Goal: Transaction & Acquisition: Purchase product/service

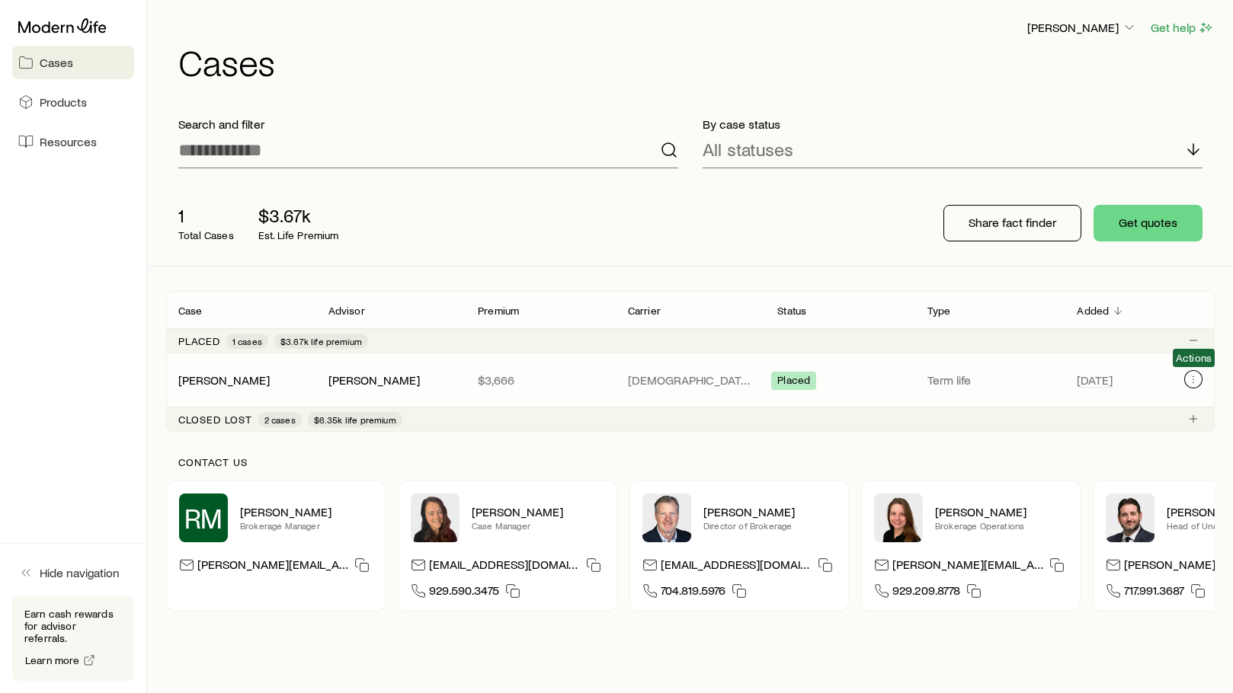
click at [1197, 379] on icon "Client cases" at bounding box center [1193, 379] width 12 height 12
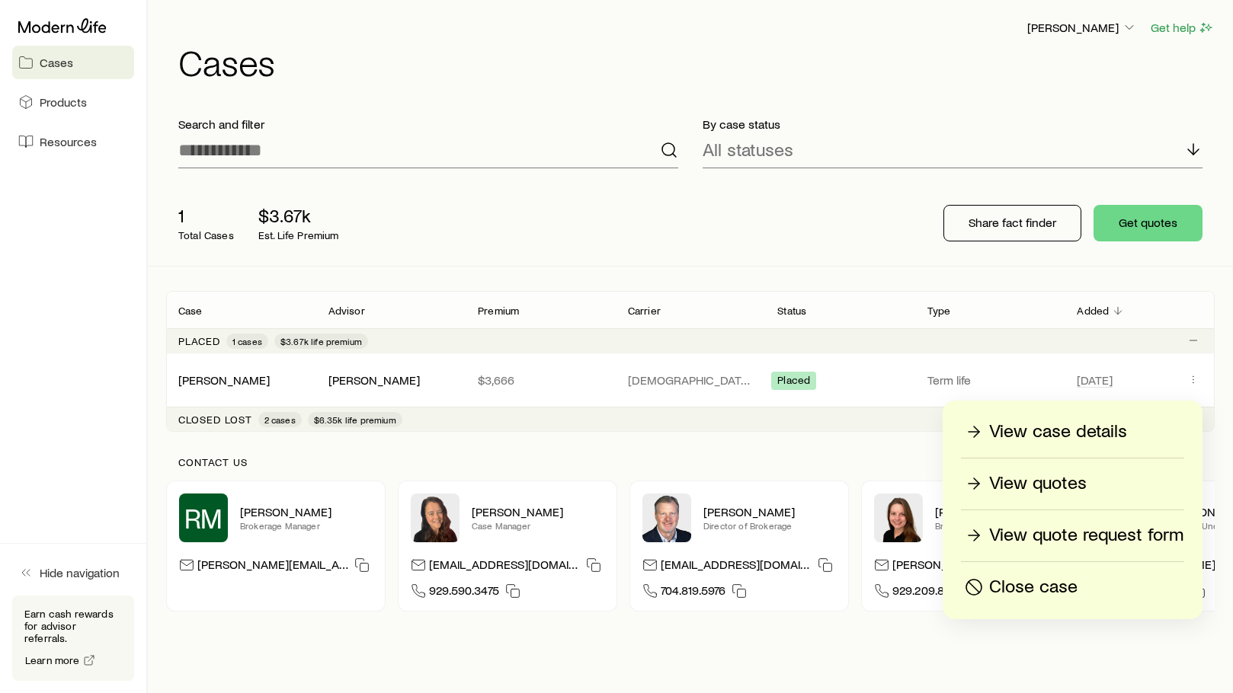
click at [27, 417] on aside "Cases Products Resources Hide navigation Earn cash rewards for advisor referral…" at bounding box center [74, 346] width 148 height 693
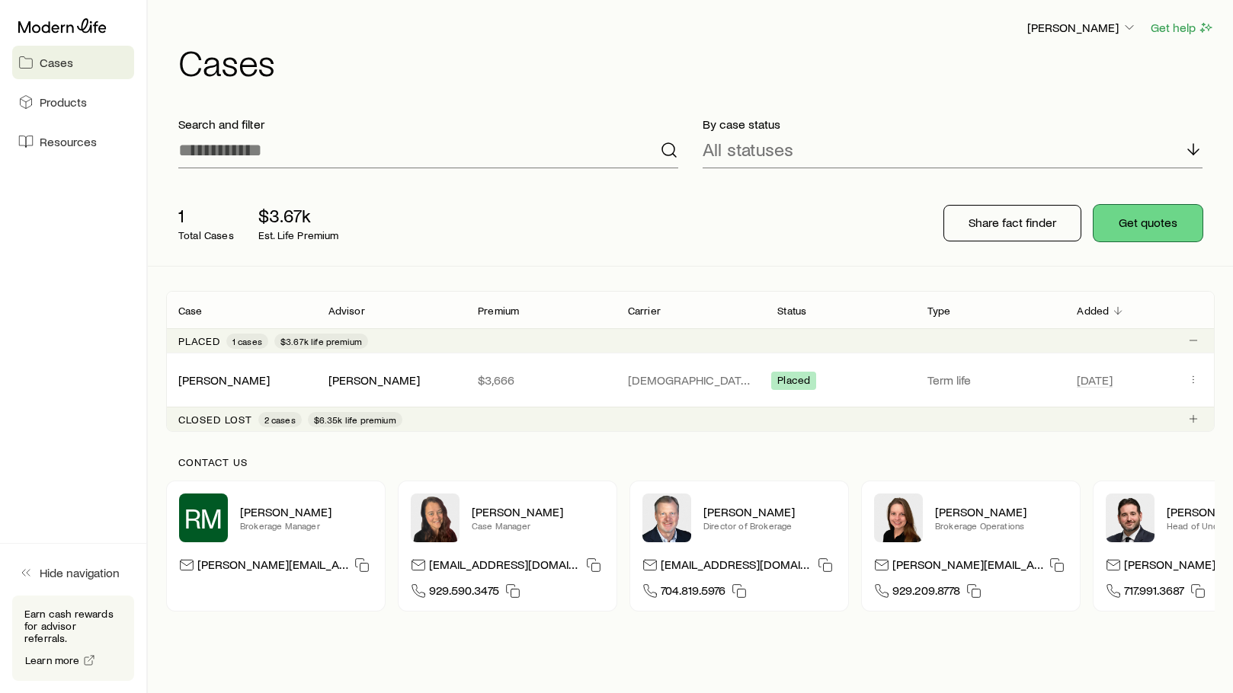
click at [1109, 225] on button "Get quotes" at bounding box center [1147, 223] width 109 height 37
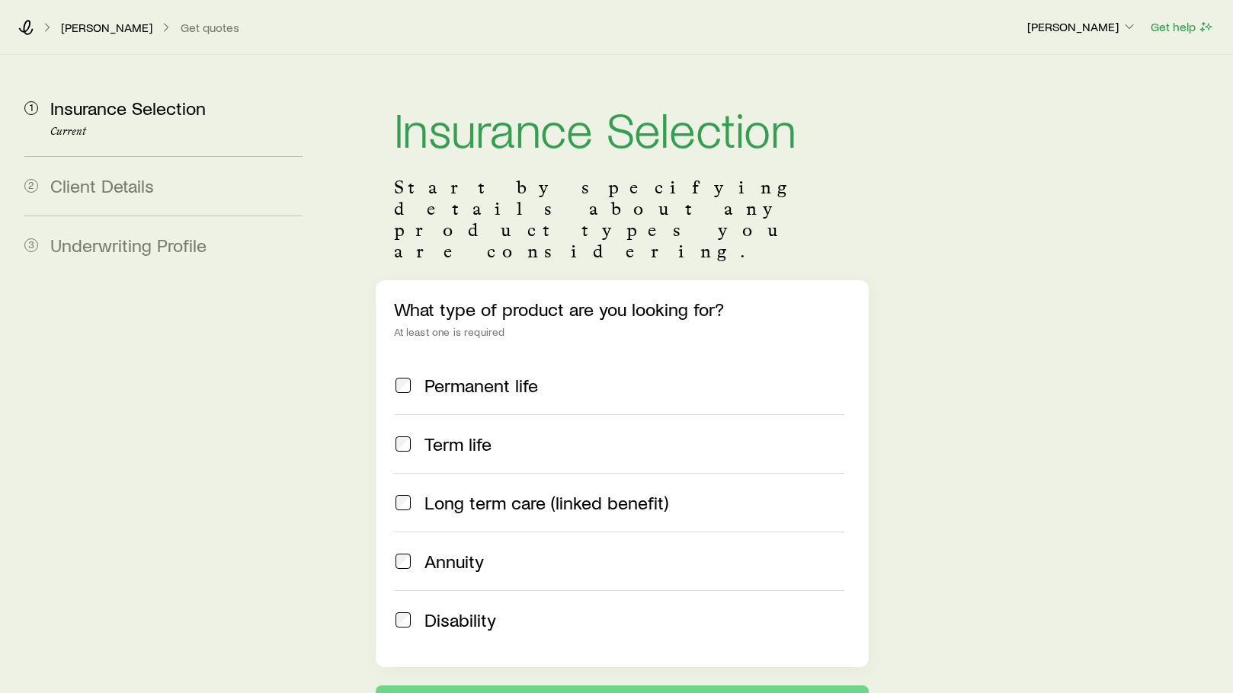
drag, startPoint x: 209, startPoint y: 411, endPoint x: 214, endPoint y: 423, distance: 13.3
click at [213, 423] on aside "1 Insurance Selection Current 2 Client Details 3 Underwriting Profile" at bounding box center [163, 388] width 302 height 667
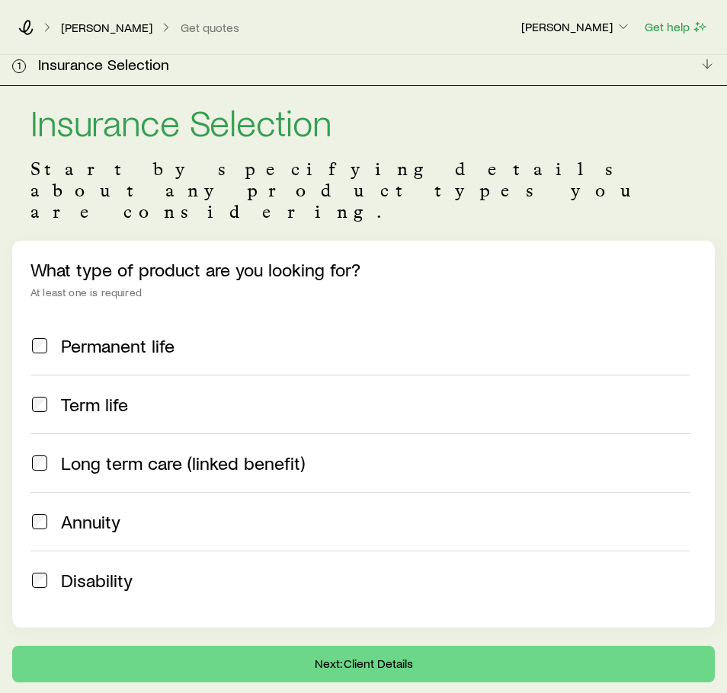
drag, startPoint x: 402, startPoint y: 286, endPoint x: 141, endPoint y: 383, distance: 278.2
click at [402, 317] on label "Permanent life" at bounding box center [360, 346] width 660 height 58
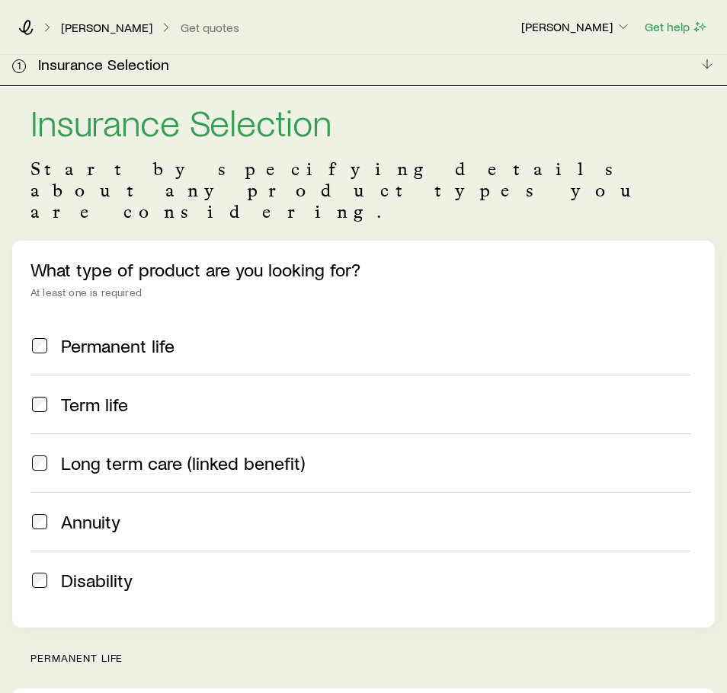
click at [47, 394] on span at bounding box center [39, 404] width 18 height 21
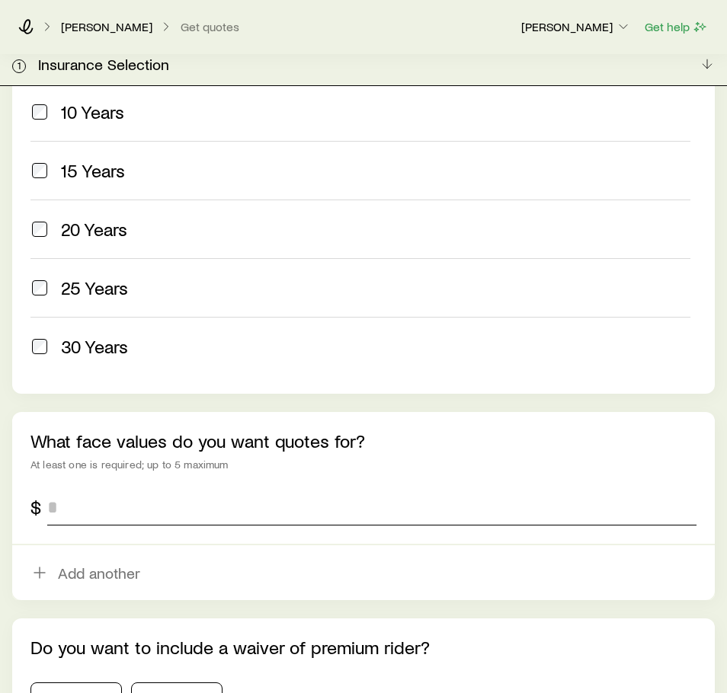
scroll to position [762, 0]
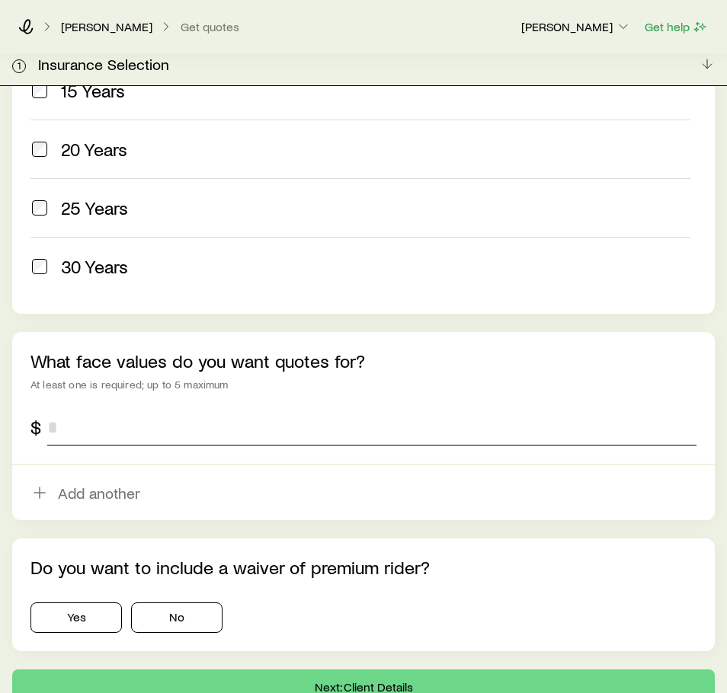
click at [206, 409] on input "tel" at bounding box center [371, 427] width 649 height 37
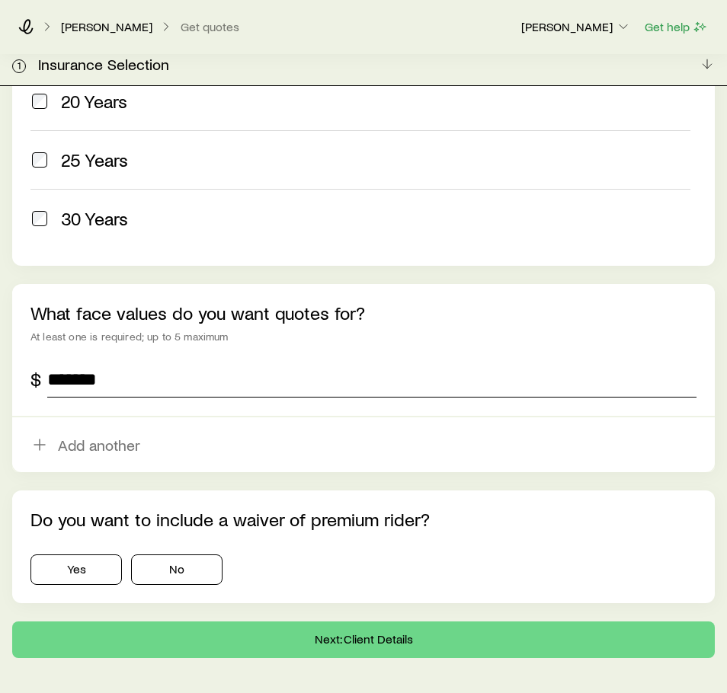
scroll to position [836, 0]
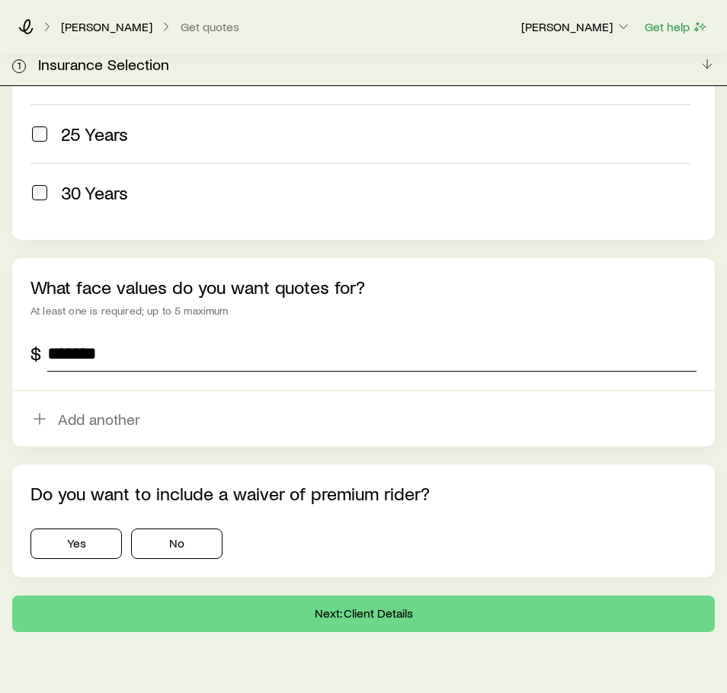
type input "*******"
drag, startPoint x: 389, startPoint y: 464, endPoint x: 46, endPoint y: 494, distance: 344.2
click at [56, 494] on div "Do you want to include a waiver of premium rider? Yes No" at bounding box center [363, 521] width 702 height 113
click at [526, 465] on div "Do you want to include a waiver of premium rider? Yes No" at bounding box center [363, 521] width 702 height 113
click at [171, 529] on button "No" at bounding box center [176, 544] width 91 height 30
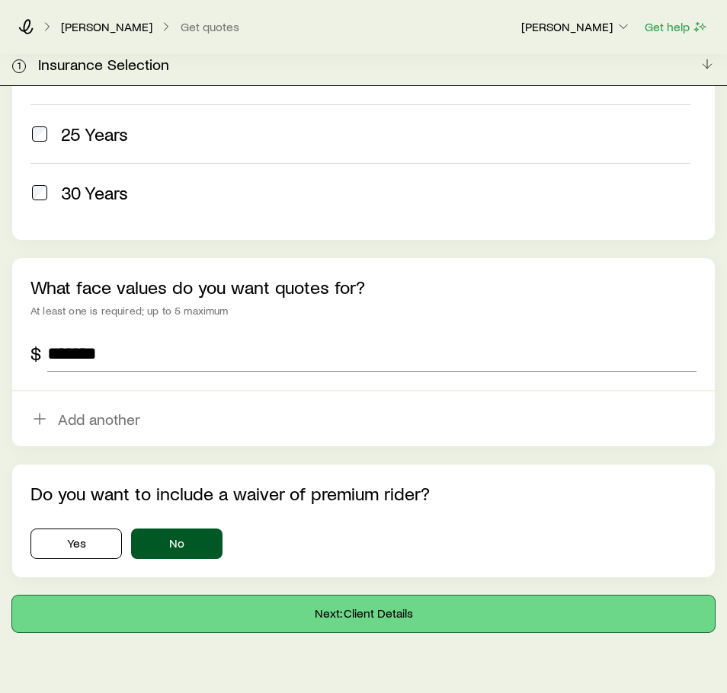
click at [414, 596] on button "Next: Client Details" at bounding box center [363, 614] width 702 height 37
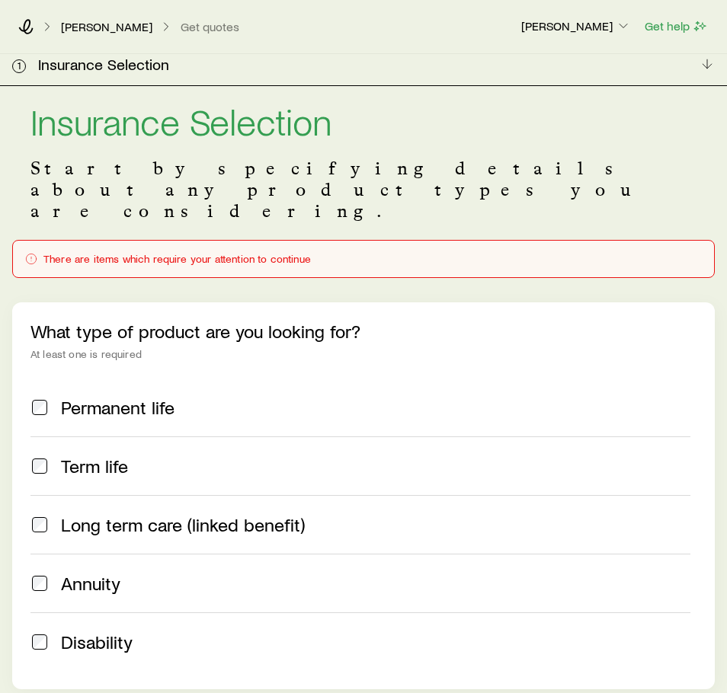
scroll to position [0, 0]
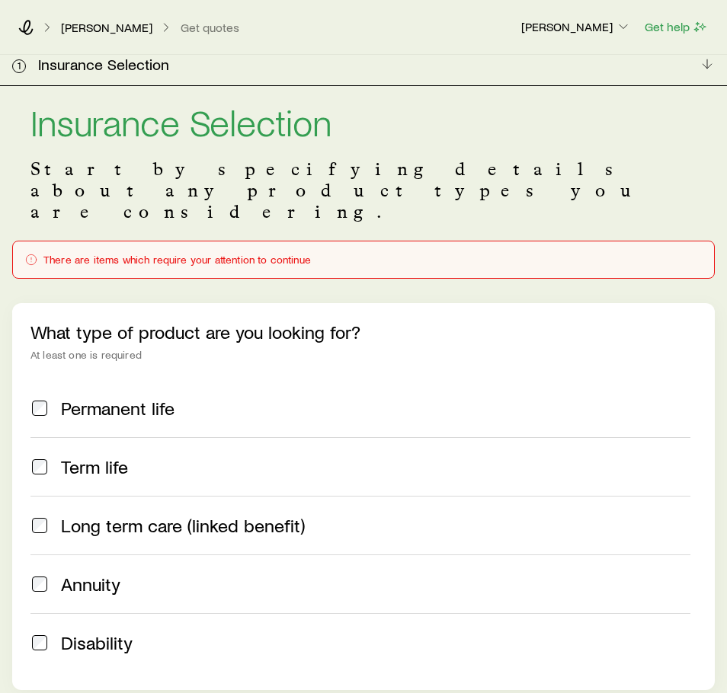
click at [159, 254] on div "There are items which require your attention to continue" at bounding box center [363, 260] width 677 height 12
drag, startPoint x: 167, startPoint y: 219, endPoint x: 363, endPoint y: 216, distance: 195.8
click at [363, 254] on div "There are items which require your attention to continue" at bounding box center [363, 260] width 677 height 12
click at [134, 241] on div "There are items which require your attention to continue" at bounding box center [363, 260] width 702 height 38
drag, startPoint x: 347, startPoint y: 223, endPoint x: 397, endPoint y: 232, distance: 51.1
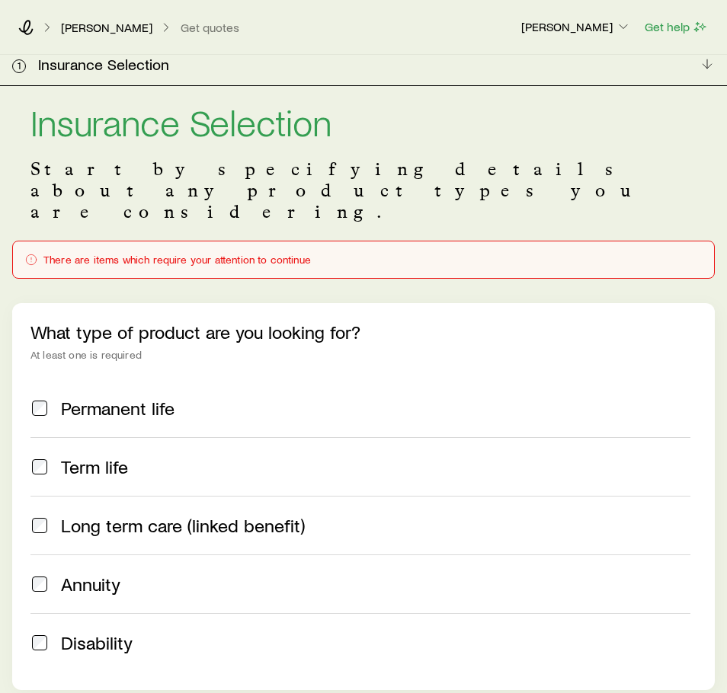
click at [349, 241] on div "There are items which require your attention to continue" at bounding box center [363, 260] width 702 height 38
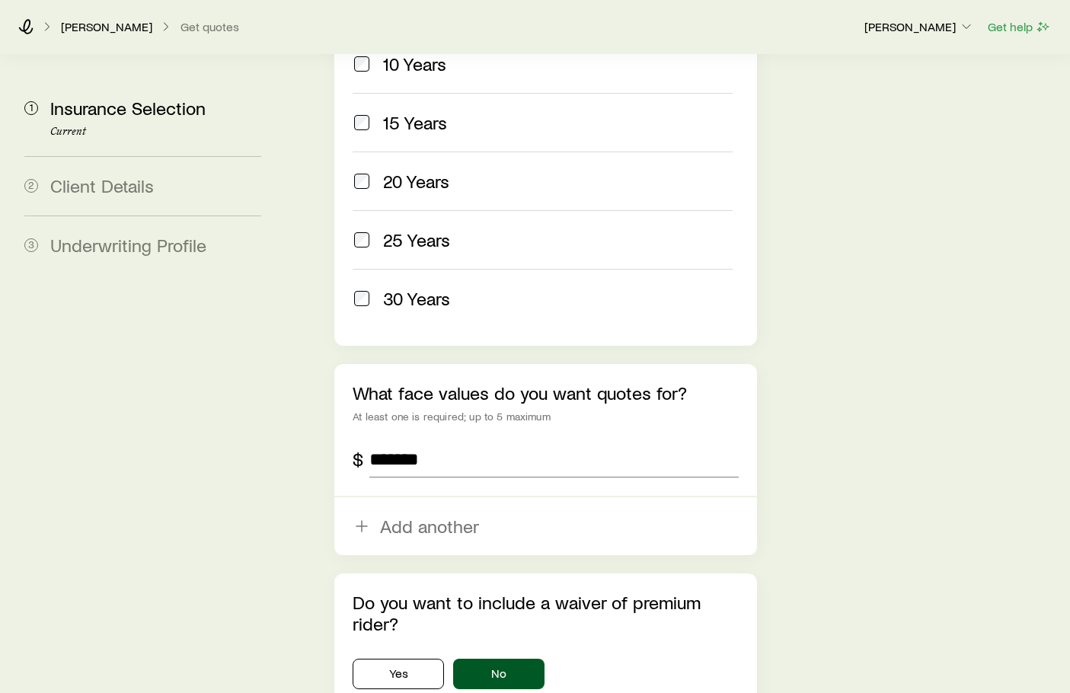
scroll to position [1011, 0]
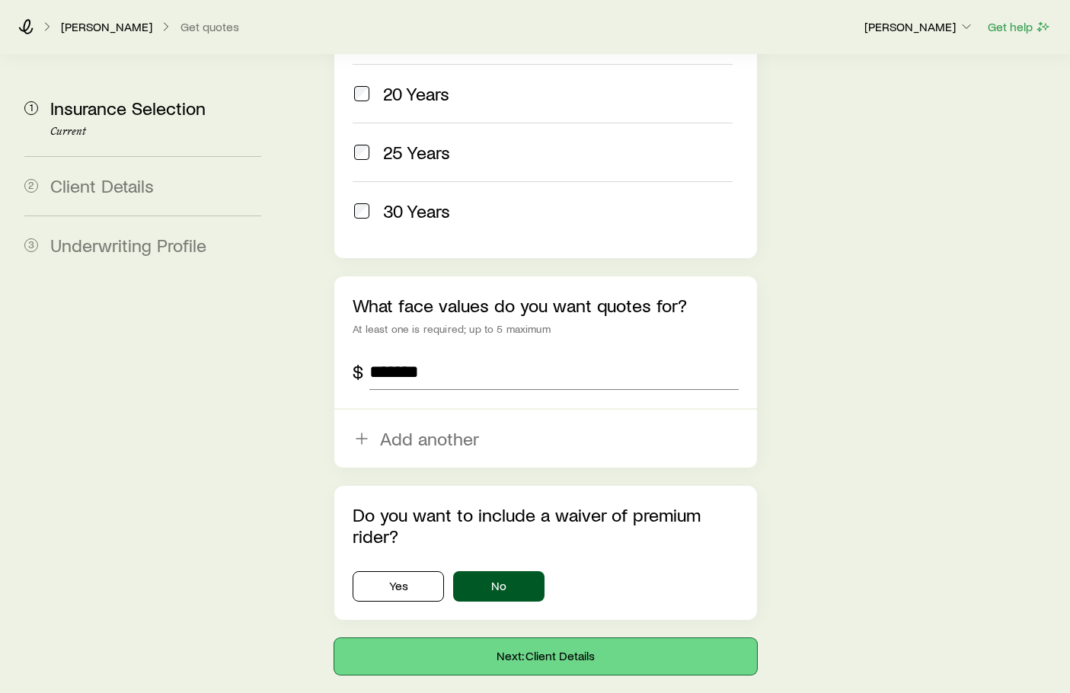
click at [584, 638] on button "Next: Client Details" at bounding box center [545, 656] width 423 height 37
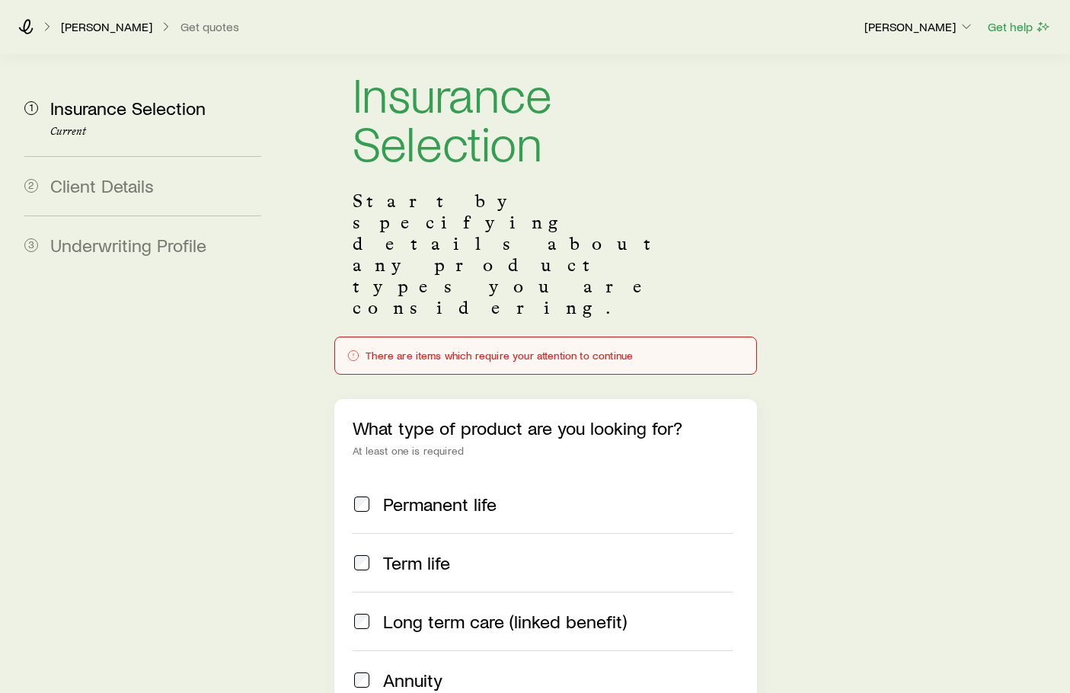
scroll to position [0, 0]
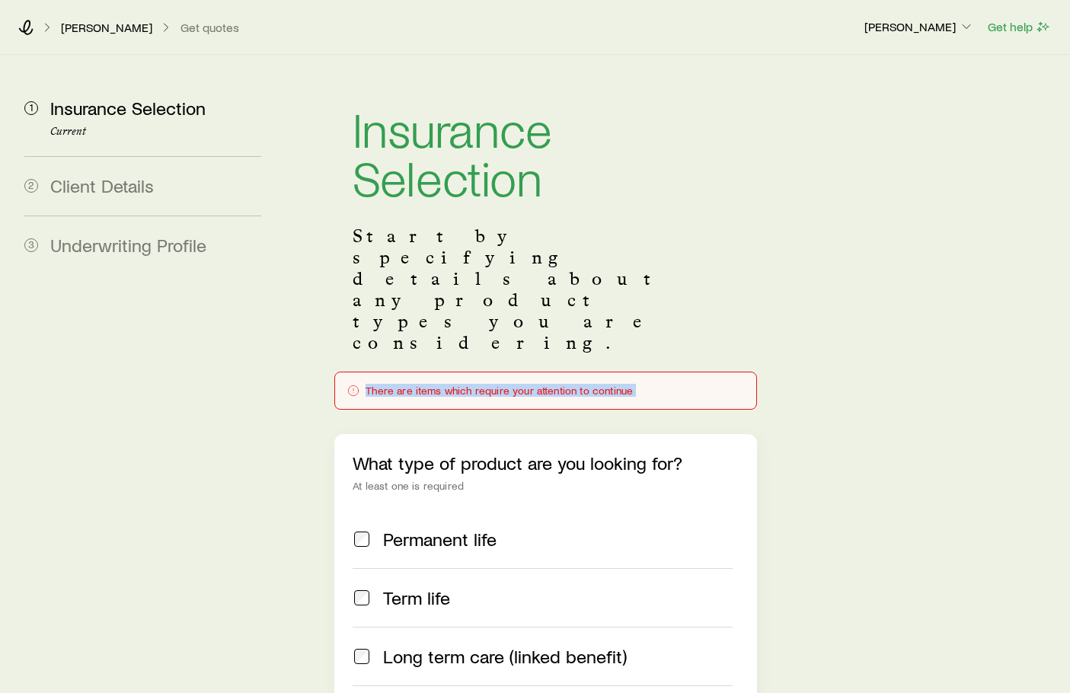
drag, startPoint x: 657, startPoint y: 311, endPoint x: 306, endPoint y: 360, distance: 354.7
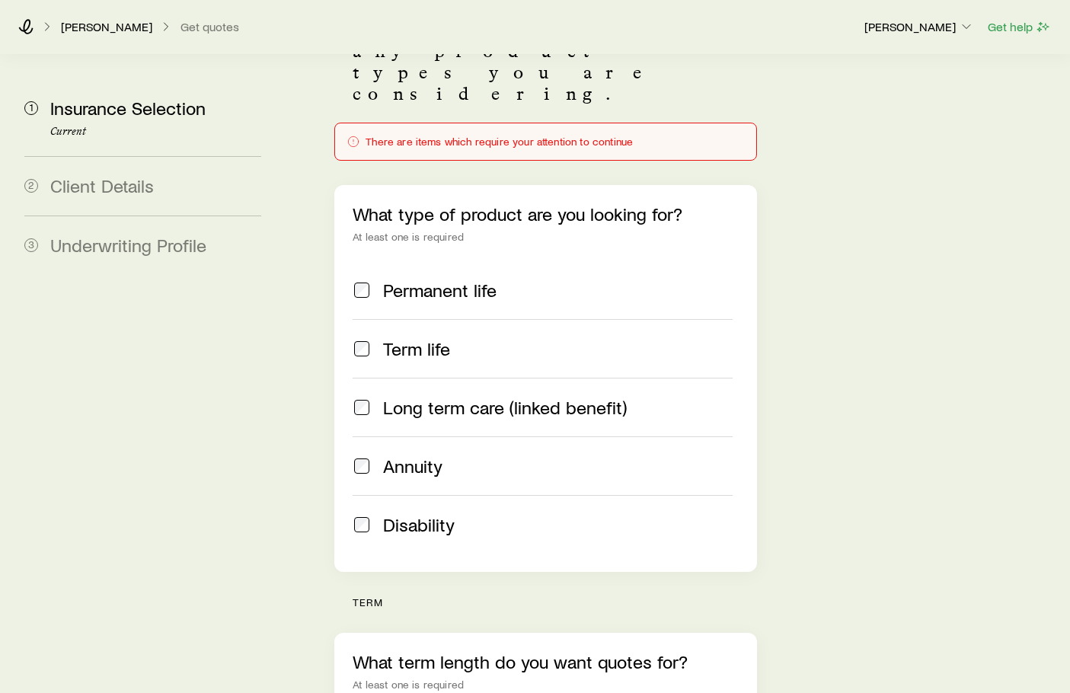
scroll to position [21, 0]
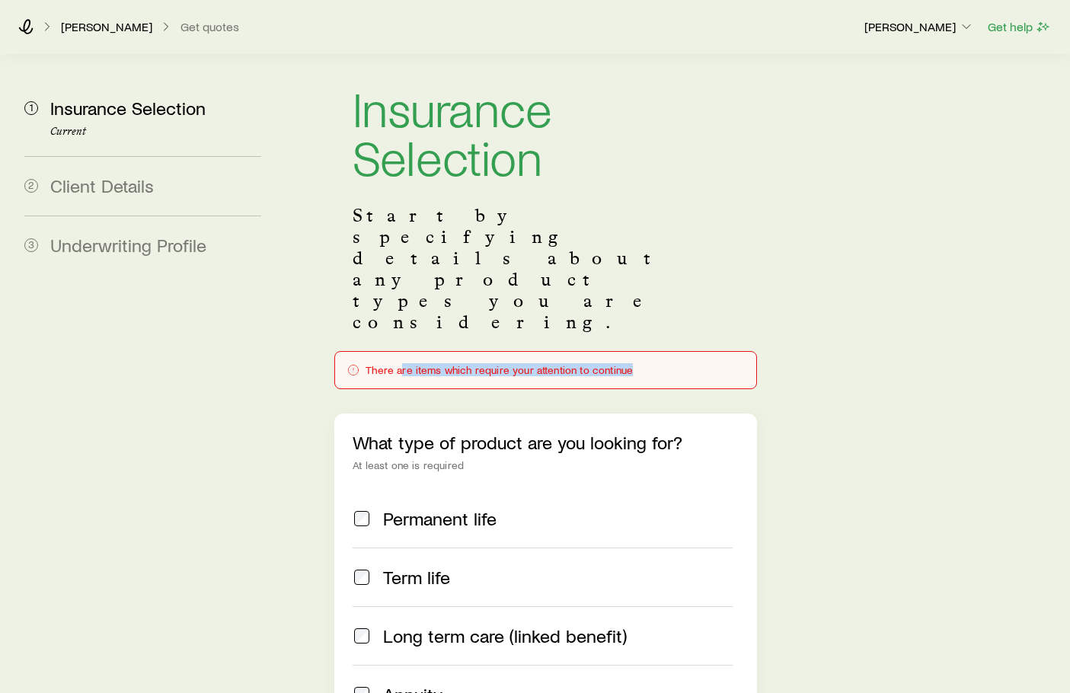
drag, startPoint x: 399, startPoint y: 292, endPoint x: 862, endPoint y: 299, distance: 462.5
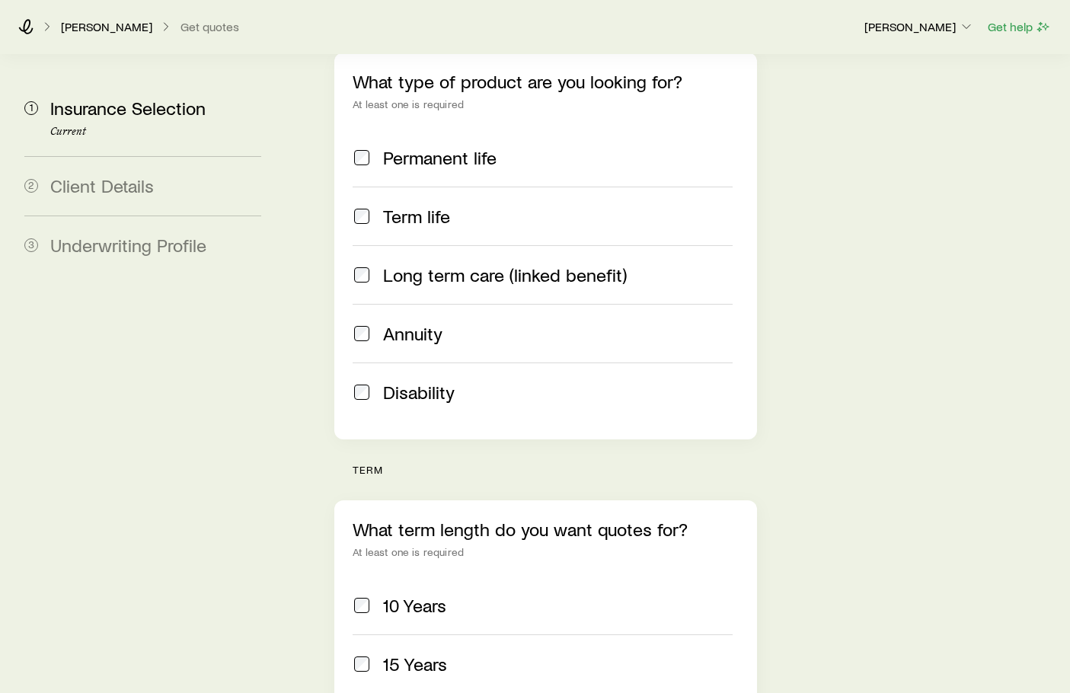
scroll to position [554, 0]
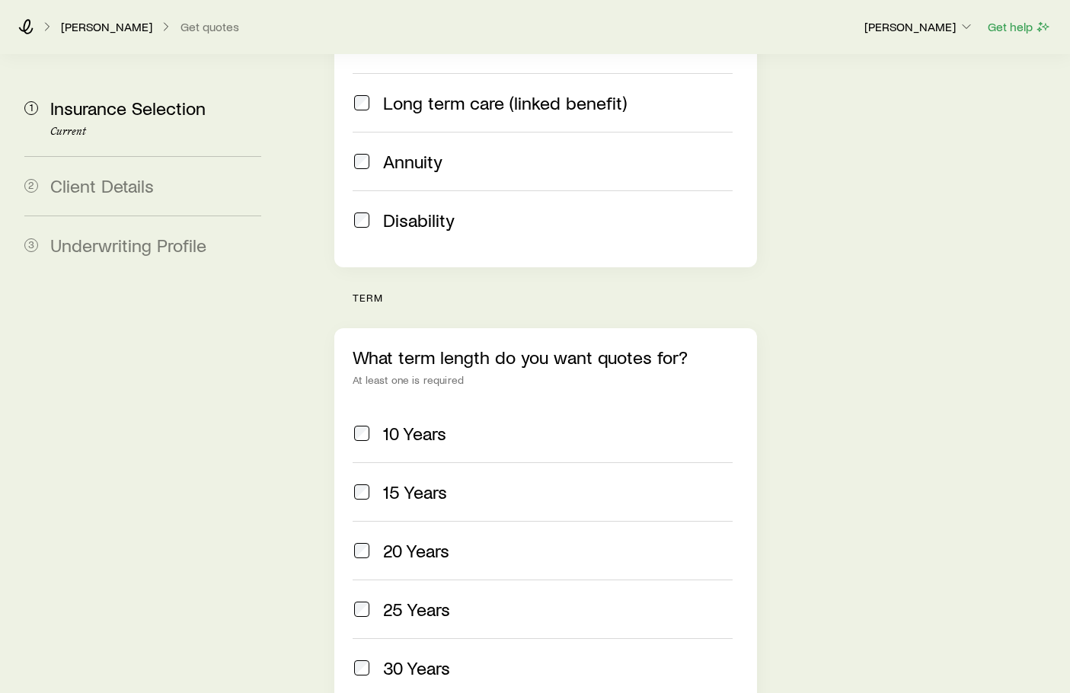
drag, startPoint x: 883, startPoint y: 424, endPoint x: 887, endPoint y: 436, distance: 12.0
click at [884, 428] on div "Insurance Selection Start by specifying details about any product types you are…" at bounding box center [675, 316] width 766 height 1631
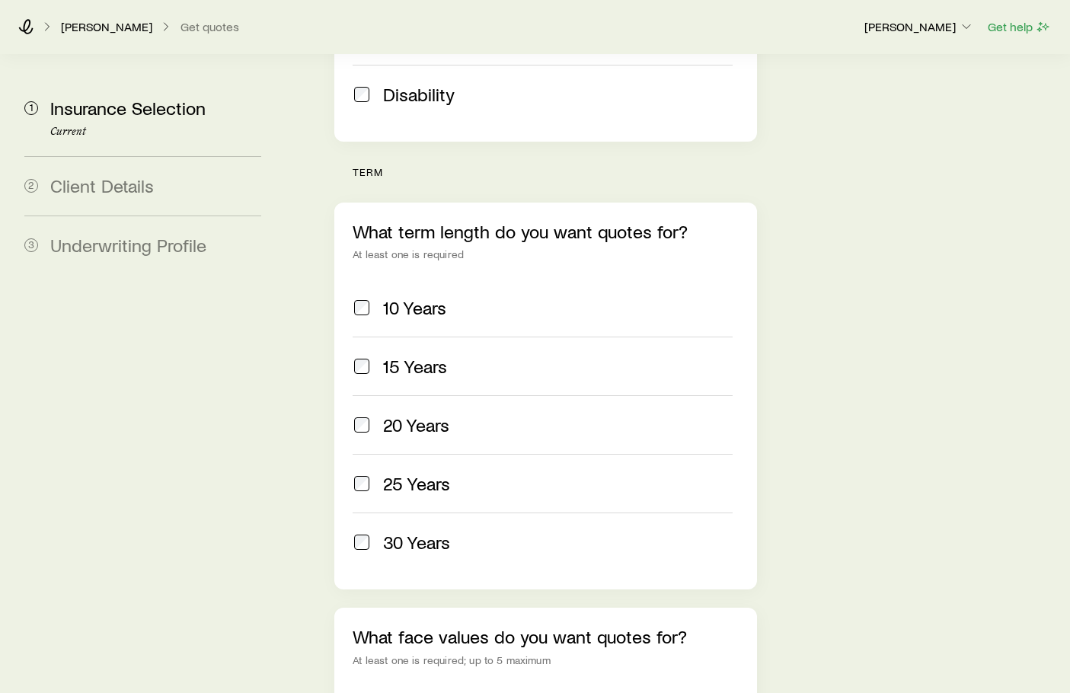
scroll to position [782, 0]
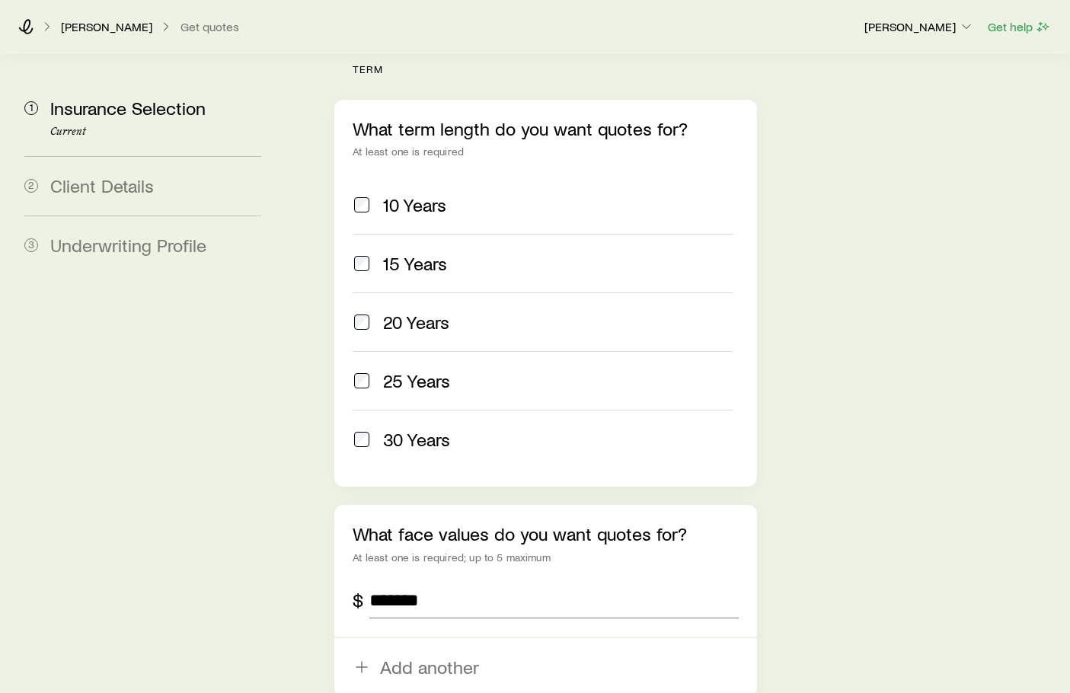
drag, startPoint x: 360, startPoint y: 344, endPoint x: 372, endPoint y: 347, distance: 12.4
click at [361, 429] on span at bounding box center [362, 439] width 18 height 21
drag, startPoint x: 867, startPoint y: 341, endPoint x: 870, endPoint y: 350, distance: 9.6
click at [869, 346] on div "Insurance Selection Start by specifying details about any product types you are…" at bounding box center [675, 87] width 766 height 1631
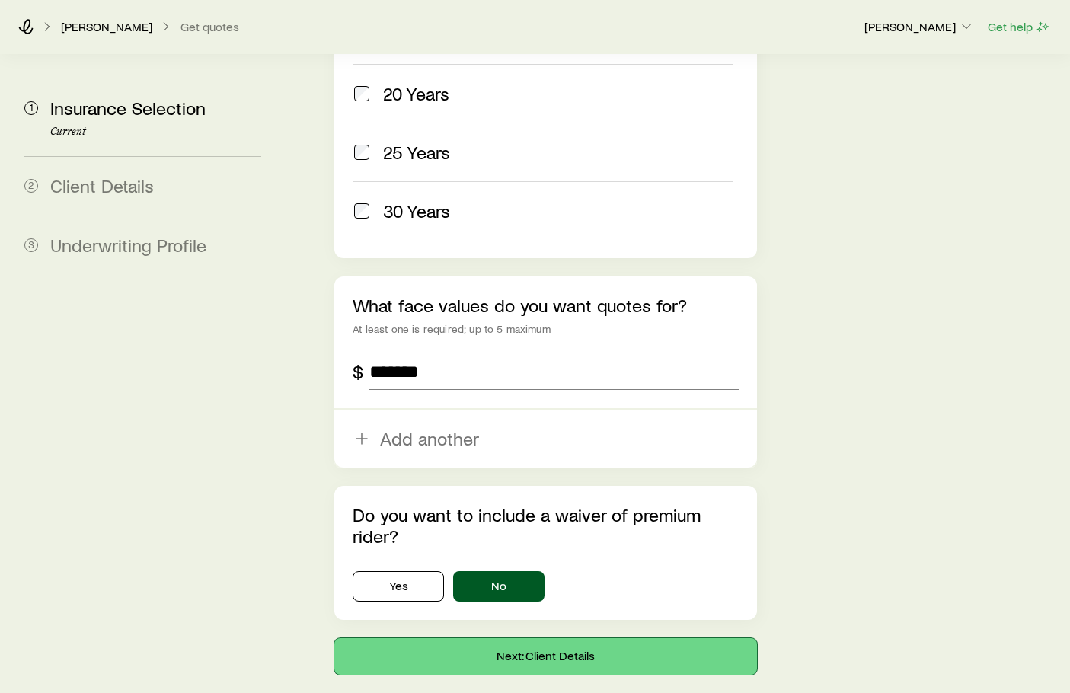
click at [606, 638] on button "Next: Client Details" at bounding box center [545, 656] width 423 height 37
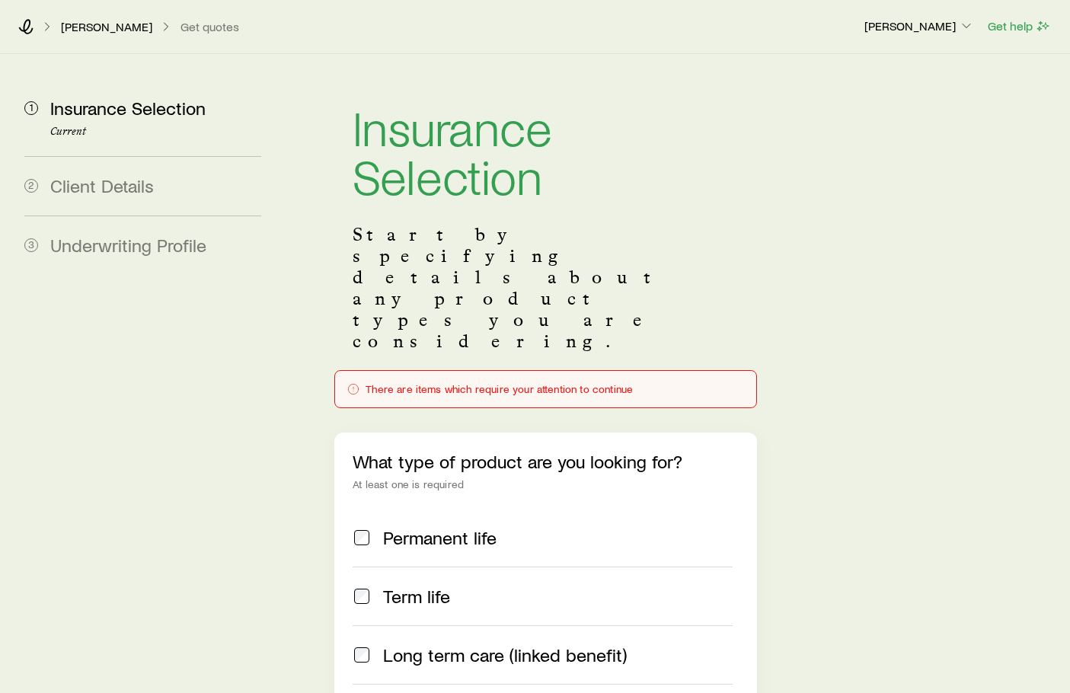
scroll to position [0, 0]
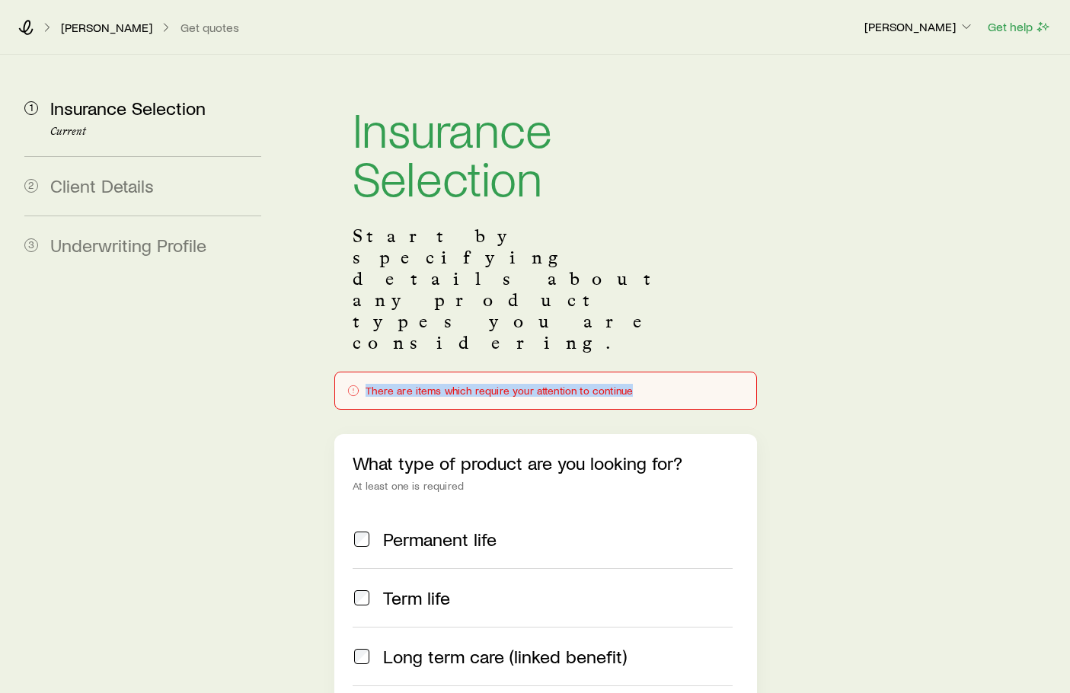
drag, startPoint x: 643, startPoint y: 312, endPoint x: 318, endPoint y: 319, distance: 325.4
click at [365, 372] on div "There are items which require your attention to continue" at bounding box center [545, 391] width 423 height 38
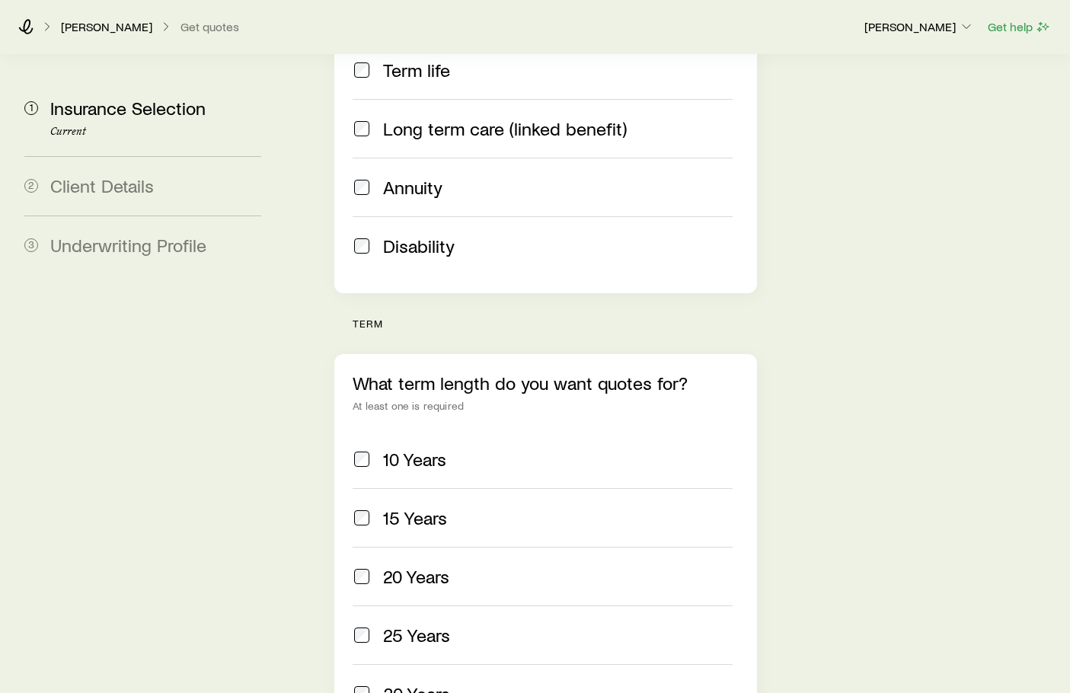
scroll to position [533, 0]
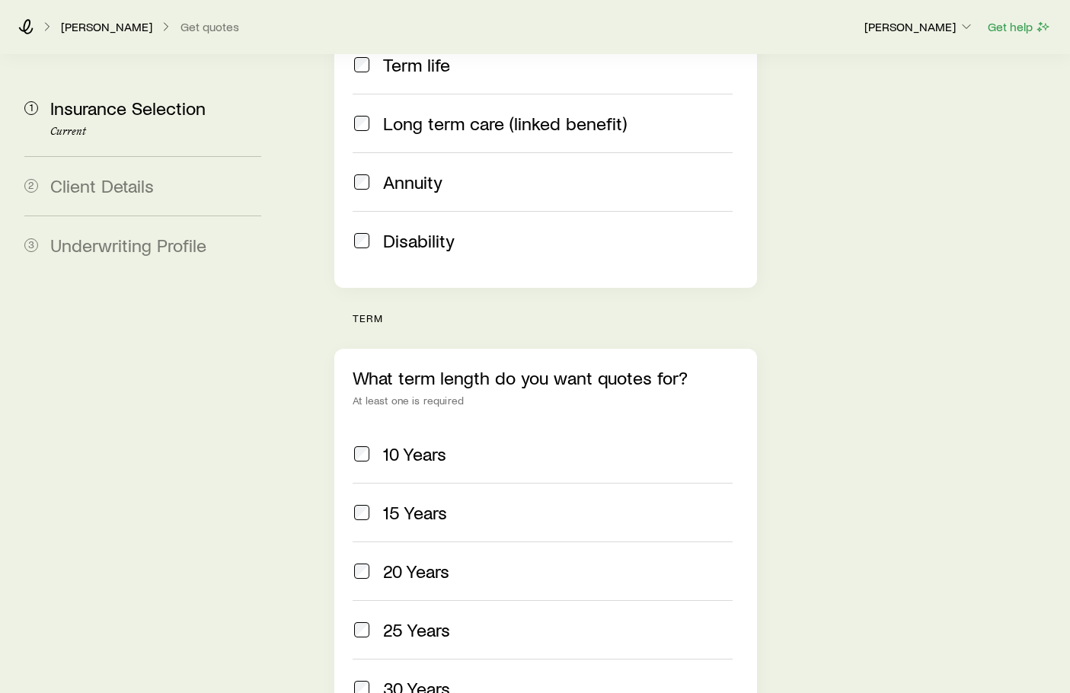
click at [370, 561] on span at bounding box center [362, 571] width 18 height 21
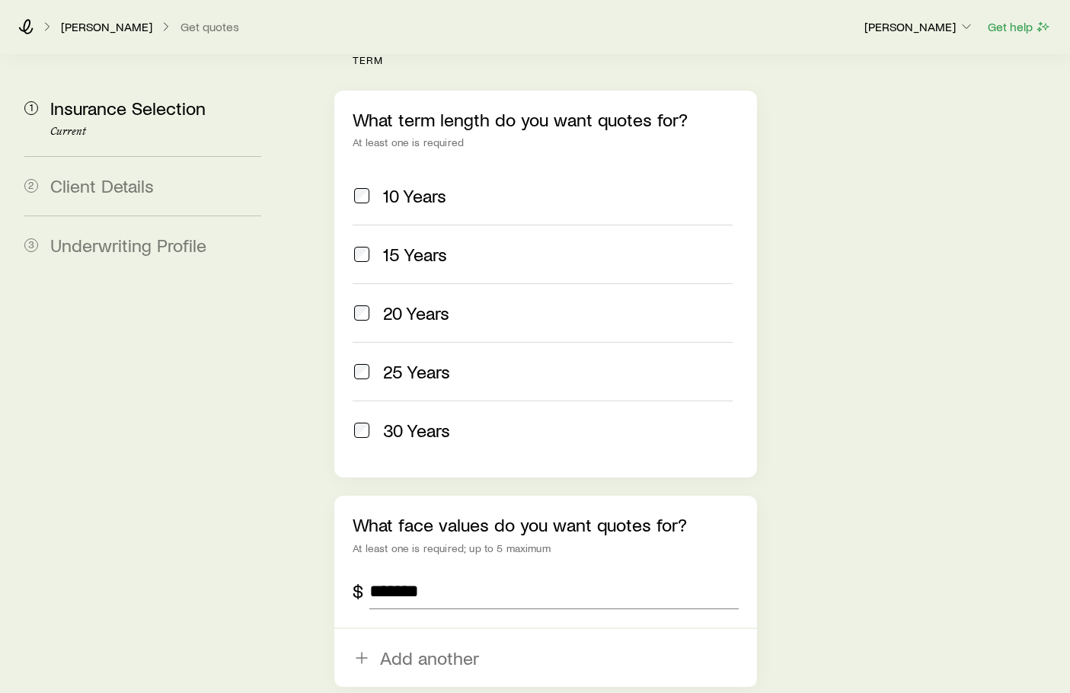
scroll to position [990, 0]
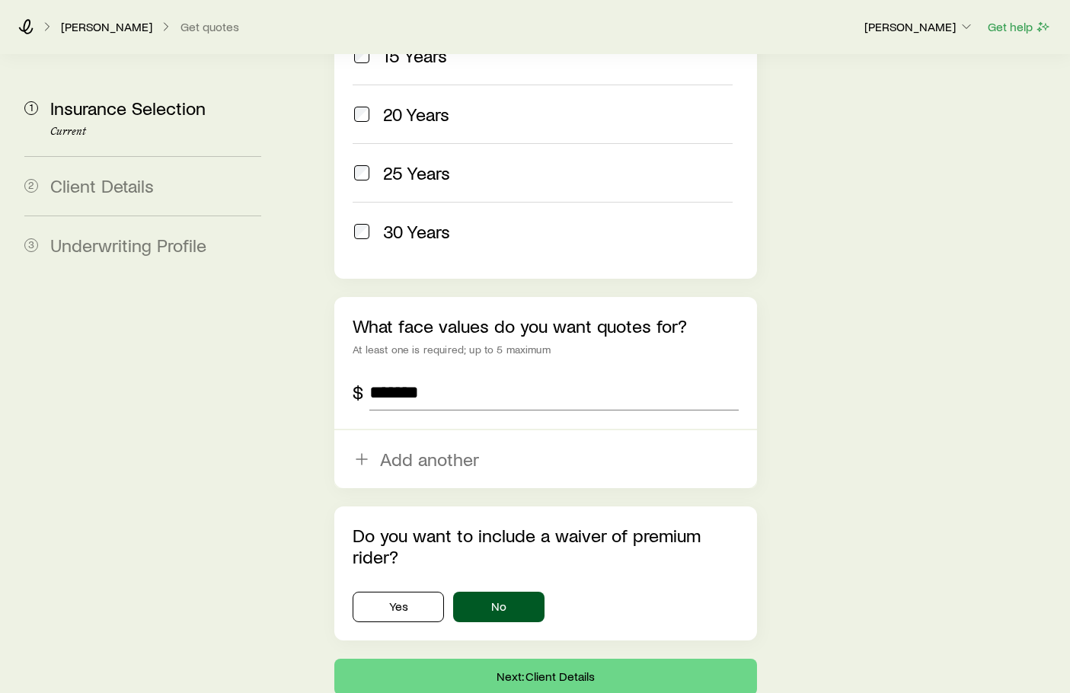
click at [587, 659] on button "Next: Client Details" at bounding box center [545, 677] width 423 height 37
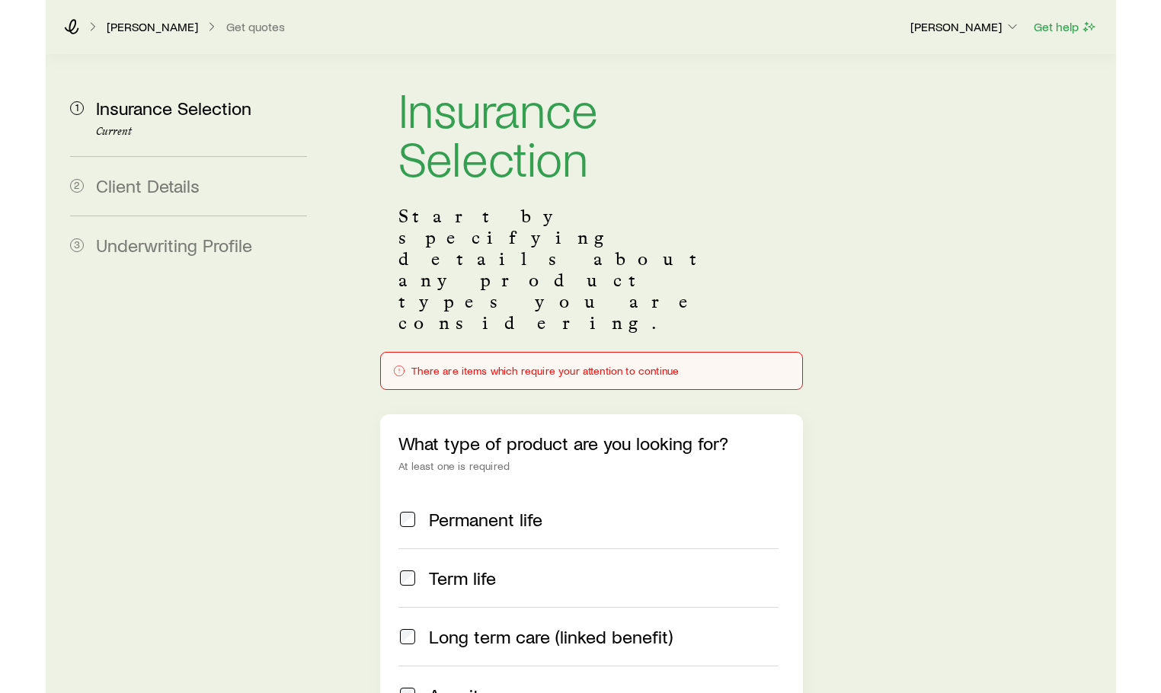
scroll to position [0, 0]
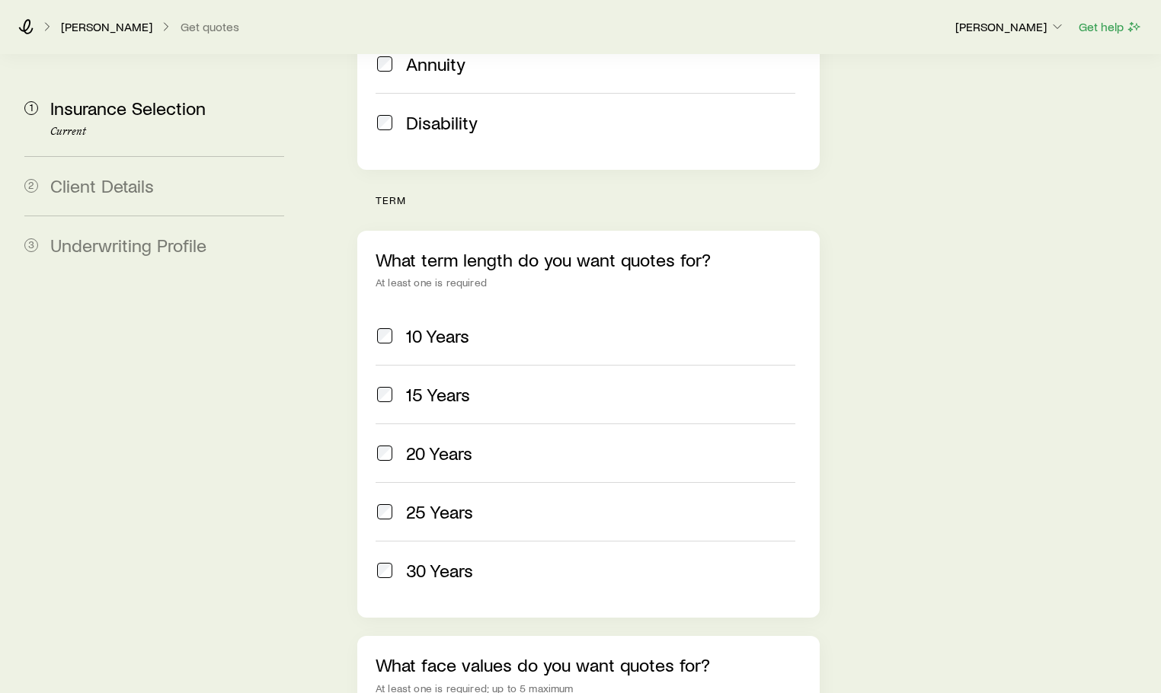
scroll to position [331, 0]
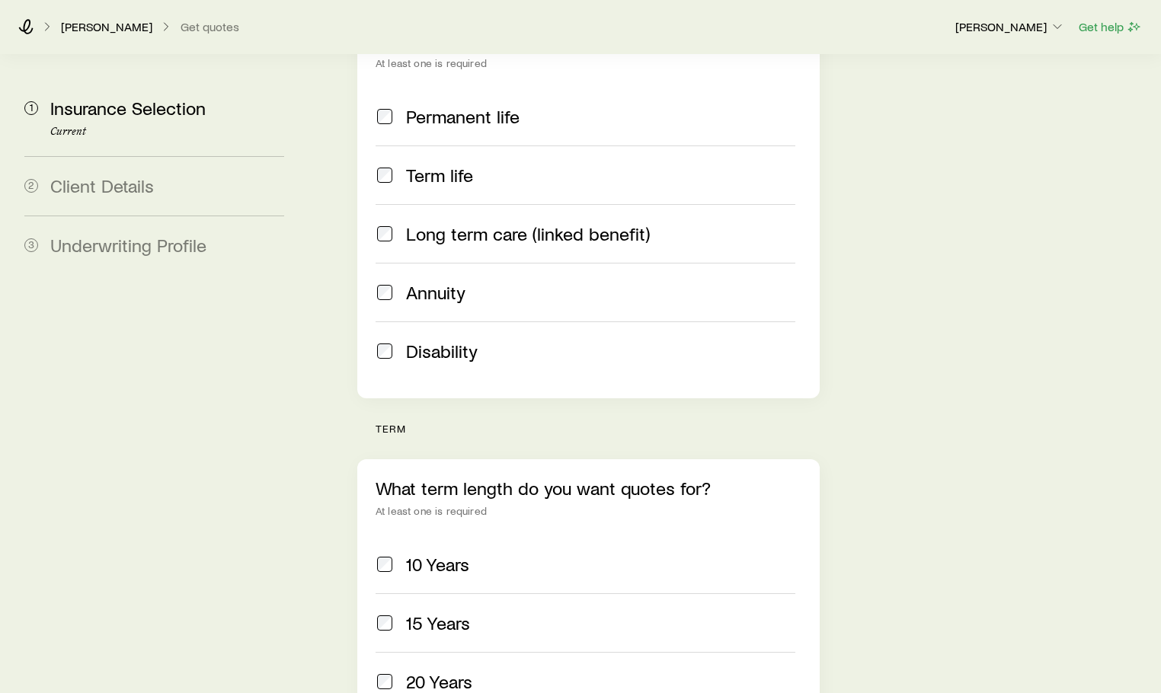
drag, startPoint x: 1063, startPoint y: 284, endPoint x: 1049, endPoint y: 289, distance: 14.5
click at [1063, 286] on div "Insurance Selection Start by specifying details about any product types you are…" at bounding box center [732, 482] width 834 height 1518
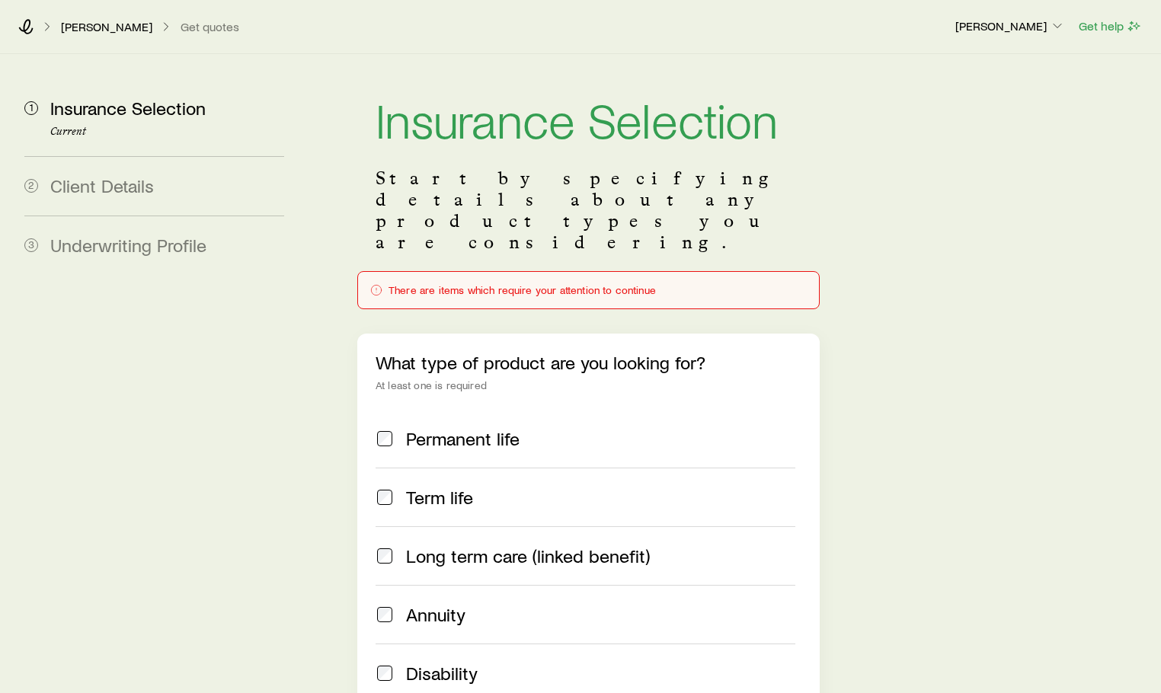
scroll to position [0, 0]
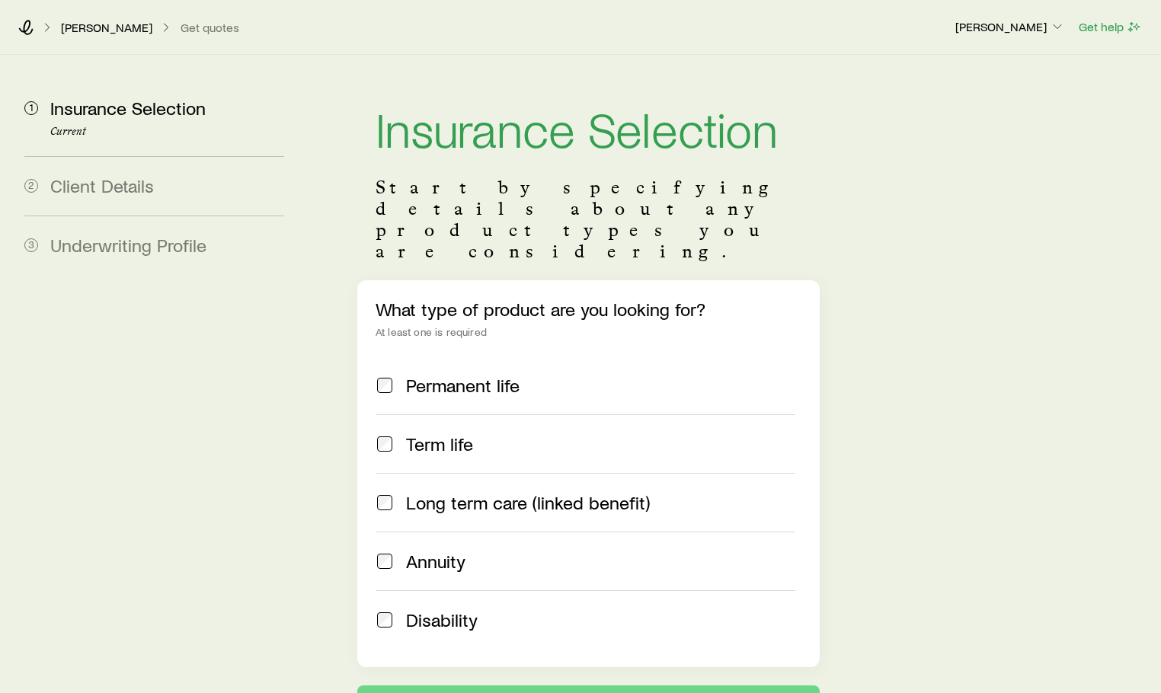
drag, startPoint x: 371, startPoint y: 405, endPoint x: 409, endPoint y: 395, distance: 39.2
click at [373, 405] on div "What type of product are you looking for? At least one is required Permanent li…" at bounding box center [588, 473] width 462 height 387
click at [393, 434] on span at bounding box center [385, 444] width 18 height 21
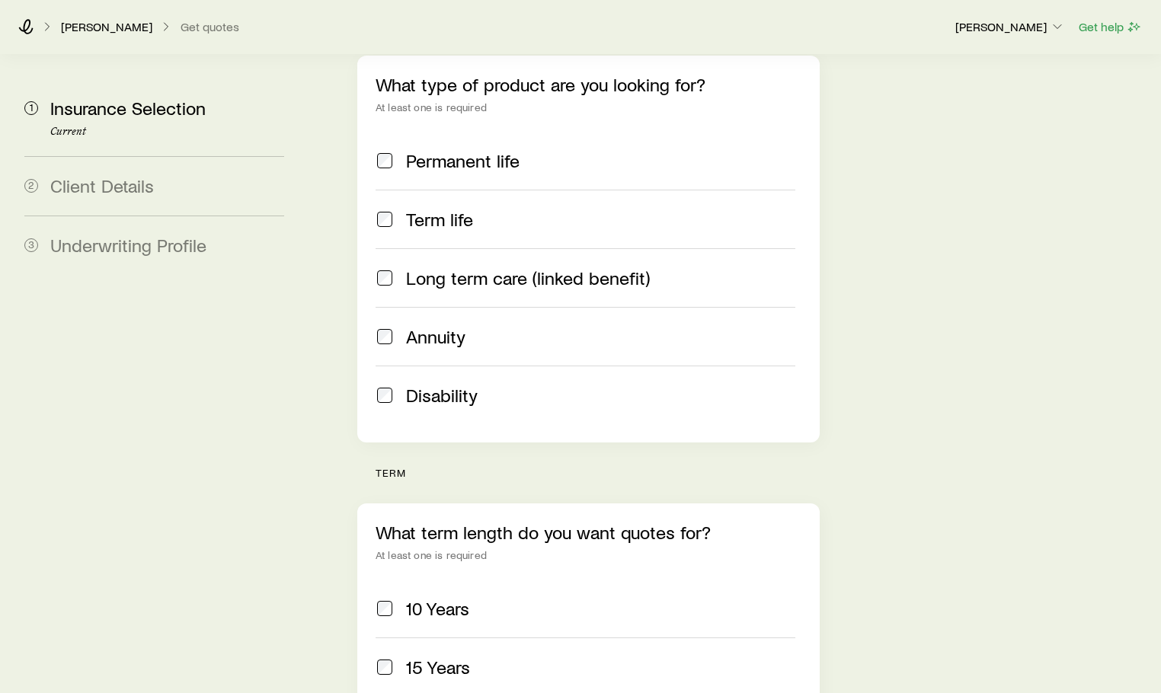
scroll to position [305, 0]
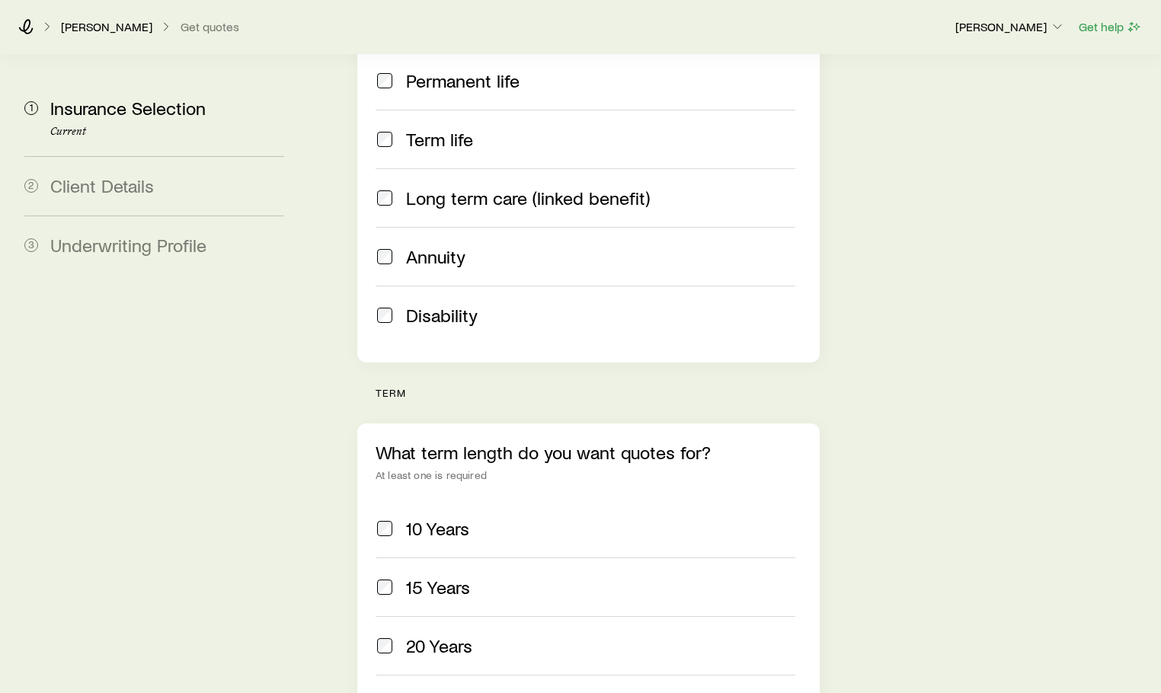
click at [473, 518] on div "10 Years" at bounding box center [600, 528] width 389 height 21
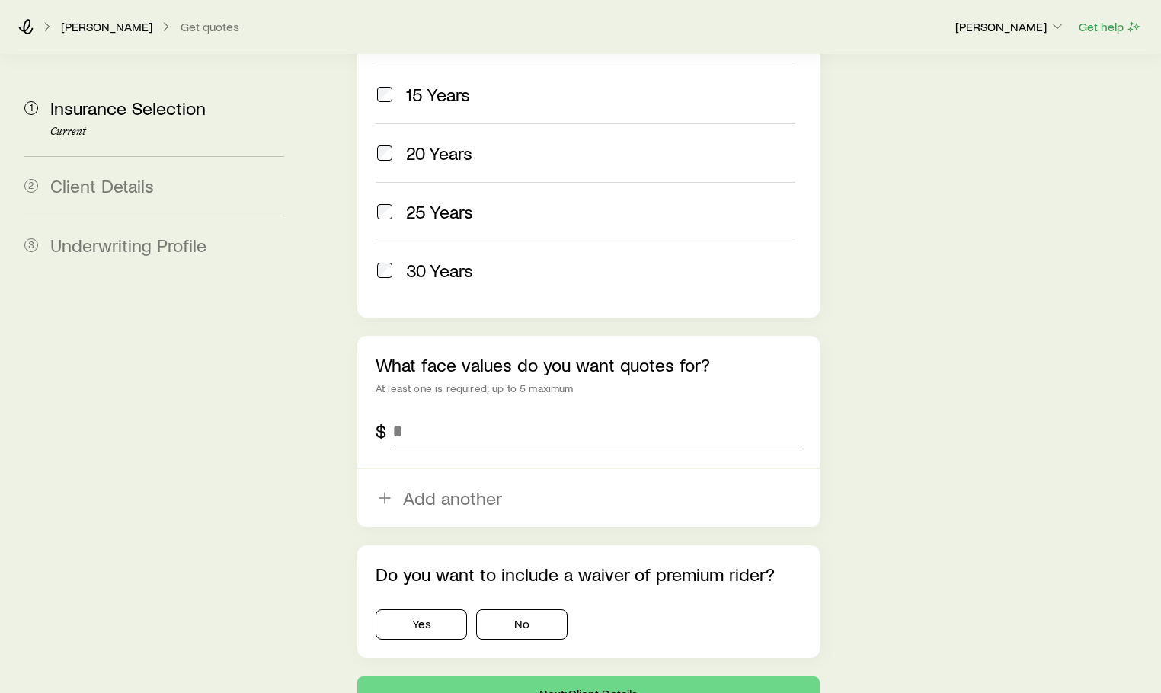
scroll to position [878, 0]
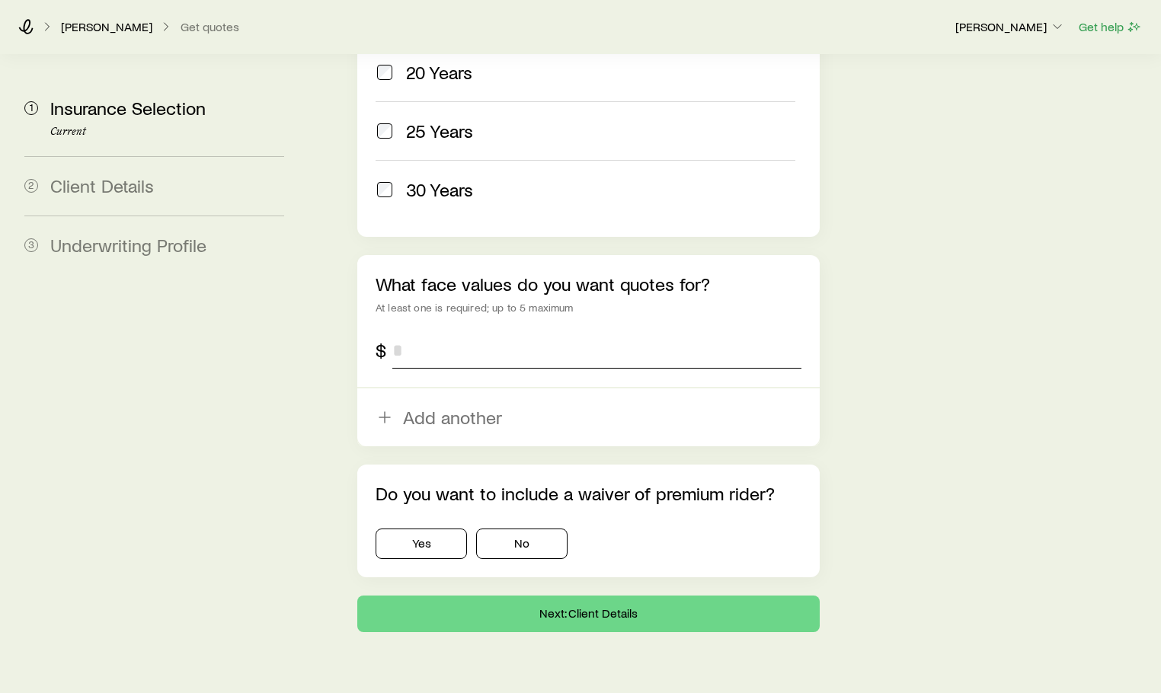
click at [459, 332] on input "tel" at bounding box center [596, 350] width 409 height 37
type input "*******"
click at [500, 529] on button "No" at bounding box center [521, 544] width 91 height 30
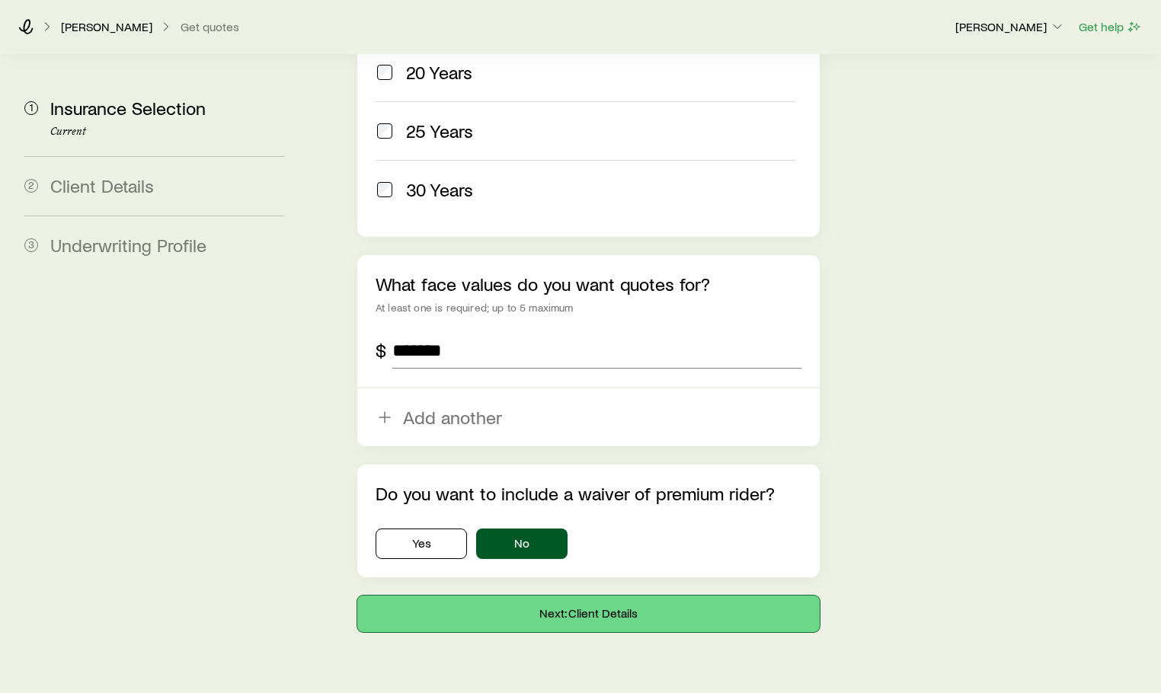
drag, startPoint x: 520, startPoint y: 562, endPoint x: 565, endPoint y: 567, distance: 45.2
click at [520, 596] on button "Next: Client Details" at bounding box center [588, 614] width 462 height 37
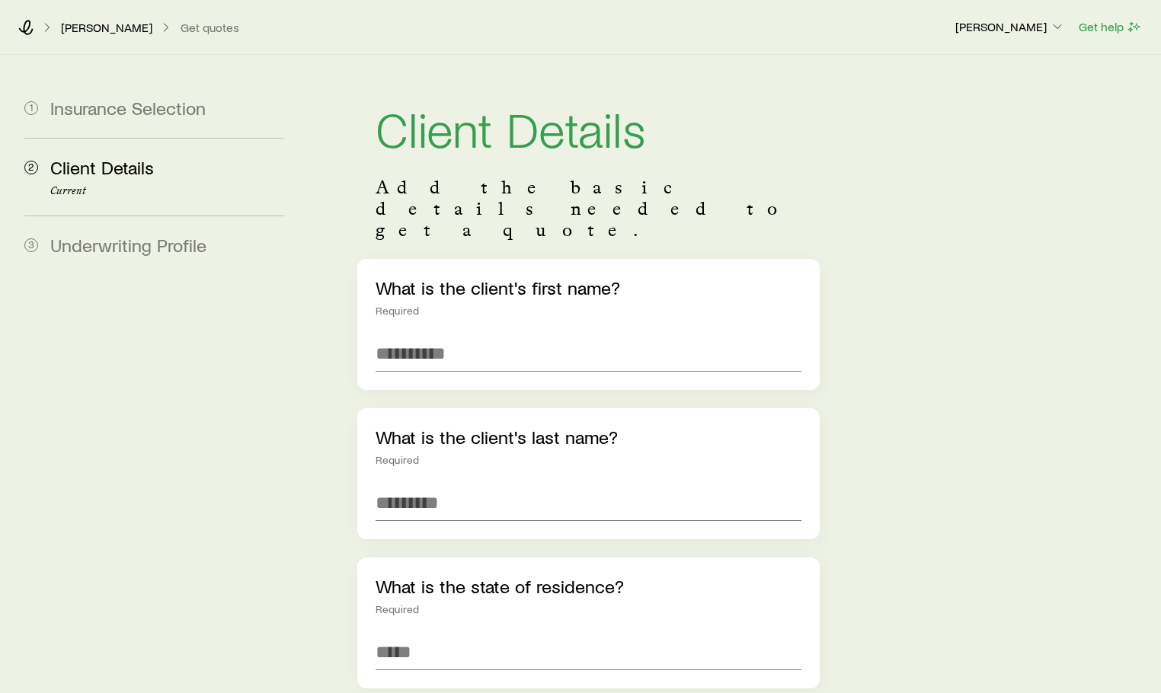
click at [463, 335] on input "text" at bounding box center [589, 353] width 426 height 37
click at [462, 335] on input "*****" at bounding box center [589, 353] width 426 height 37
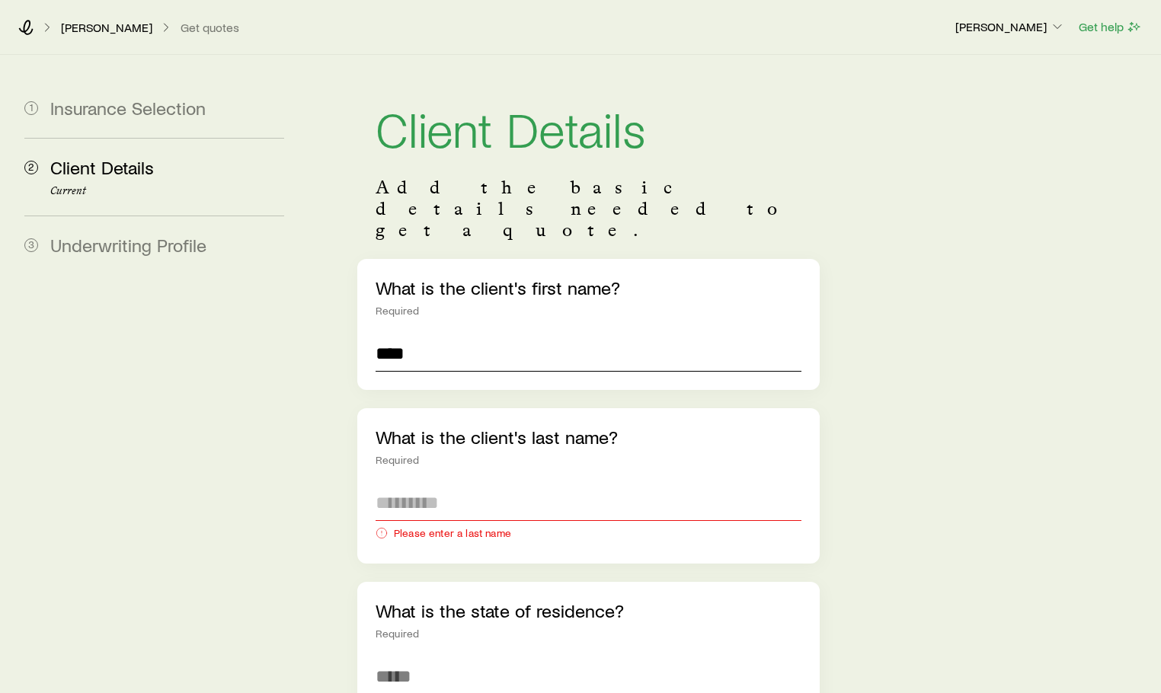
type input "****"
click at [468, 485] on input "text" at bounding box center [589, 503] width 426 height 37
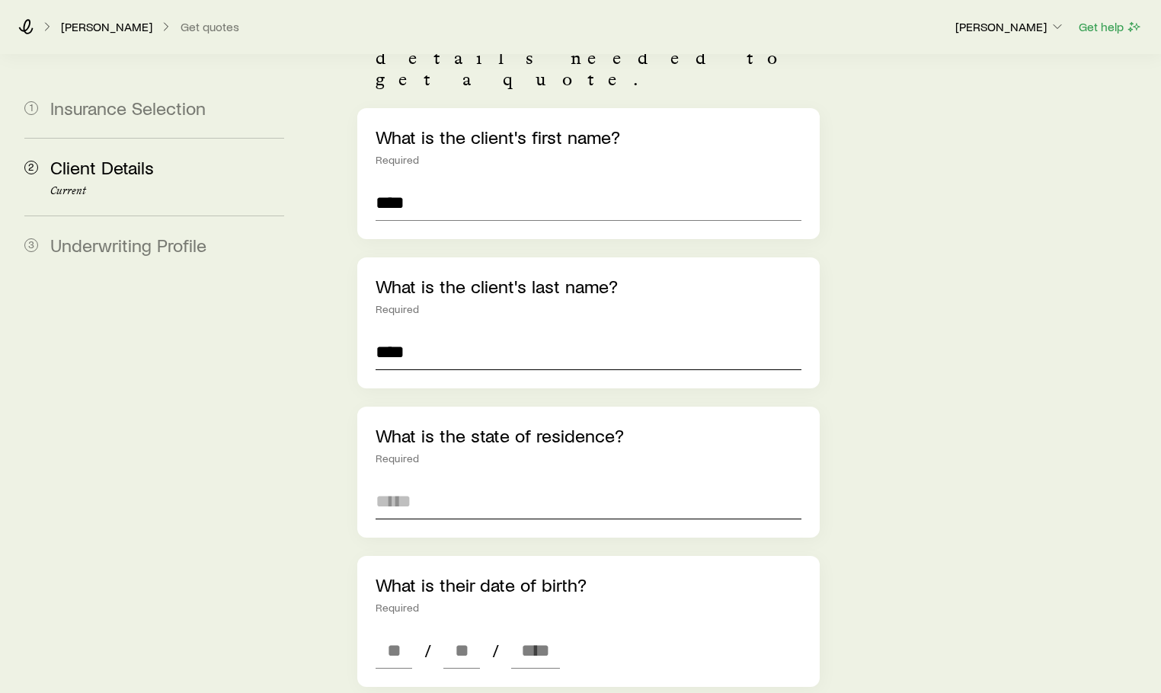
scroll to position [152, 0]
type input "****"
click at [428, 482] on input at bounding box center [589, 500] width 426 height 37
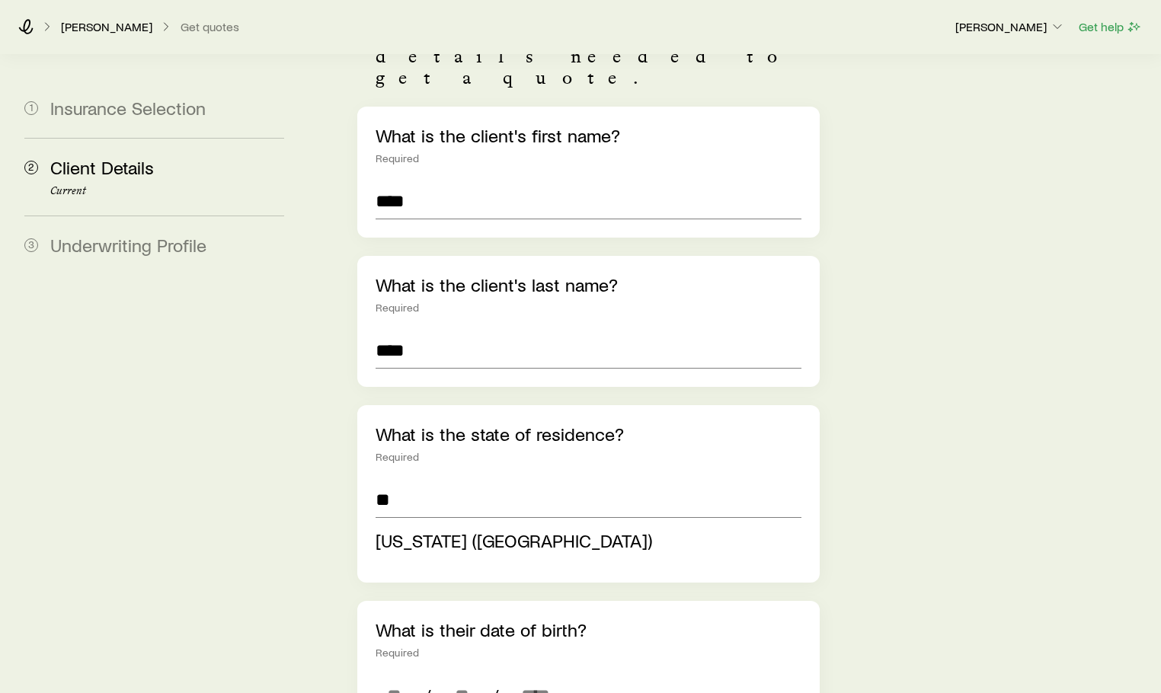
type input "**********"
click at [967, 421] on div "**********" at bounding box center [732, 688] width 834 height 1573
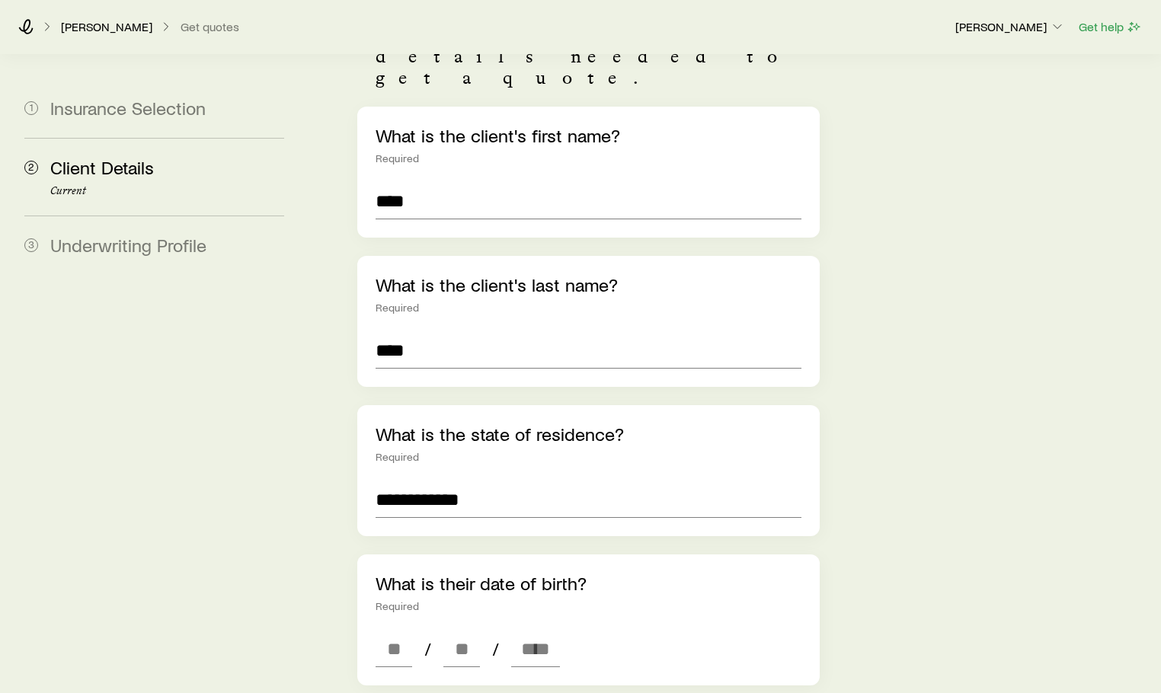
scroll to position [381, 0]
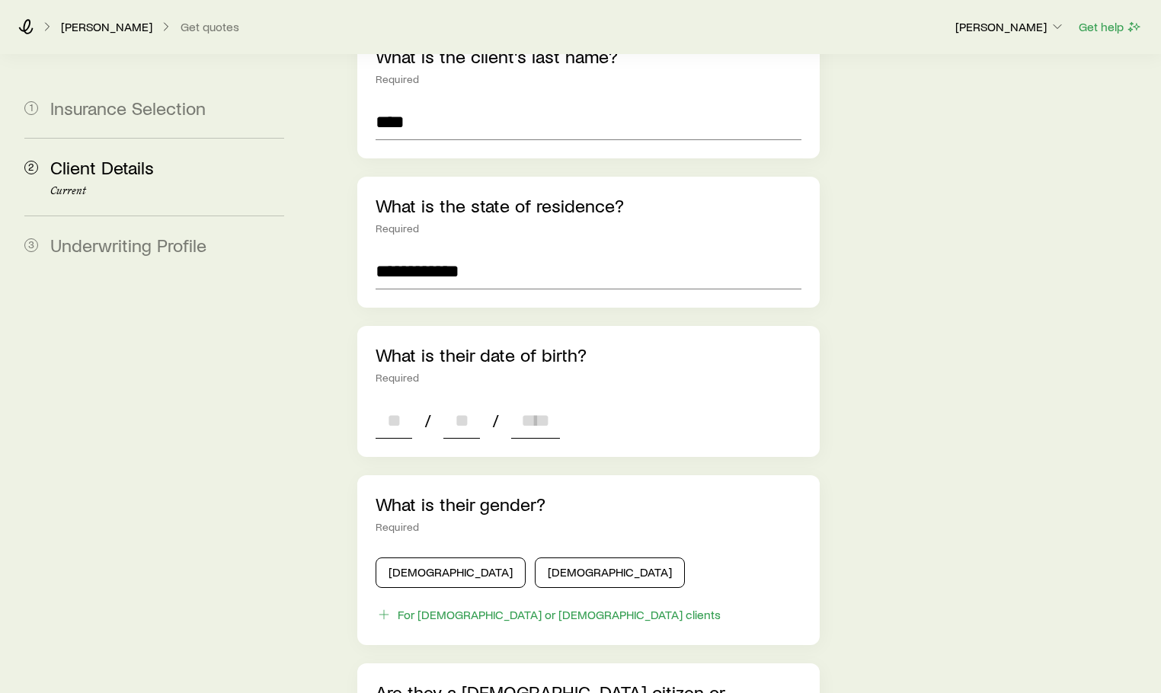
click at [403, 402] on input at bounding box center [394, 420] width 37 height 37
click at [398, 402] on input at bounding box center [394, 420] width 37 height 37
click at [389, 402] on input at bounding box center [394, 420] width 37 height 37
type input "**"
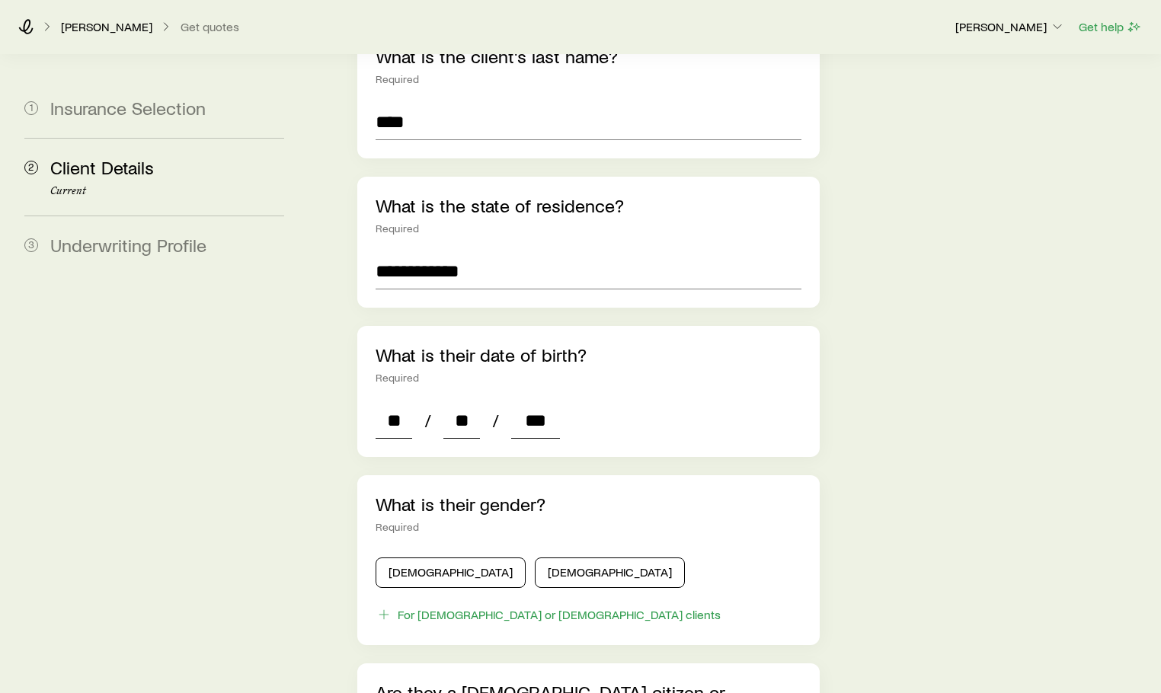
type input "****"
type input "*"
click at [954, 401] on div "**********" at bounding box center [732, 437] width 834 height 1526
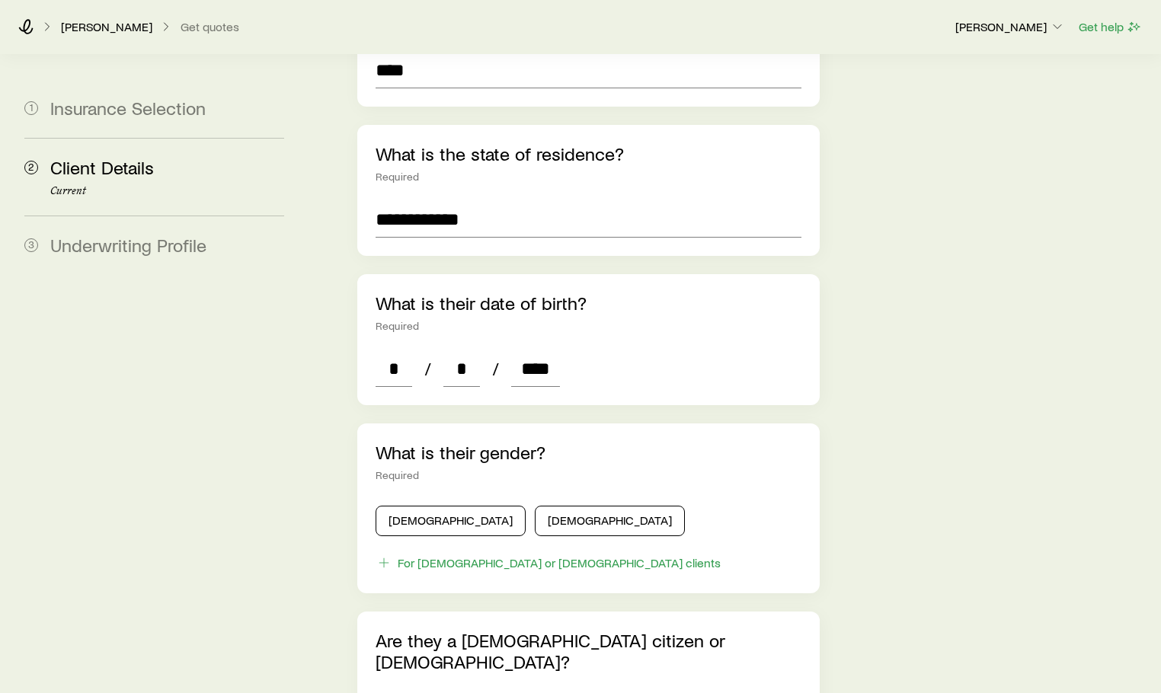
scroll to position [457, 0]
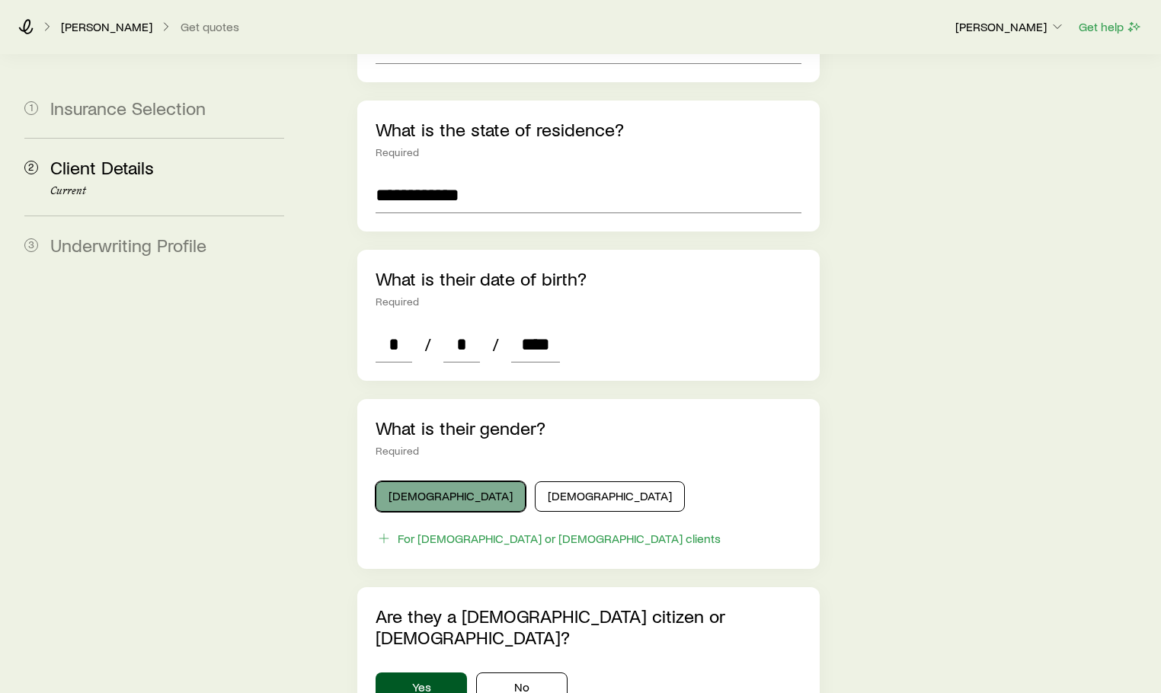
click at [424, 482] on button "[DEMOGRAPHIC_DATA]" at bounding box center [451, 497] width 150 height 30
click at [1016, 401] on div "**********" at bounding box center [732, 361] width 834 height 1526
click at [527, 326] on input "****" at bounding box center [535, 344] width 49 height 37
type input "****"
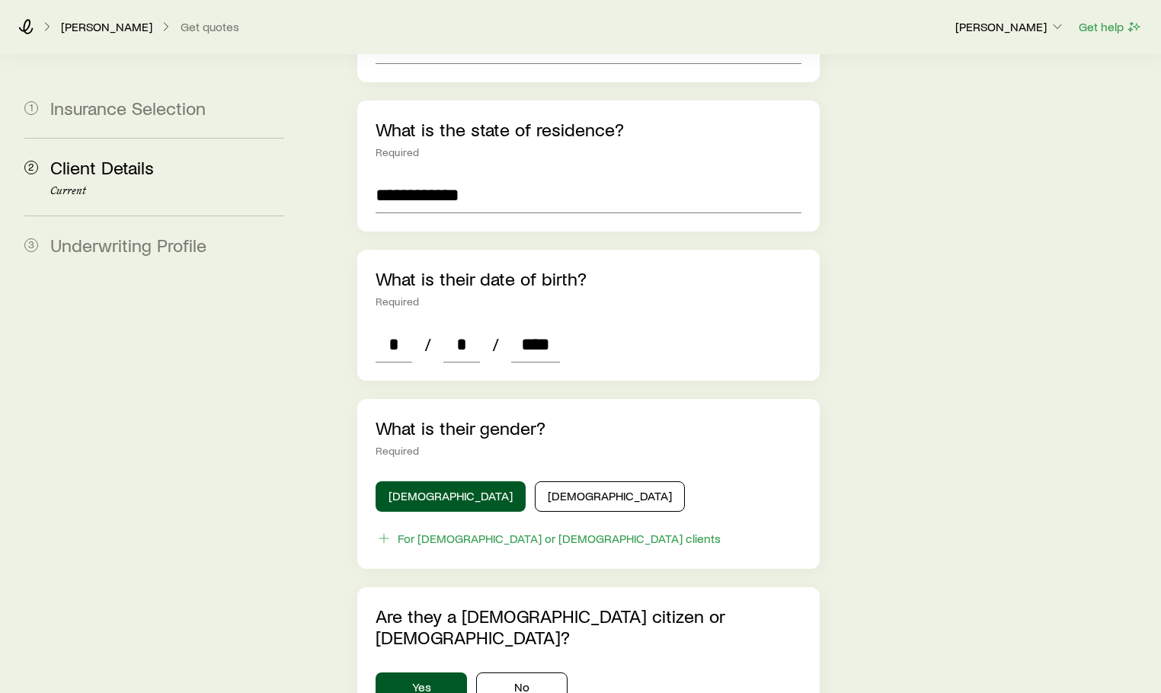
click at [833, 301] on div "**********" at bounding box center [732, 361] width 834 height 1526
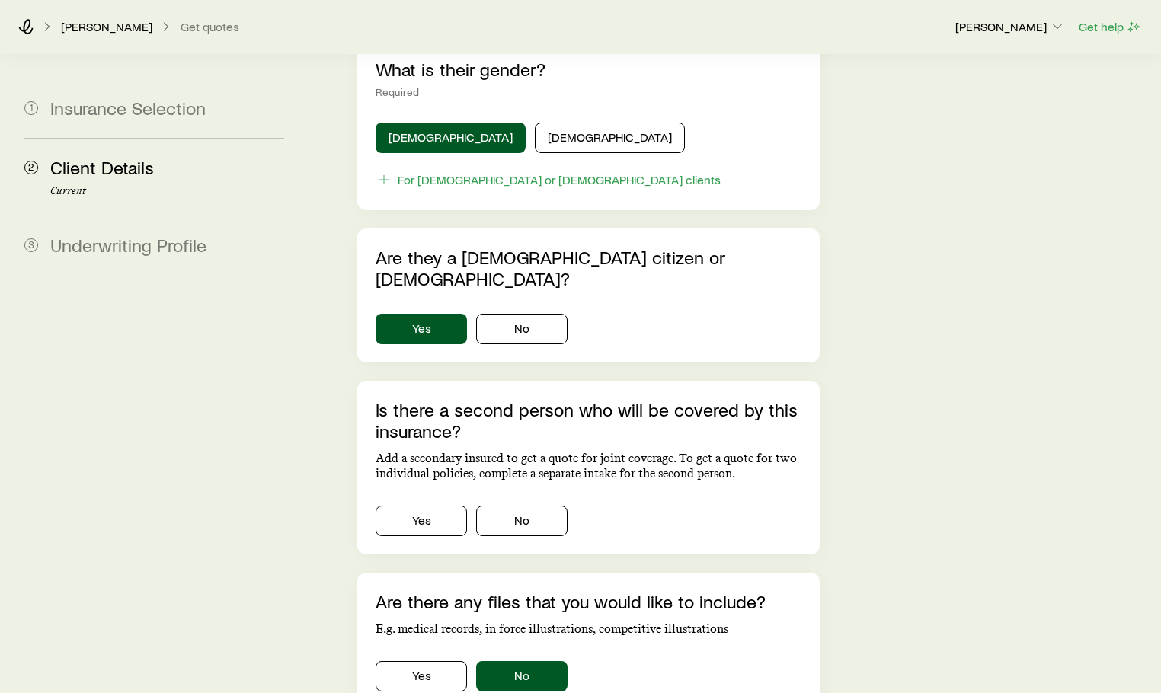
scroll to position [838, 0]
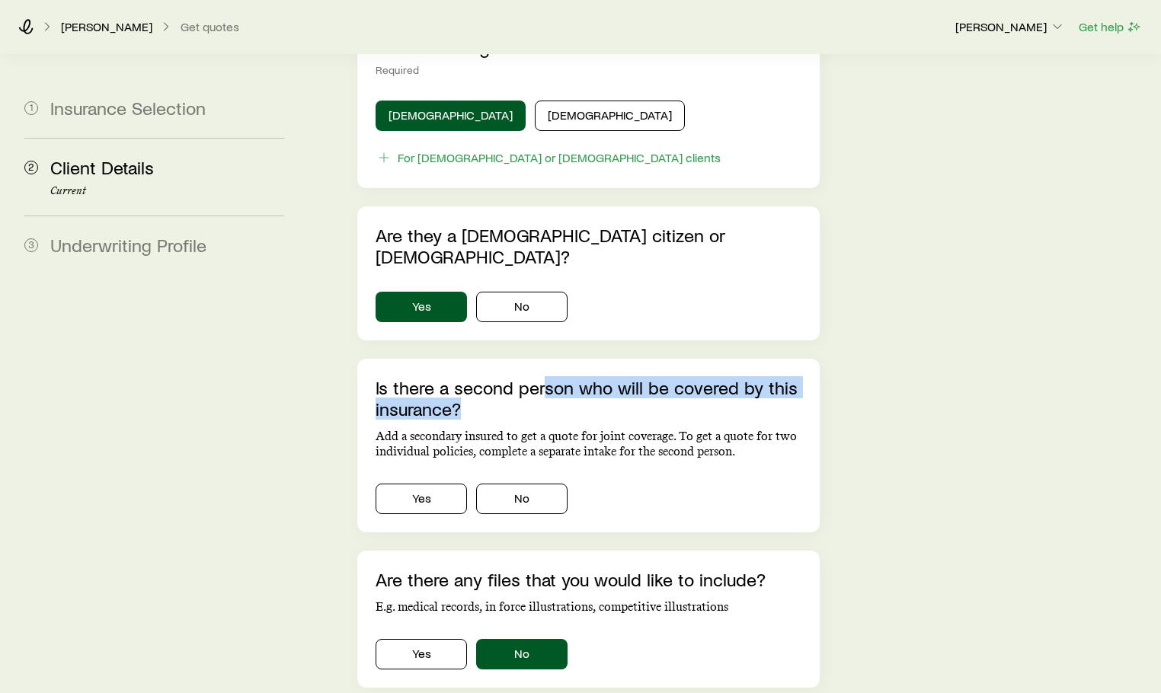
drag, startPoint x: 590, startPoint y: 331, endPoint x: 764, endPoint y: 347, distance: 174.5
click at [764, 377] on p "Is there a second person who will be covered by this insurance?" at bounding box center [589, 398] width 426 height 43
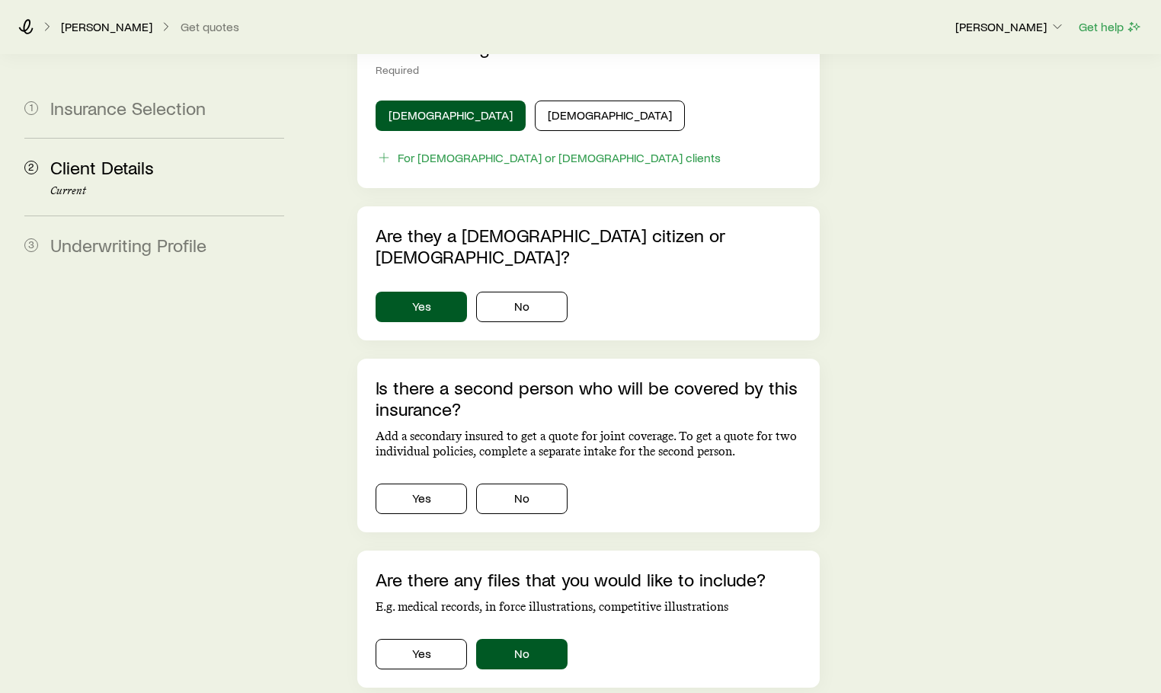
click at [528, 484] on button "No" at bounding box center [521, 499] width 91 height 30
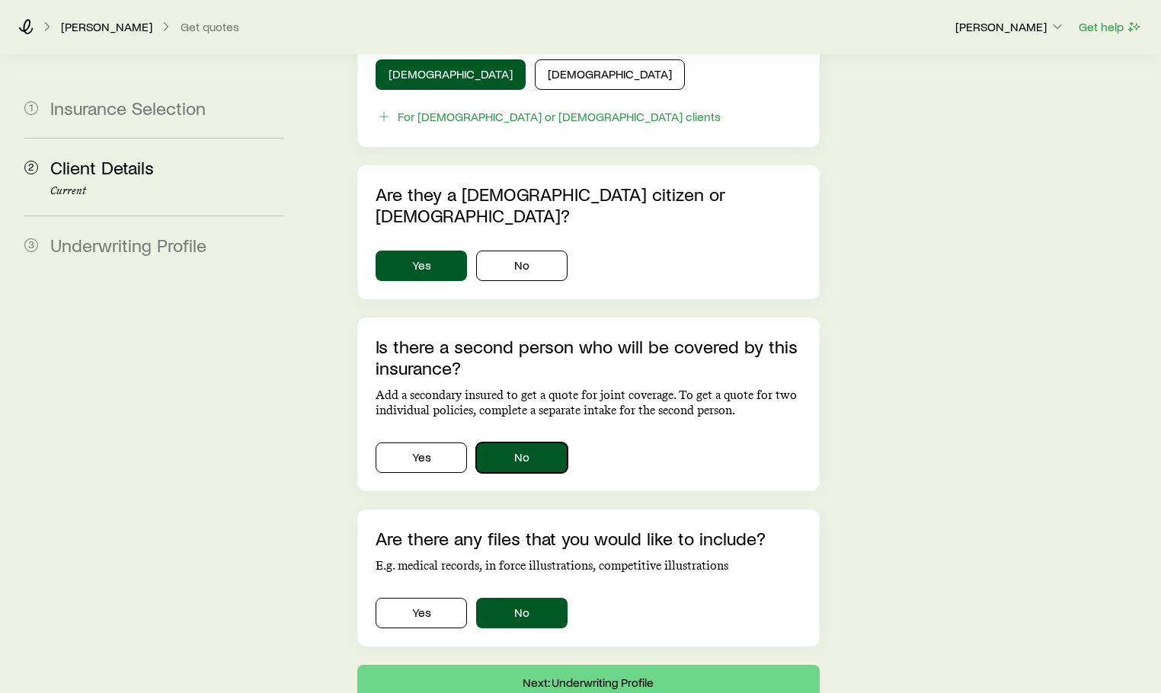
scroll to position [914, 0]
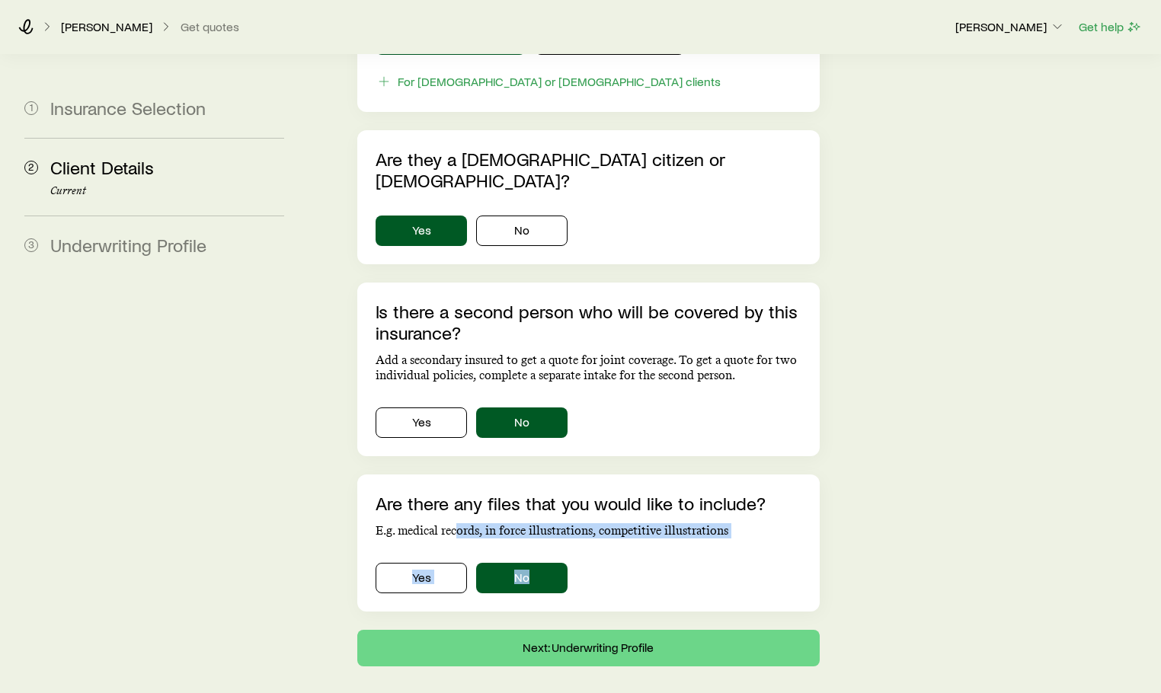
drag, startPoint x: 461, startPoint y: 470, endPoint x: 741, endPoint y: 475, distance: 280.4
click at [741, 475] on div "Are there any files that you would like to include? E.g. medical records, in fo…" at bounding box center [588, 543] width 462 height 137
click at [552, 630] on button "Next: Underwriting Profile" at bounding box center [588, 648] width 462 height 37
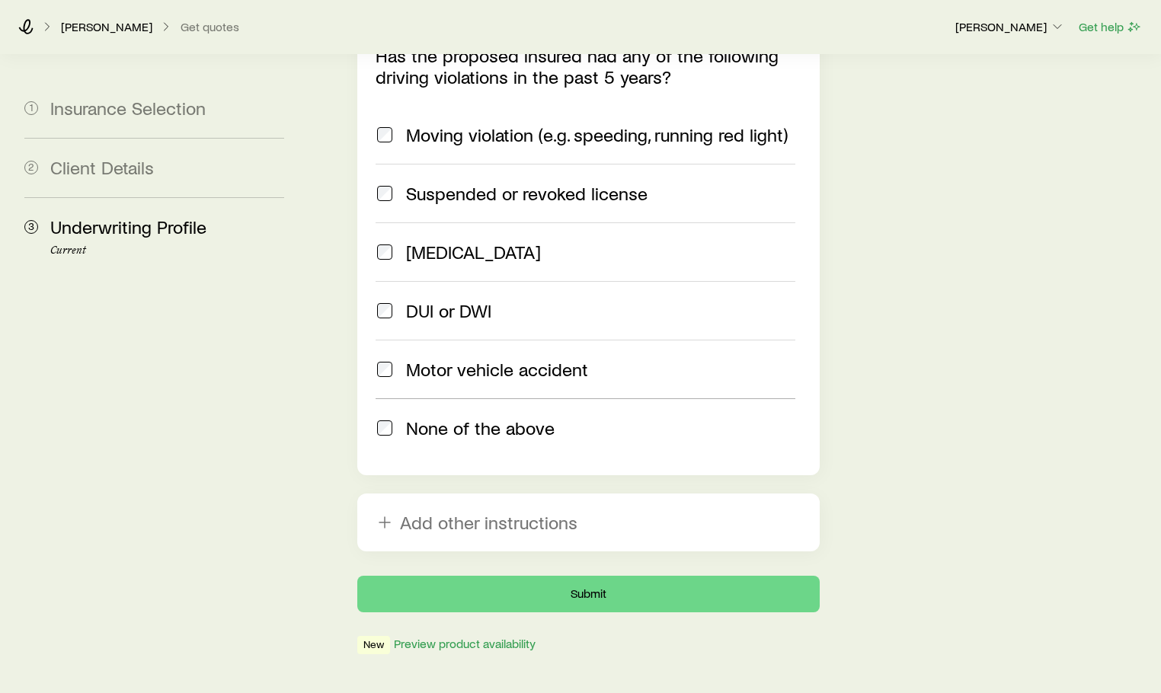
scroll to position [2139, 0]
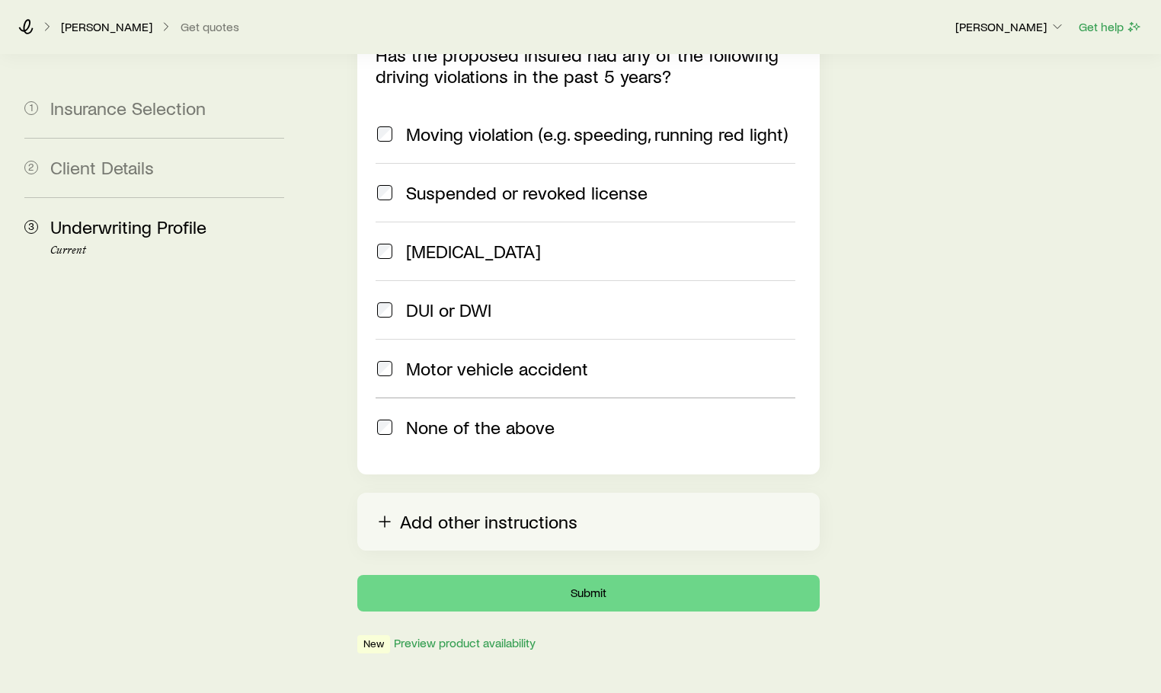
click at [574, 493] on button "Add other instructions" at bounding box center [588, 522] width 462 height 58
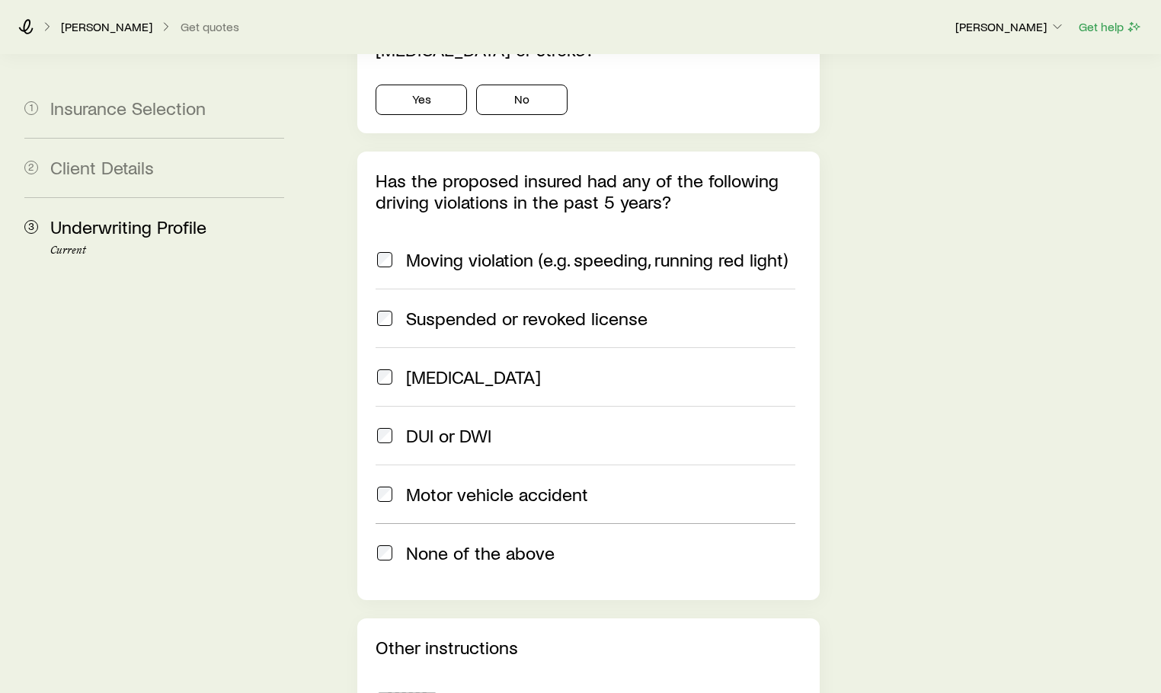
scroll to position [1986, 0]
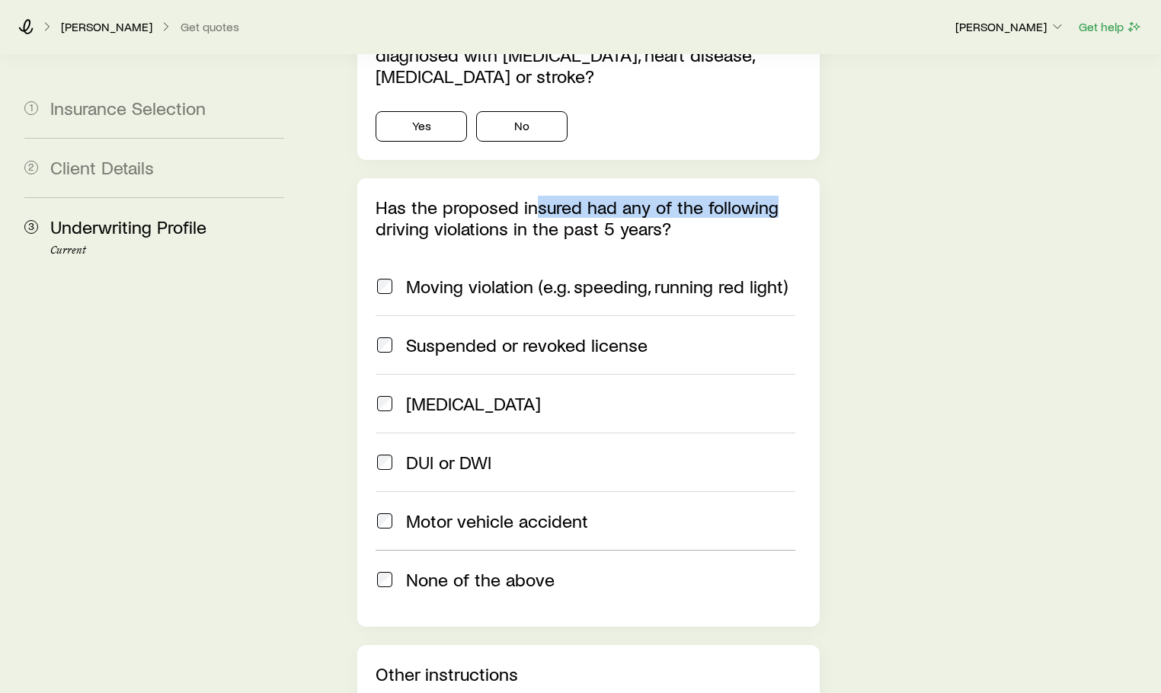
drag, startPoint x: 544, startPoint y: 142, endPoint x: 770, endPoint y: 150, distance: 226.4
click at [770, 197] on p "Has the proposed insured had any of the following driving violations in the pas…" at bounding box center [589, 218] width 426 height 43
click at [395, 569] on div "None of the above" at bounding box center [586, 579] width 420 height 21
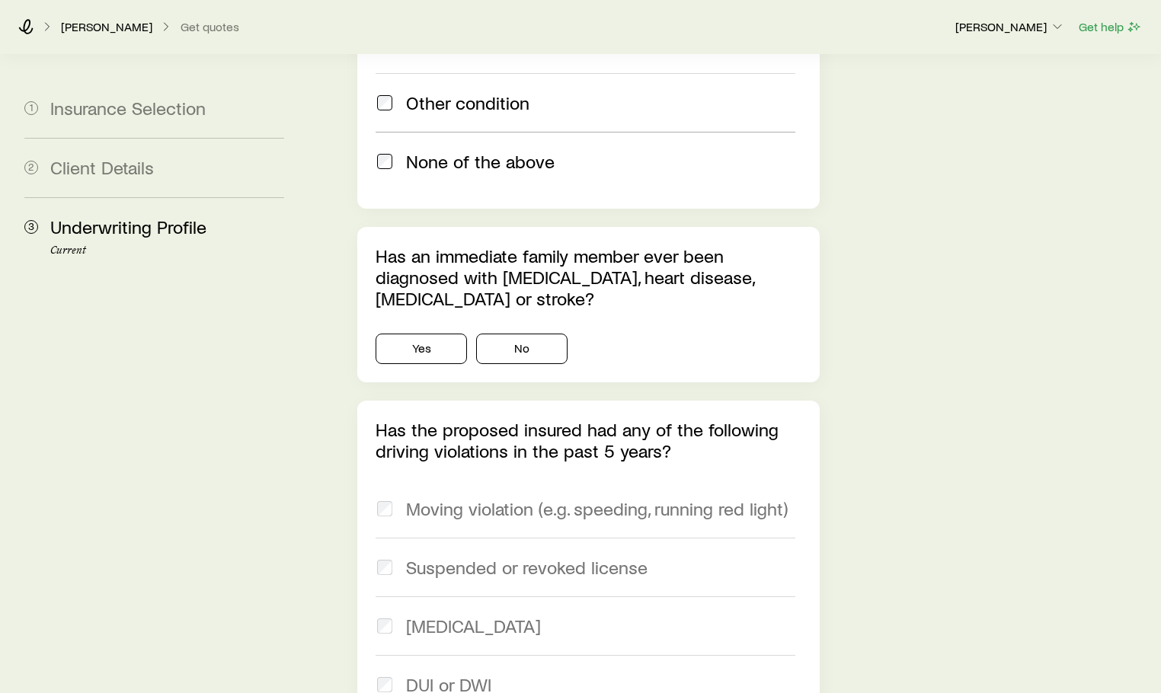
scroll to position [1758, 0]
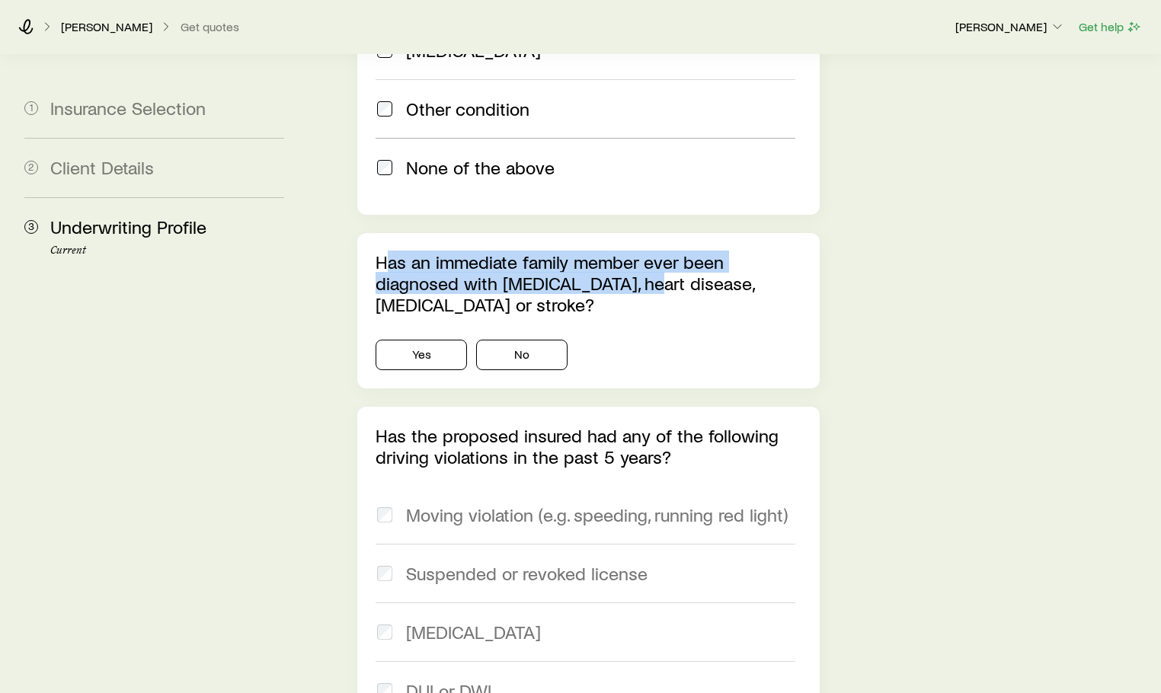
drag, startPoint x: 391, startPoint y: 205, endPoint x: 644, endPoint y: 219, distance: 253.3
click at [644, 251] on p "Has an immediate family member ever been diagnosed with [MEDICAL_DATA], heart d…" at bounding box center [589, 283] width 426 height 64
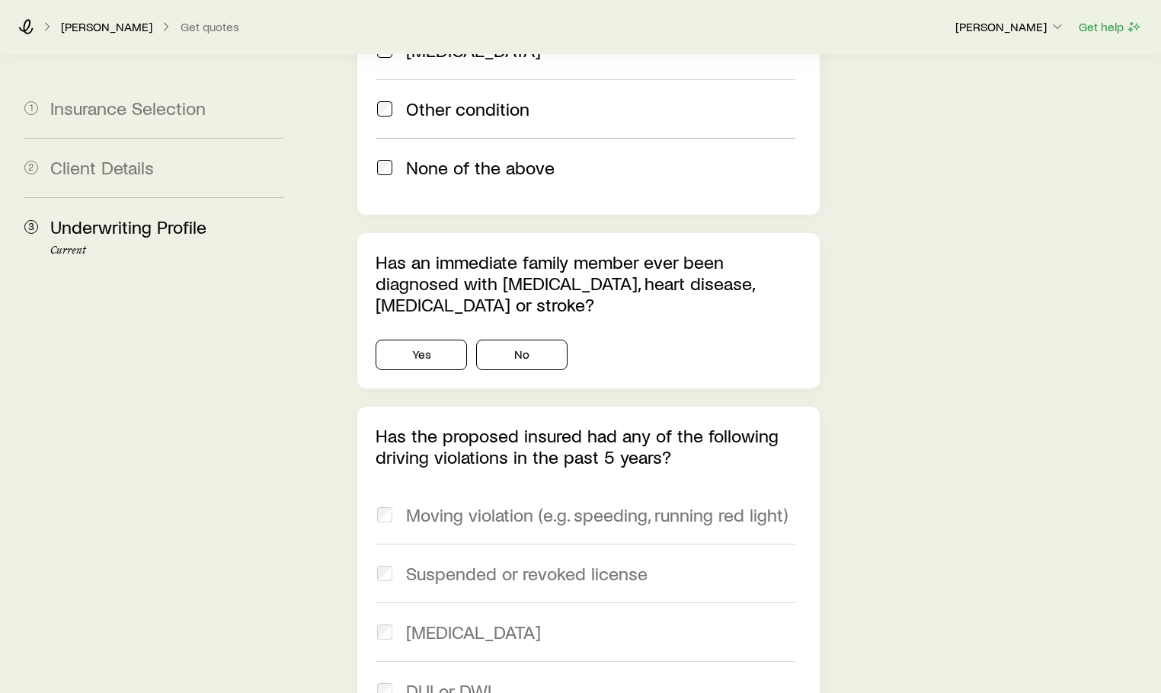
click at [527, 340] on button "No" at bounding box center [521, 355] width 91 height 30
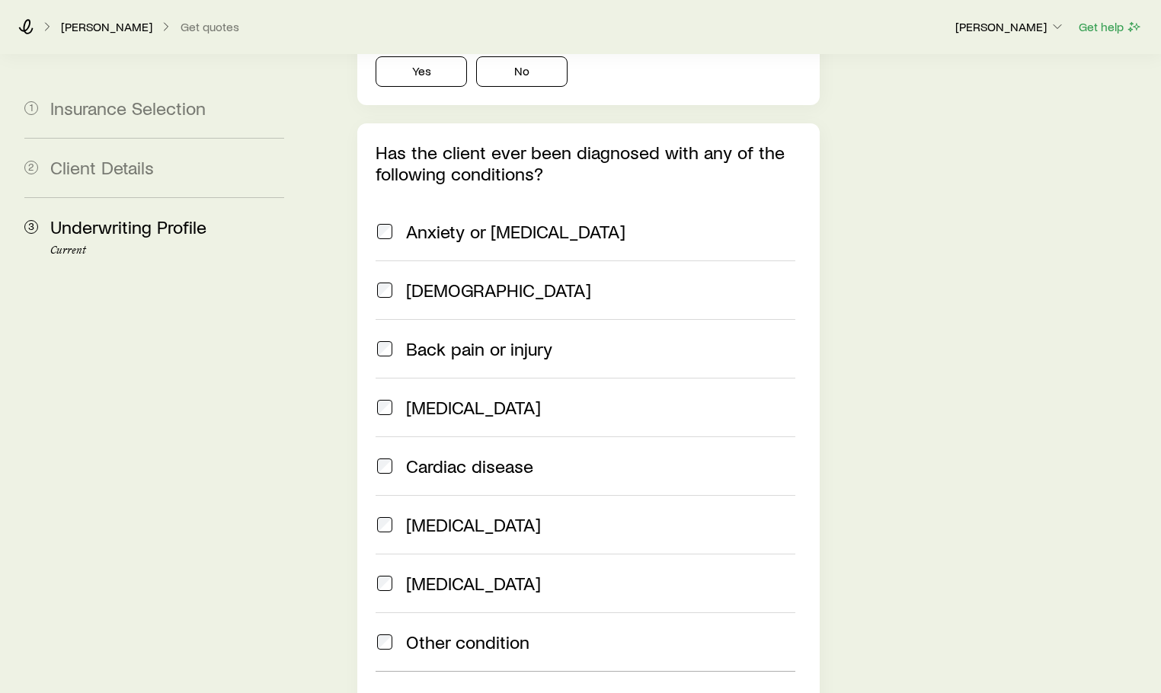
scroll to position [1377, 0]
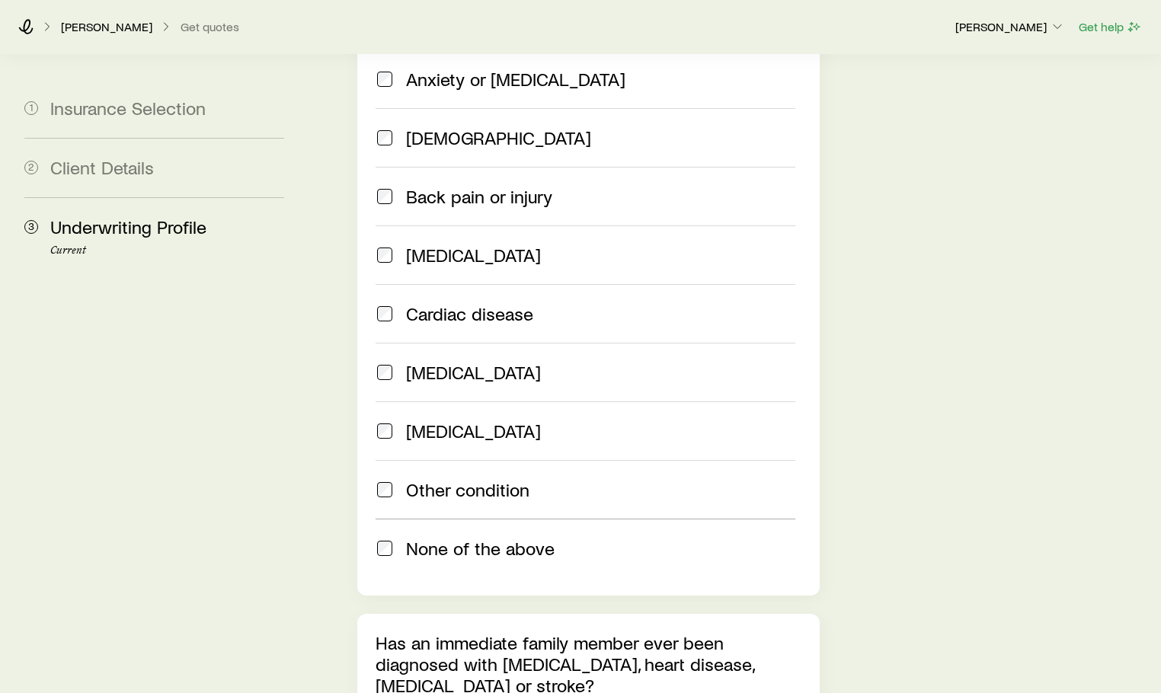
click at [373, 494] on div "Has the client ever been diagnosed with any of the following conditions? Anxiet…" at bounding box center [588, 283] width 462 height 625
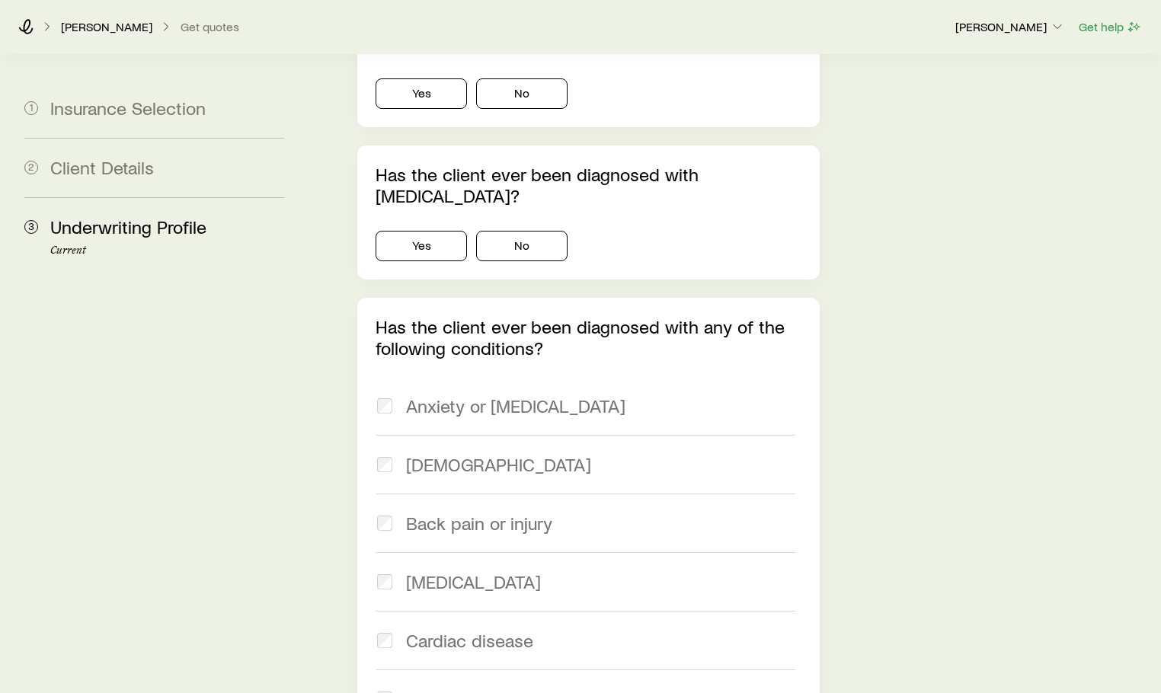
scroll to position [920, 0]
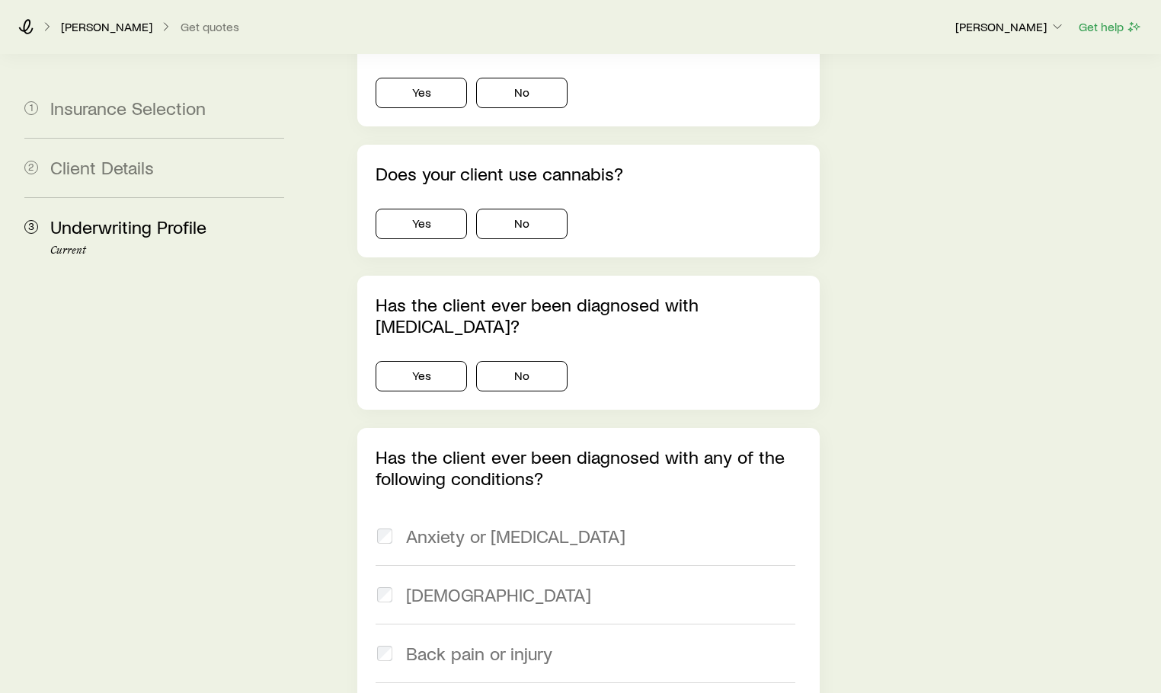
drag, startPoint x: 428, startPoint y: 255, endPoint x: 640, endPoint y: 257, distance: 211.8
click at [640, 294] on p "Has the client ever been diagnosed with [MEDICAL_DATA]?" at bounding box center [589, 315] width 426 height 43
click at [680, 294] on p "Has the client ever been diagnosed with [MEDICAL_DATA]?" at bounding box center [589, 315] width 426 height 43
click at [514, 361] on button "No" at bounding box center [521, 376] width 91 height 30
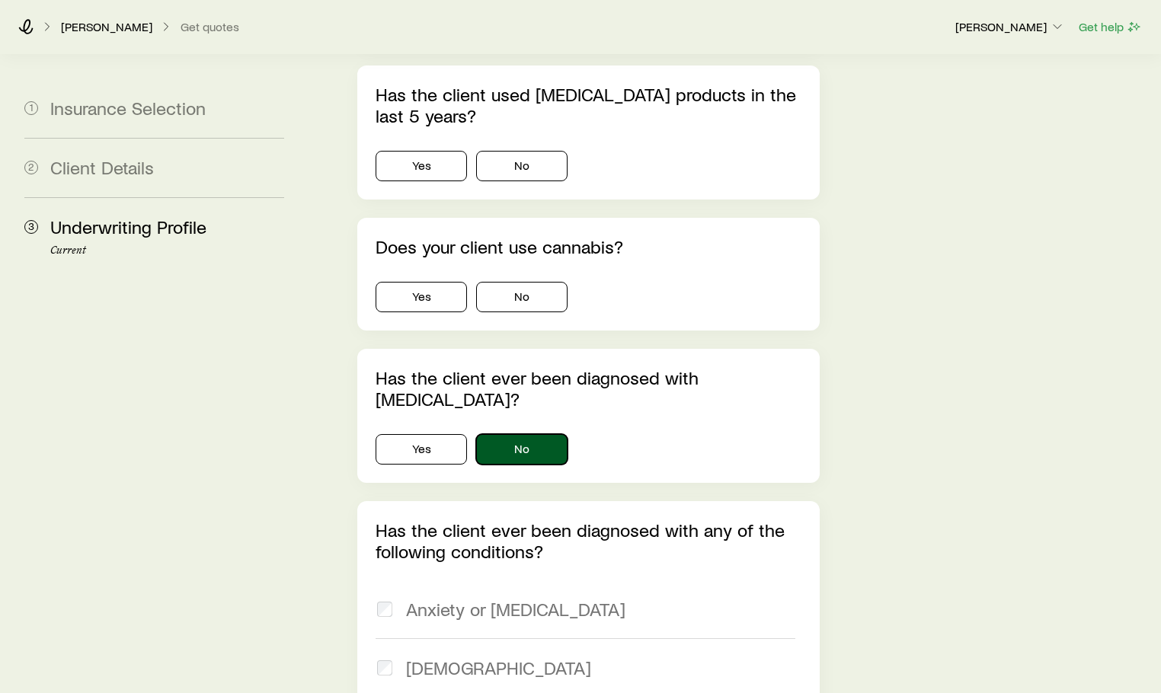
scroll to position [767, 0]
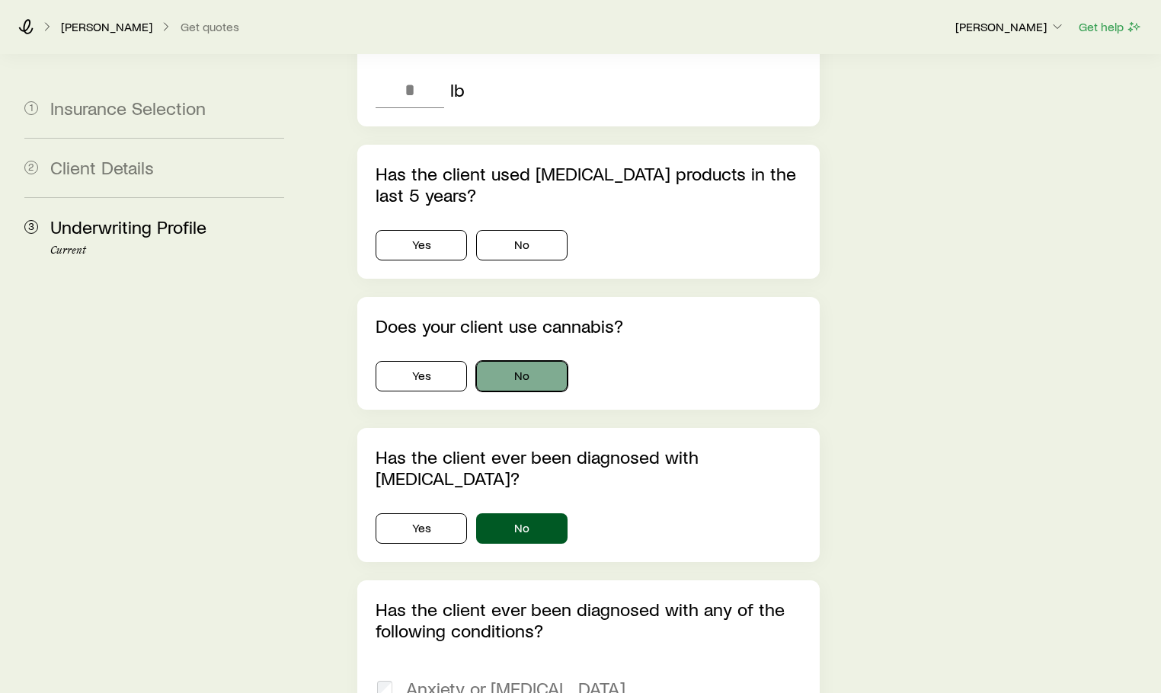
click at [543, 361] on button "No" at bounding box center [521, 376] width 91 height 30
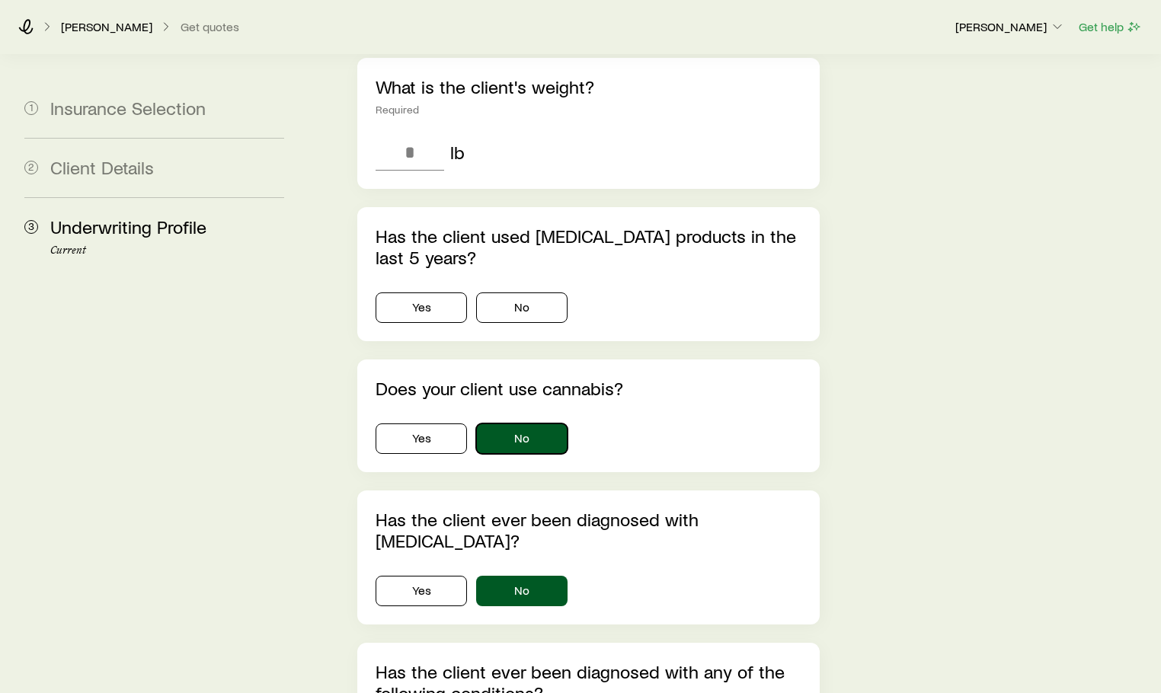
scroll to position [615, 0]
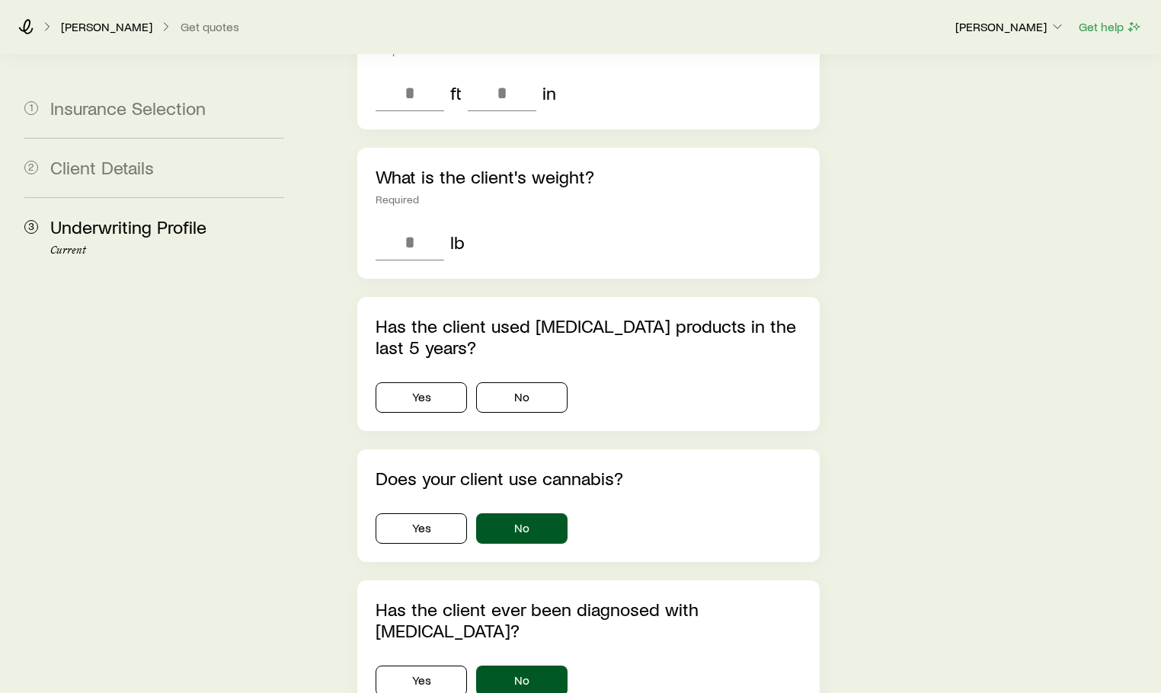
drag, startPoint x: 594, startPoint y: 273, endPoint x: 705, endPoint y: 281, distance: 111.6
click at [709, 315] on p "Has the client used [MEDICAL_DATA] products in the last 5 years?" at bounding box center [589, 336] width 426 height 43
drag, startPoint x: 689, startPoint y: 299, endPoint x: 600, endPoint y: 318, distance: 91.0
click at [689, 301] on div "Has the client used [MEDICAL_DATA] products in the last 5 years? Yes No" at bounding box center [588, 364] width 462 height 134
click at [542, 382] on button "No" at bounding box center [521, 397] width 91 height 30
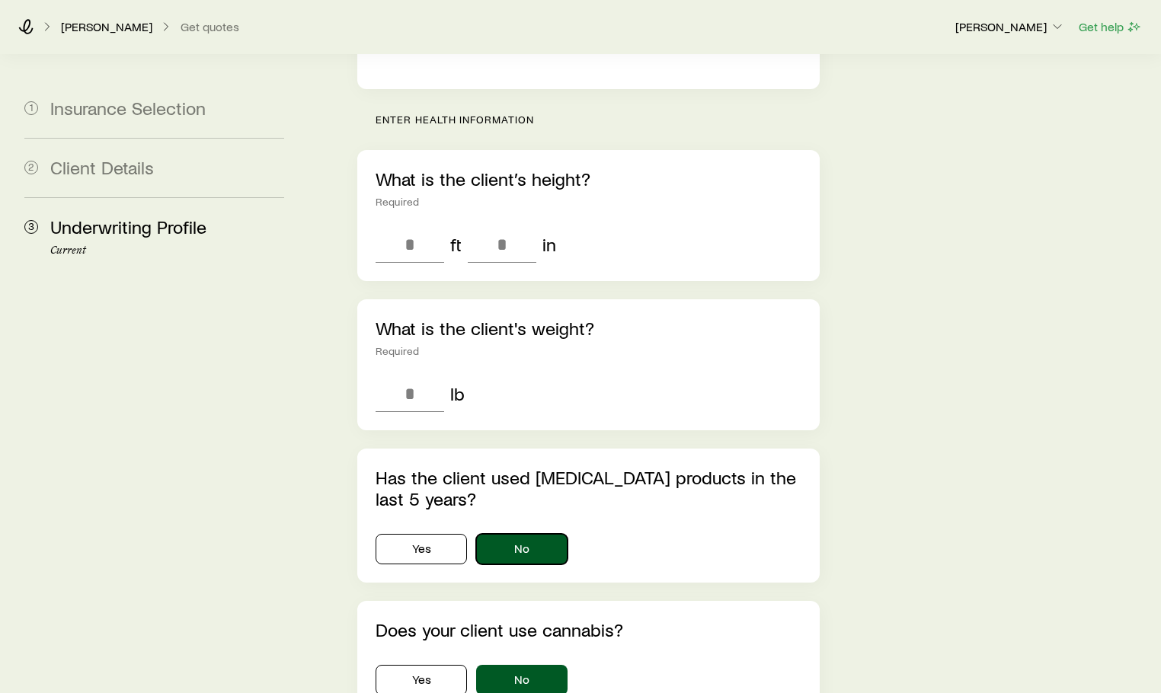
scroll to position [462, 0]
click at [406, 376] on input "tel" at bounding box center [410, 394] width 69 height 37
type input "***"
drag, startPoint x: 722, startPoint y: 303, endPoint x: 706, endPoint y: 238, distance: 66.5
click at [720, 303] on div "What is the client's weight? Required *** lb" at bounding box center [588, 365] width 462 height 131
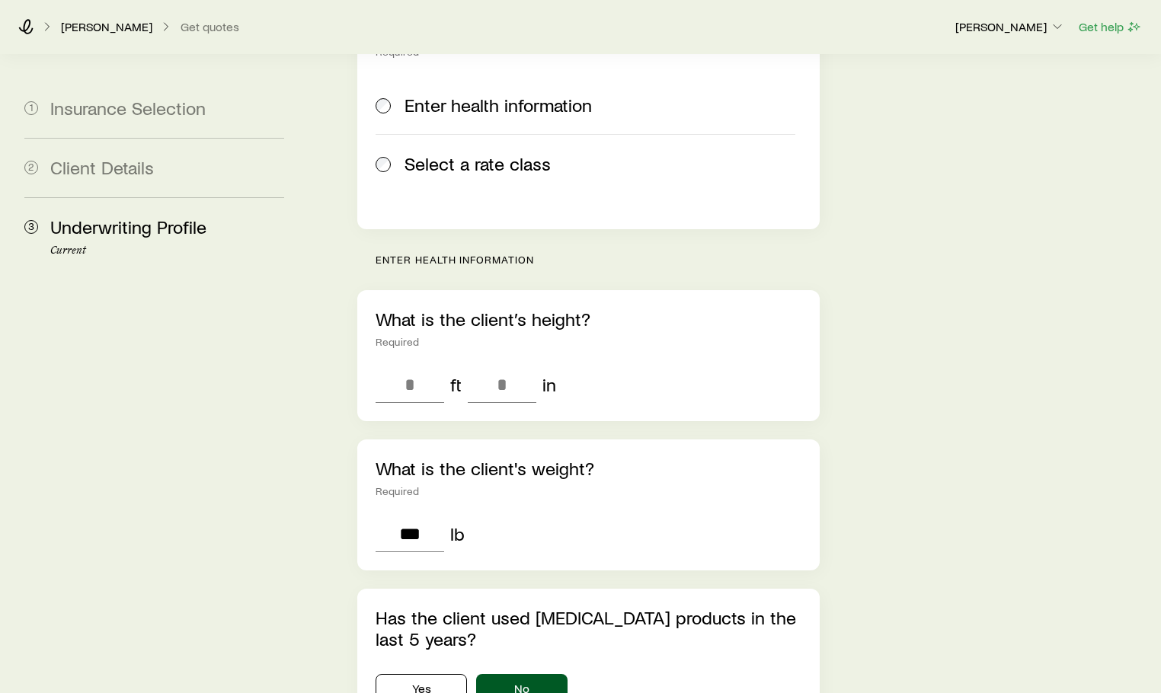
scroll to position [310, 0]
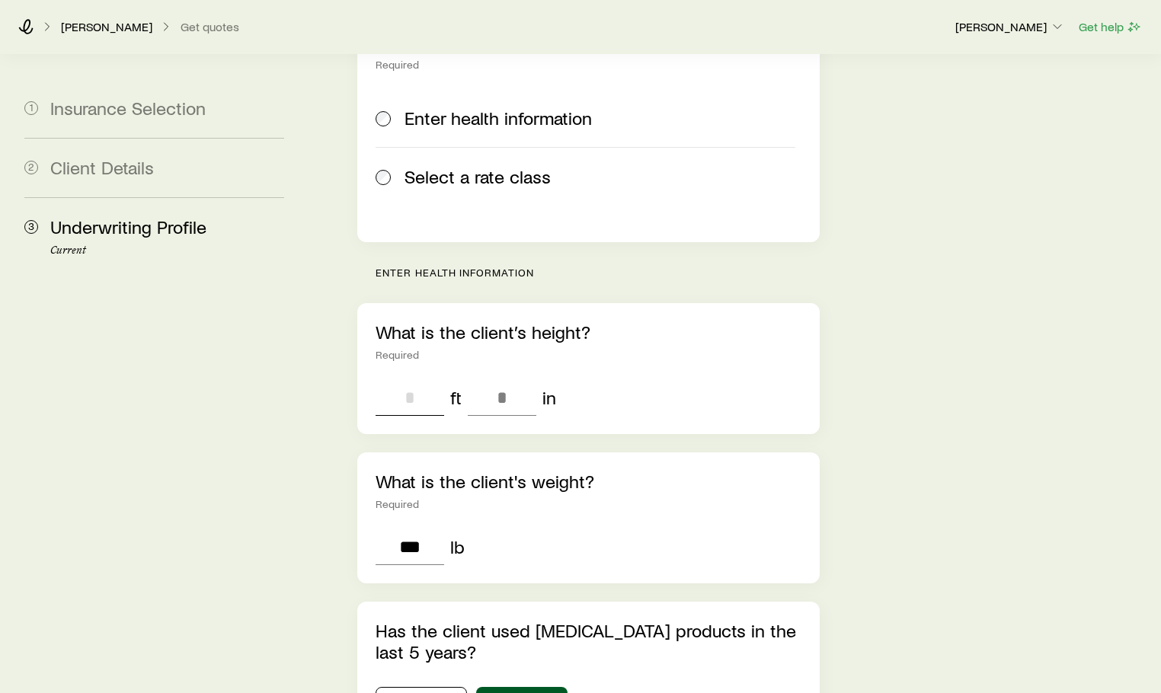
click at [407, 379] on input "tel" at bounding box center [410, 397] width 69 height 37
type input "*"
click at [498, 379] on input "tel" at bounding box center [502, 397] width 69 height 37
type input "**"
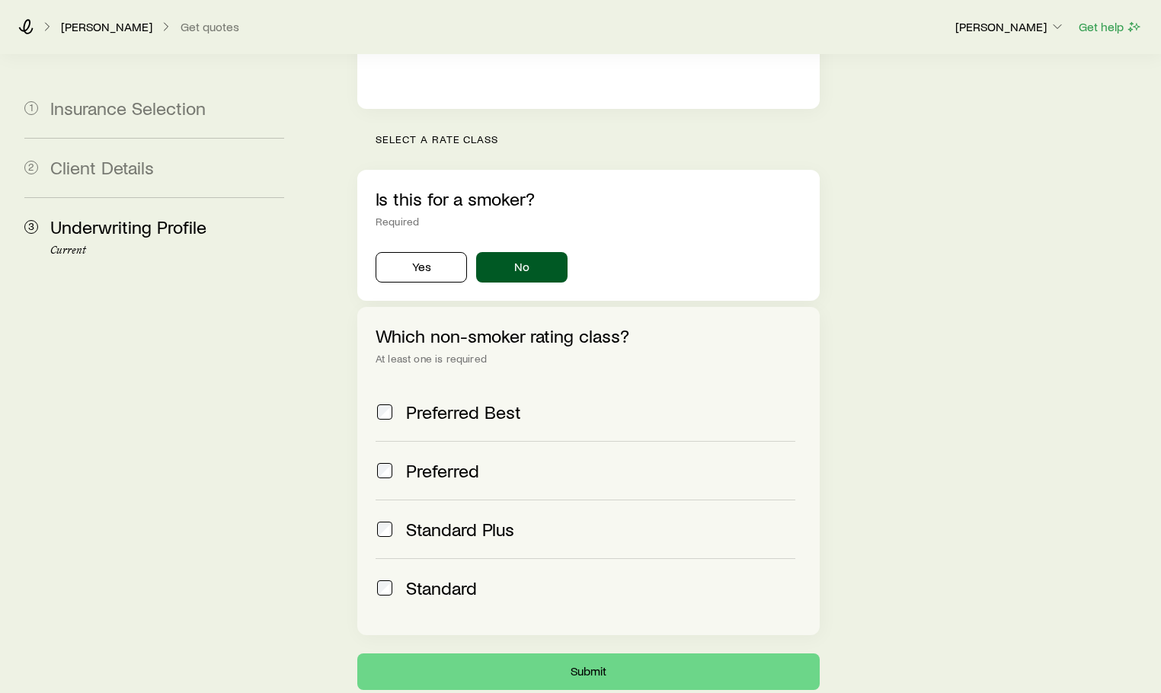
scroll to position [462, 0]
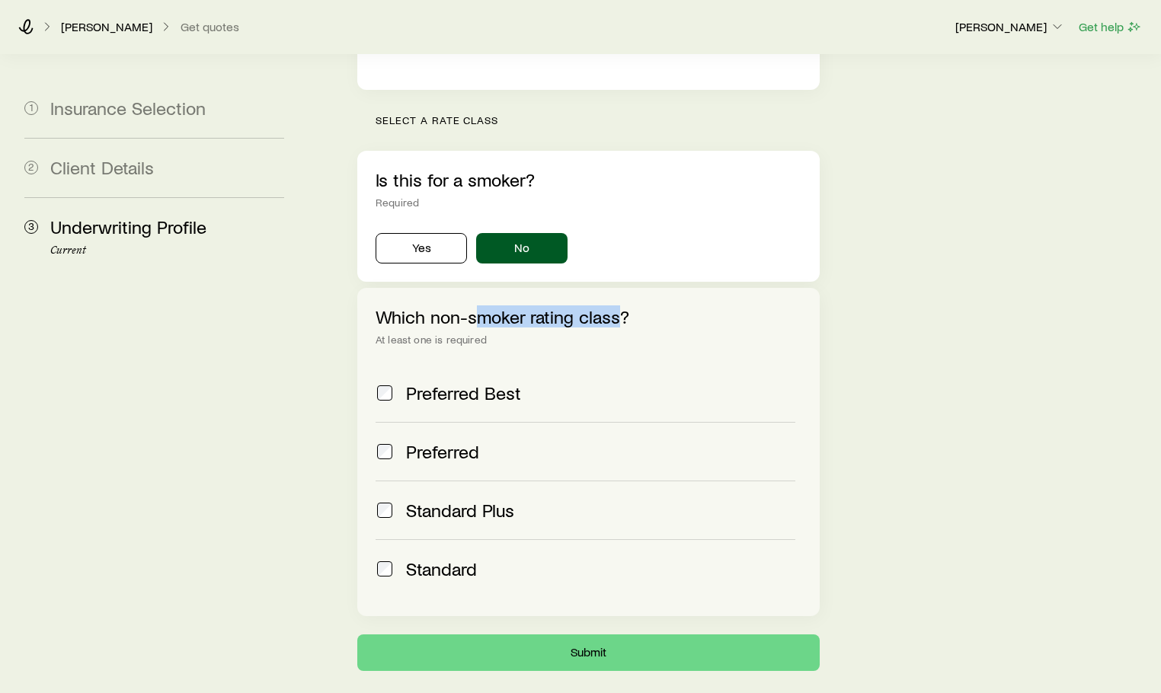
drag, startPoint x: 608, startPoint y: 261, endPoint x: 463, endPoint y: 263, distance: 144.8
click at [455, 306] on p "Which non-smoker rating class?" at bounding box center [589, 316] width 426 height 21
click at [929, 462] on div "Underwriting Profile Answer as many questions as possible in order to get the m…" at bounding box center [732, 152] width 834 height 1121
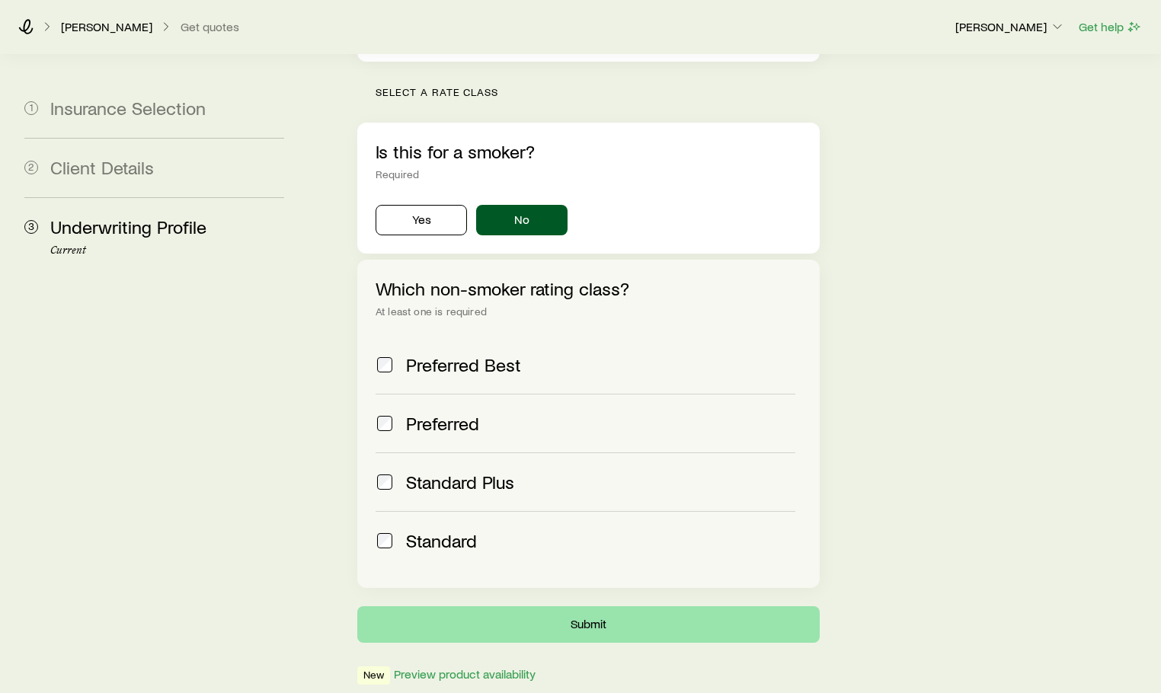
scroll to position [522, 0]
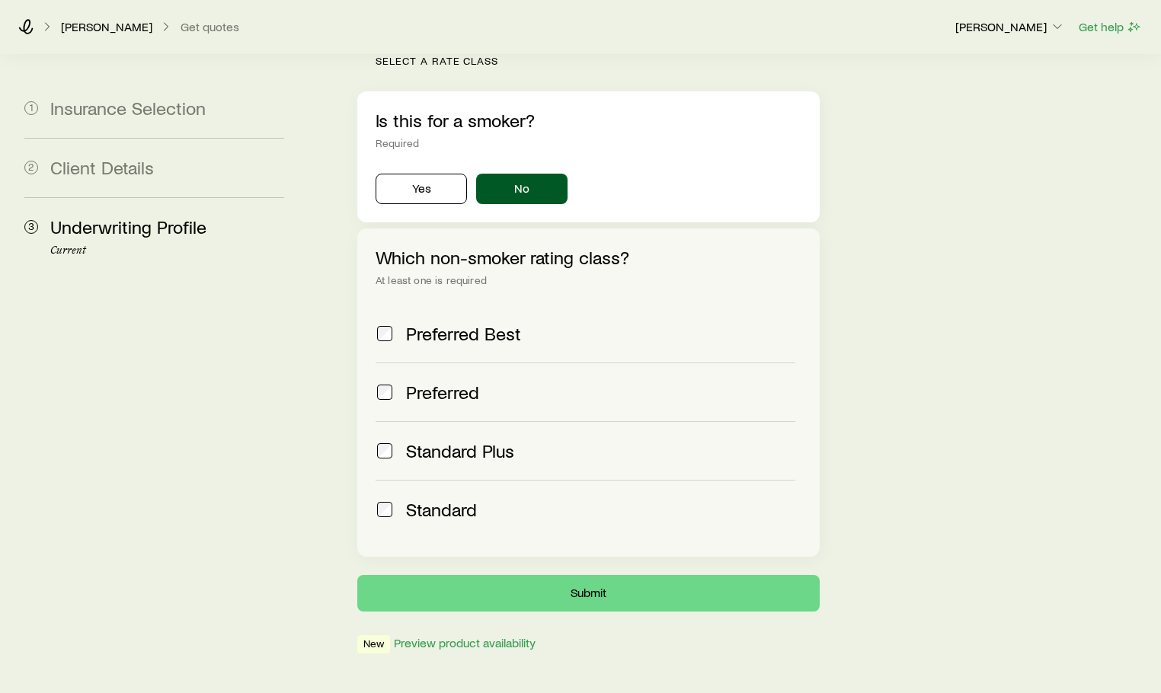
drag, startPoint x: 931, startPoint y: 355, endPoint x: 933, endPoint y: 367, distance: 12.3
click at [931, 357] on div "Underwriting Profile Answer as many questions as possible in order to get the m…" at bounding box center [732, 93] width 834 height 1121
click at [590, 575] on button "Submit" at bounding box center [588, 593] width 462 height 37
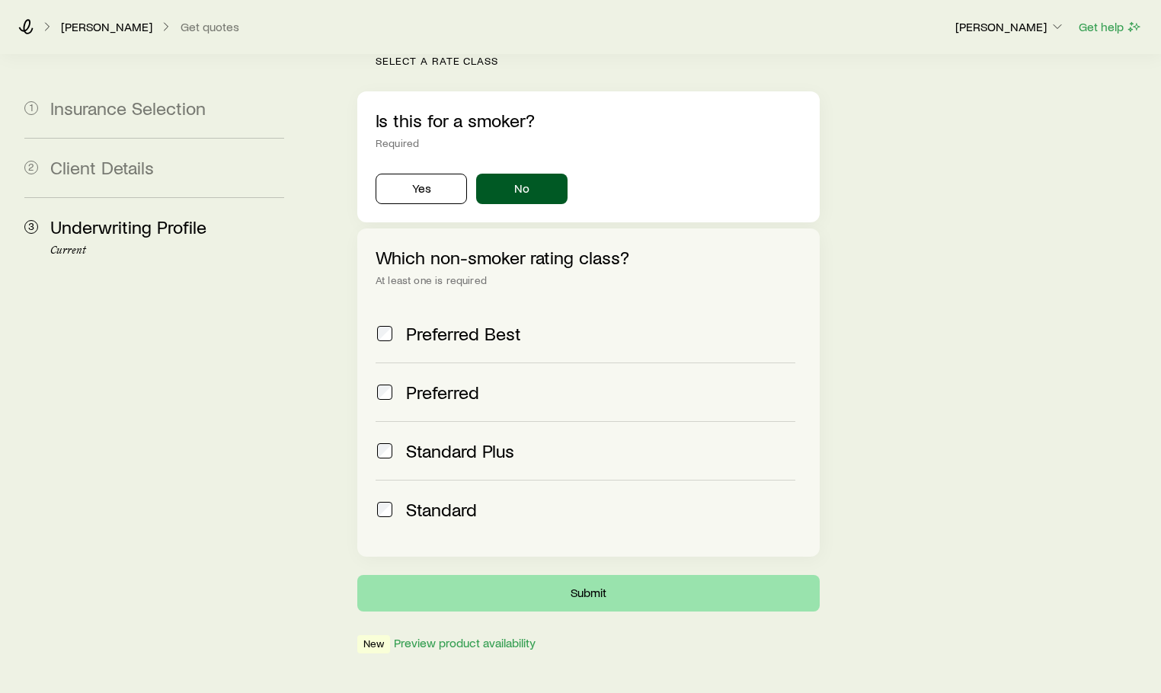
scroll to position [0, 0]
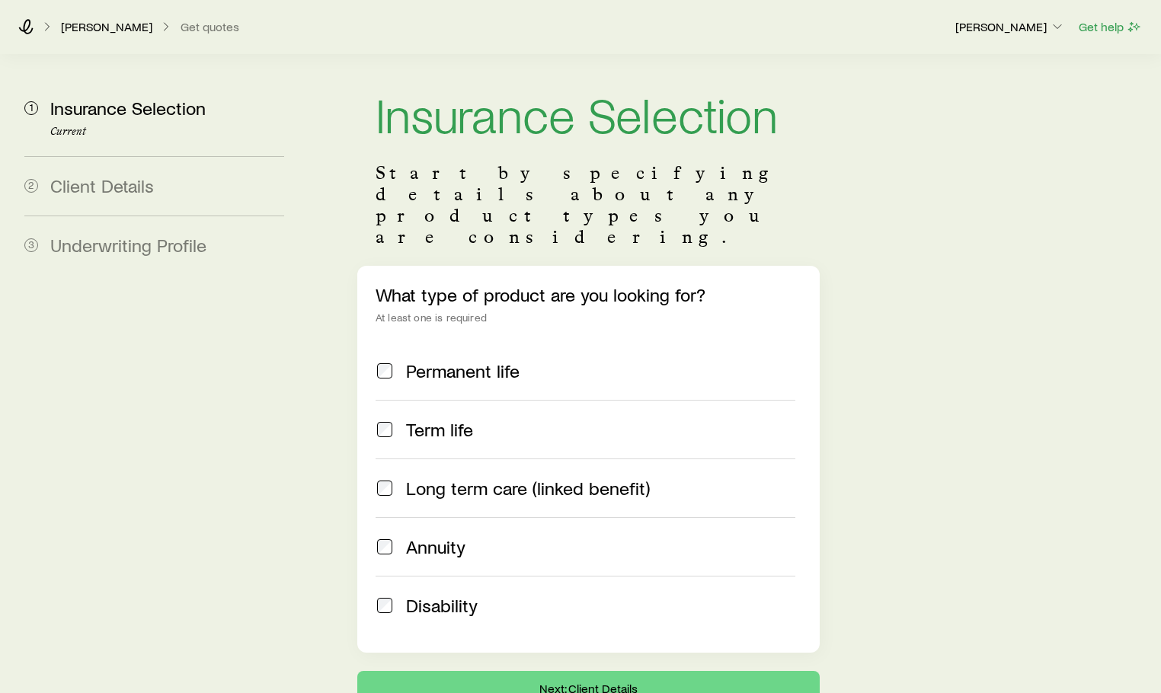
scroll to position [14, 0]
click at [91, 27] on p "[PERSON_NAME]" at bounding box center [106, 26] width 91 height 15
click at [43, 27] on icon at bounding box center [47, 26] width 15 height 15
click at [36, 27] on div "[PERSON_NAME] Get quotes" at bounding box center [480, 26] width 924 height 15
click at [23, 24] on icon at bounding box center [25, 26] width 15 height 15
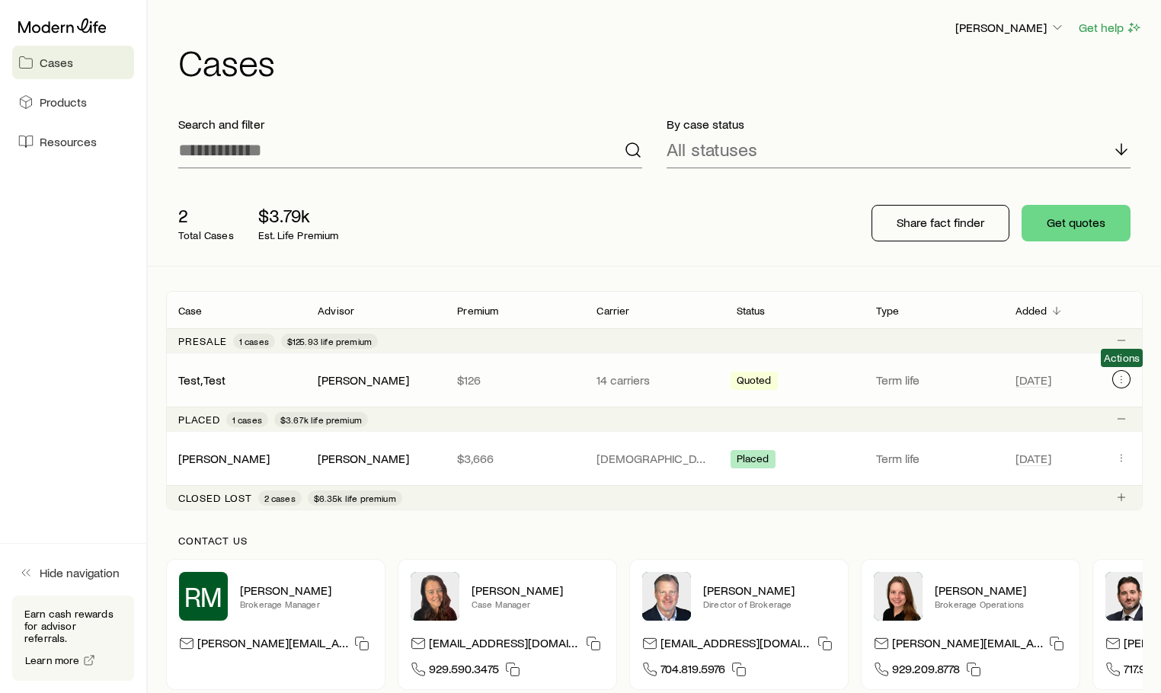
click at [1123, 382] on icon "Client cases" at bounding box center [1121, 379] width 12 height 12
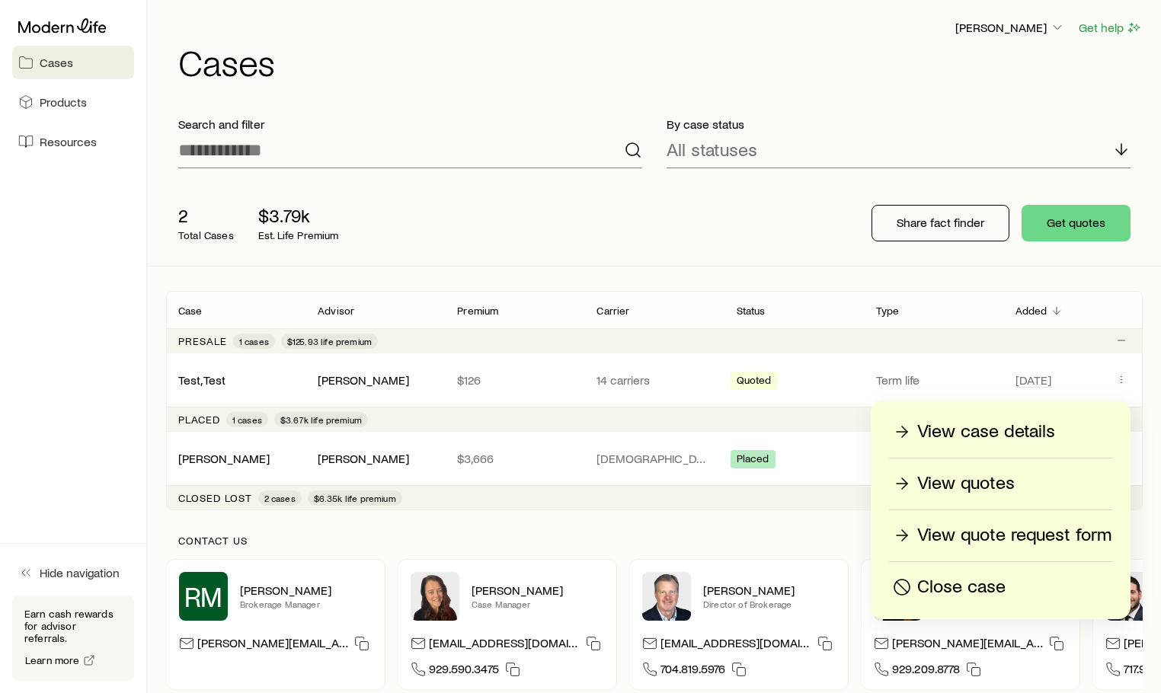
click at [983, 475] on p "View quotes" at bounding box center [966, 484] width 98 height 24
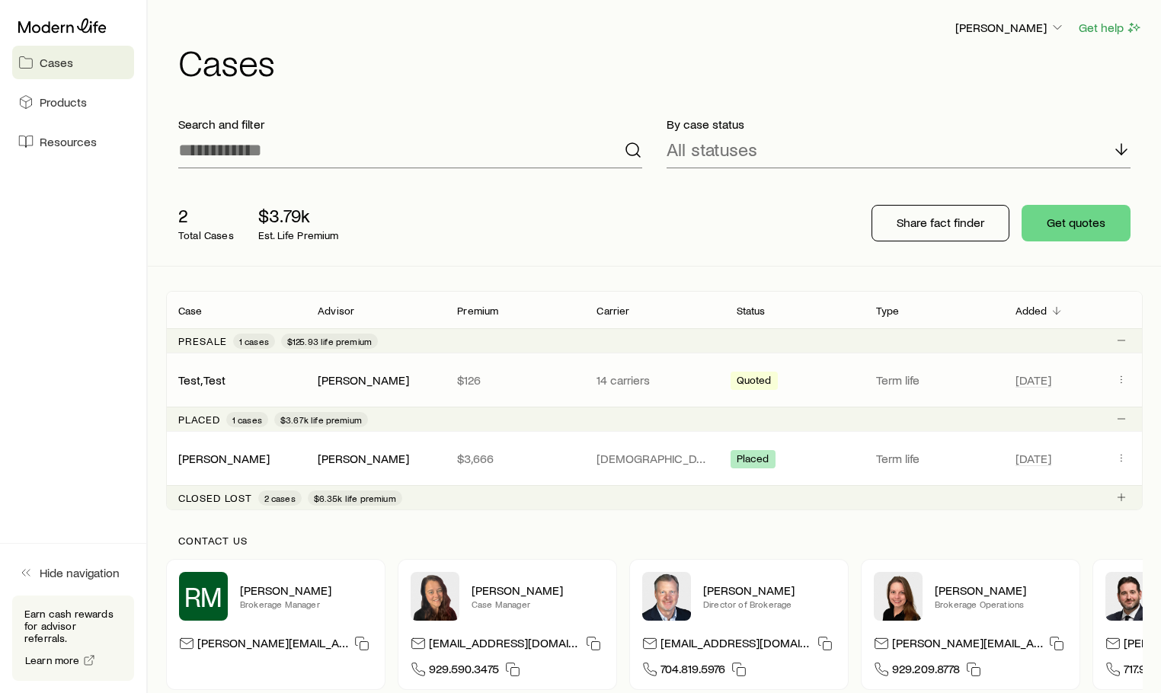
click at [1118, 366] on div "Test, Test [PERSON_NAME] $126 14 carriers Quoted Term life [DATE]" at bounding box center [654, 380] width 977 height 53
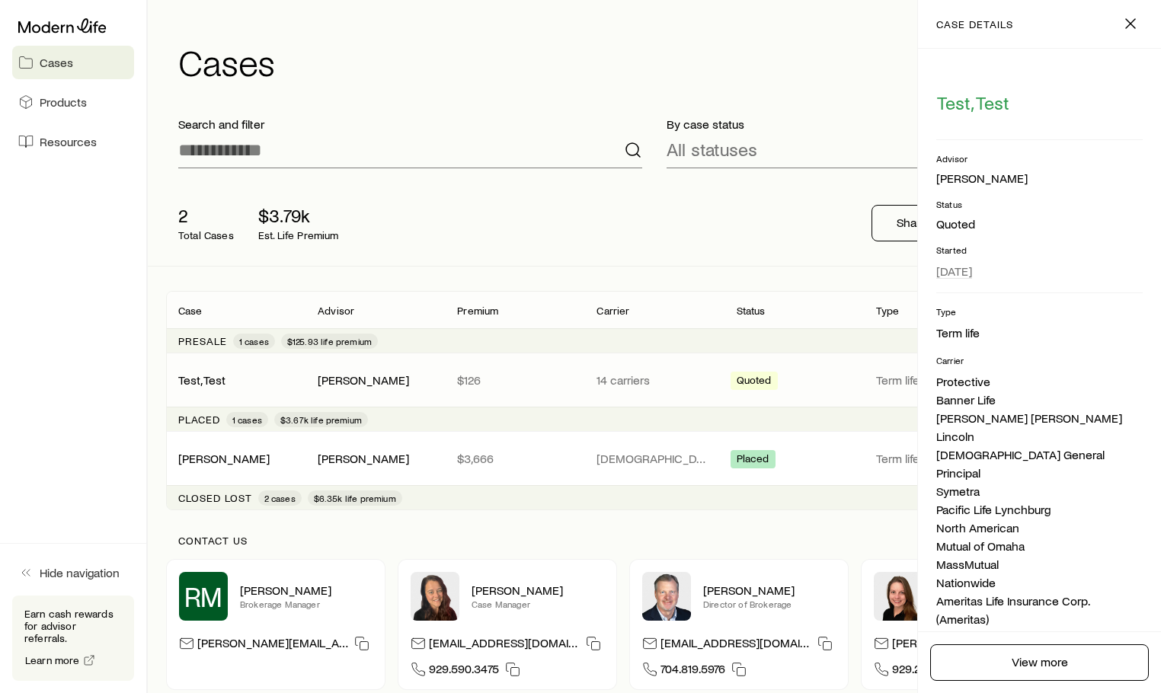
click at [756, 205] on div "2 Total Cases $3.79k Est. Life Premium Share fact finder Get quotes" at bounding box center [654, 223] width 977 height 85
drag, startPoint x: 798, startPoint y: 277, endPoint x: 790, endPoint y: 279, distance: 8.5
click at [798, 277] on div "Search and filter By case status All statuses 2 Total Cases $3.79k Est. Life Pr…" at bounding box center [654, 421] width 977 height 635
click at [1123, 24] on icon "button" at bounding box center [1131, 23] width 18 height 18
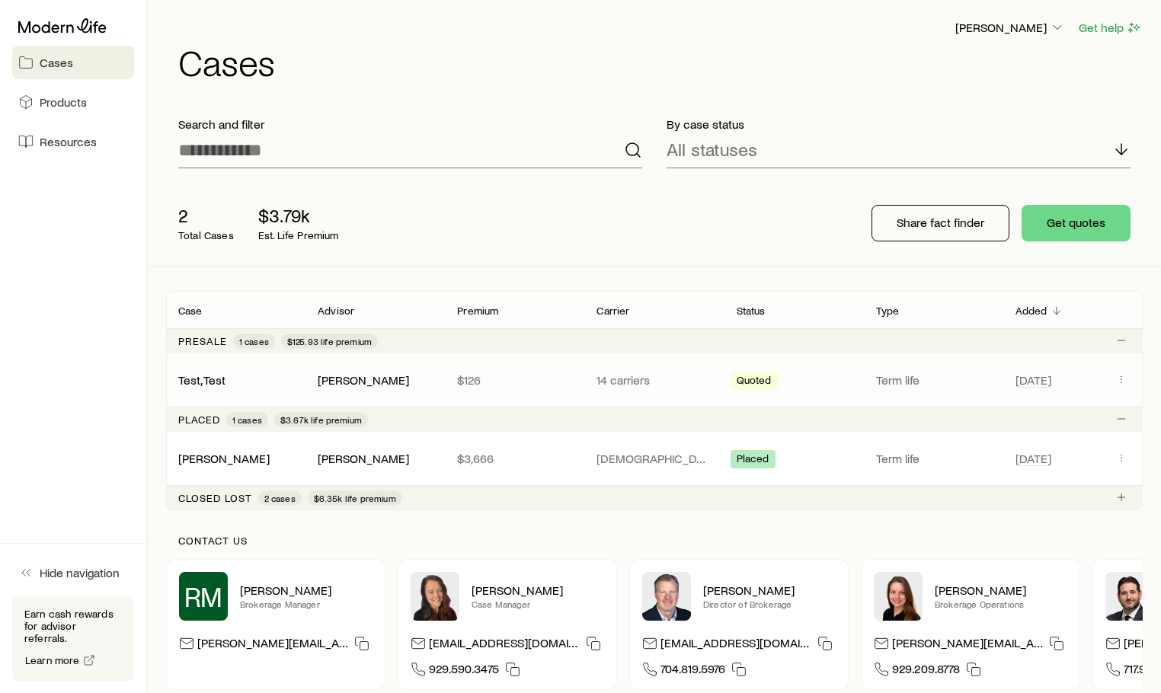
click at [763, 381] on span "Quoted" at bounding box center [754, 382] width 35 height 16
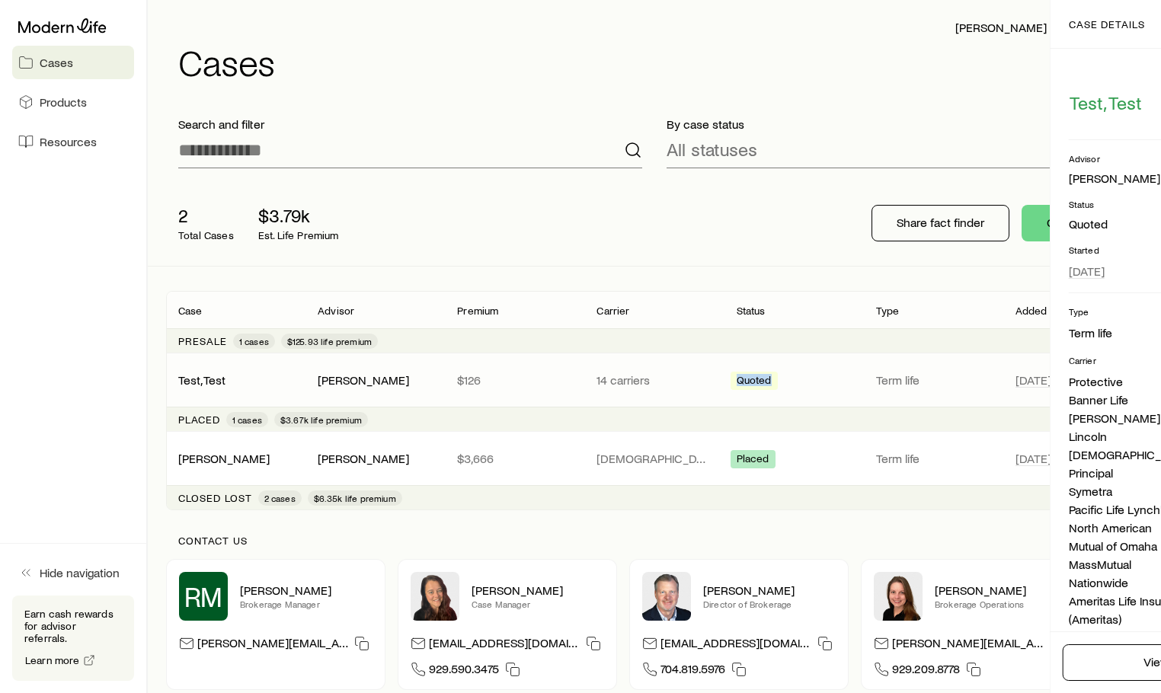
click at [763, 381] on span "Quoted" at bounding box center [754, 382] width 35 height 16
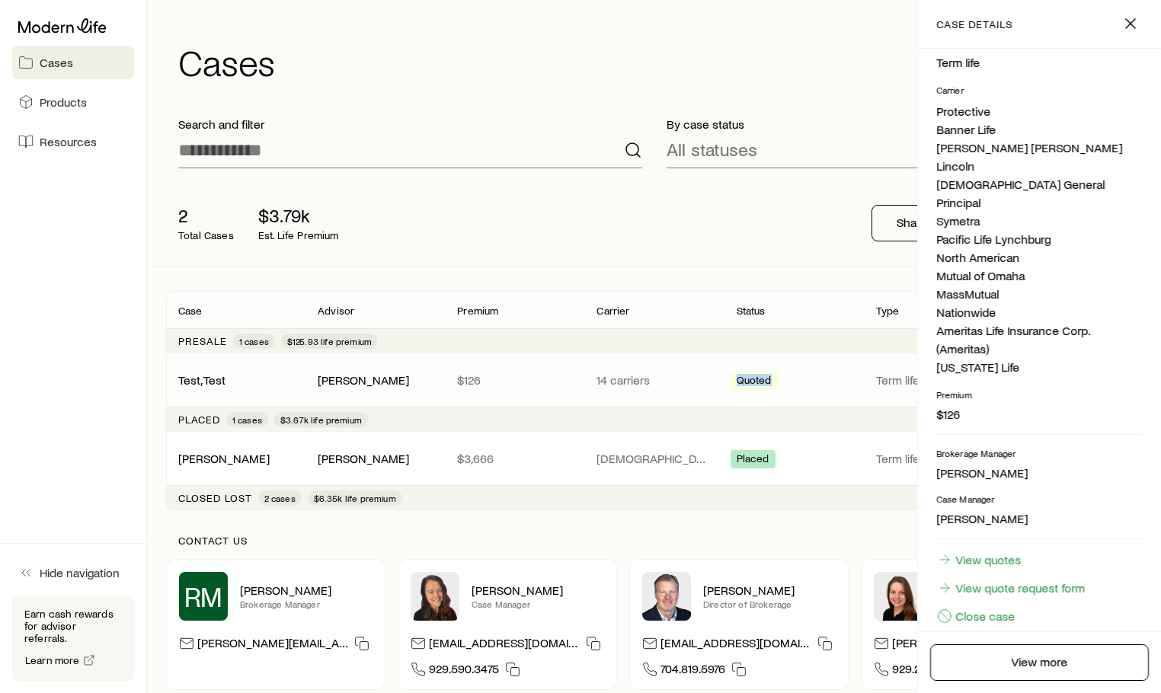
scroll to position [293, 0]
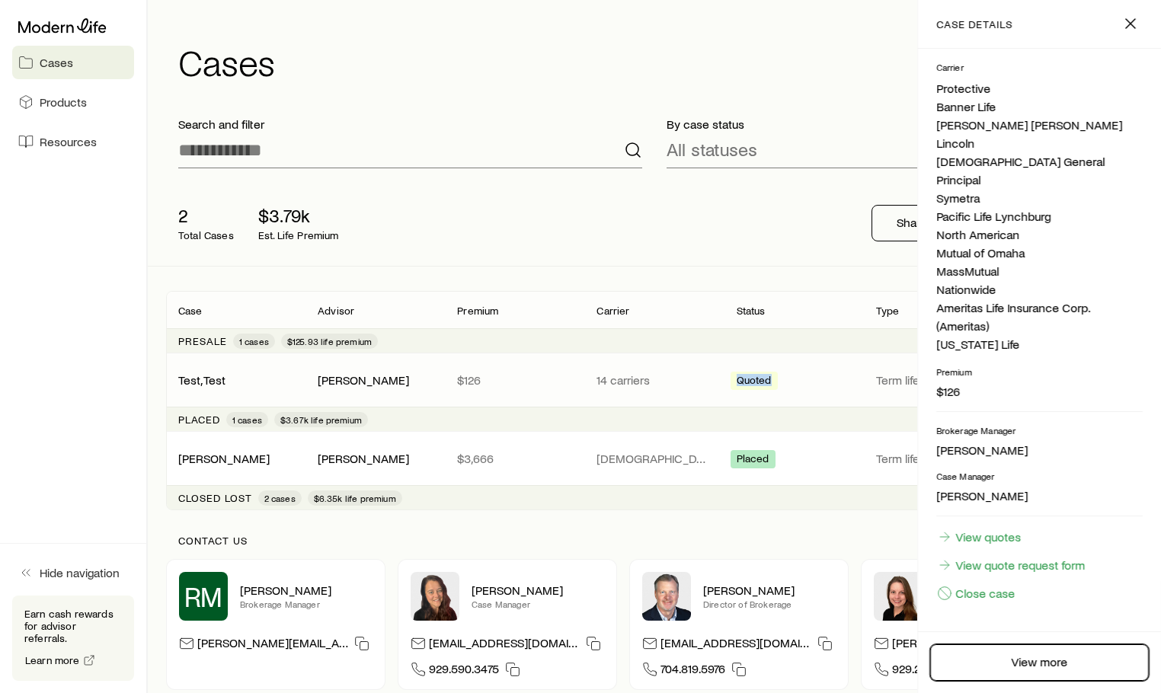
click at [1003, 666] on link "View more" at bounding box center [1039, 663] width 219 height 37
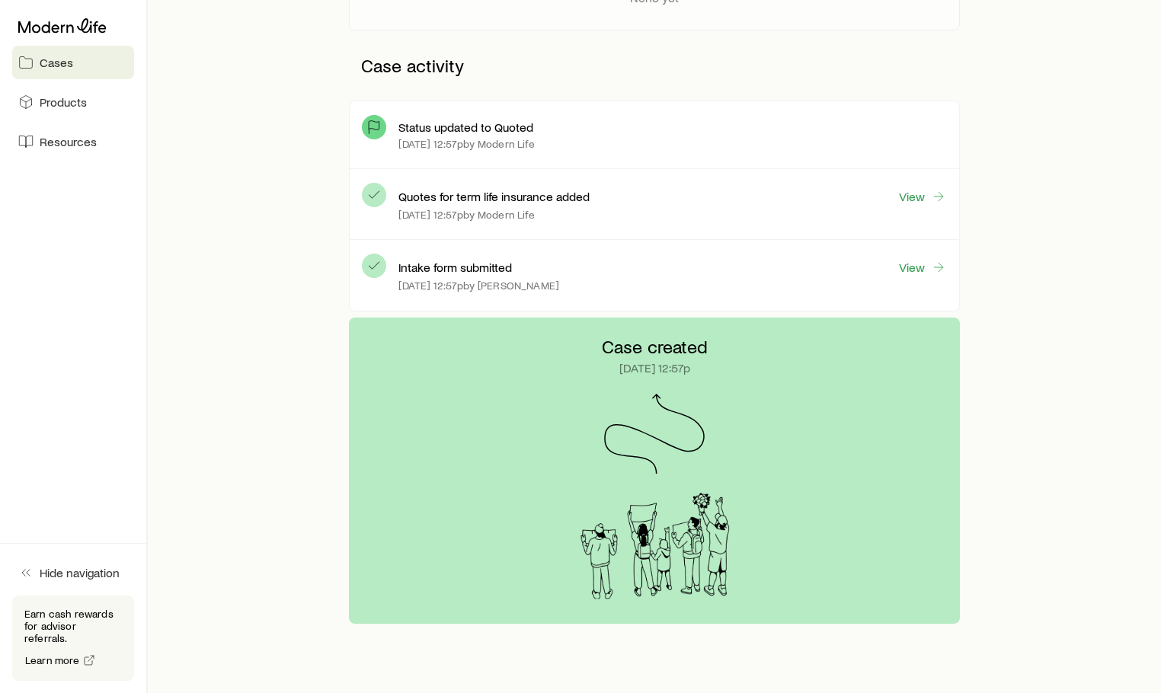
scroll to position [266, 0]
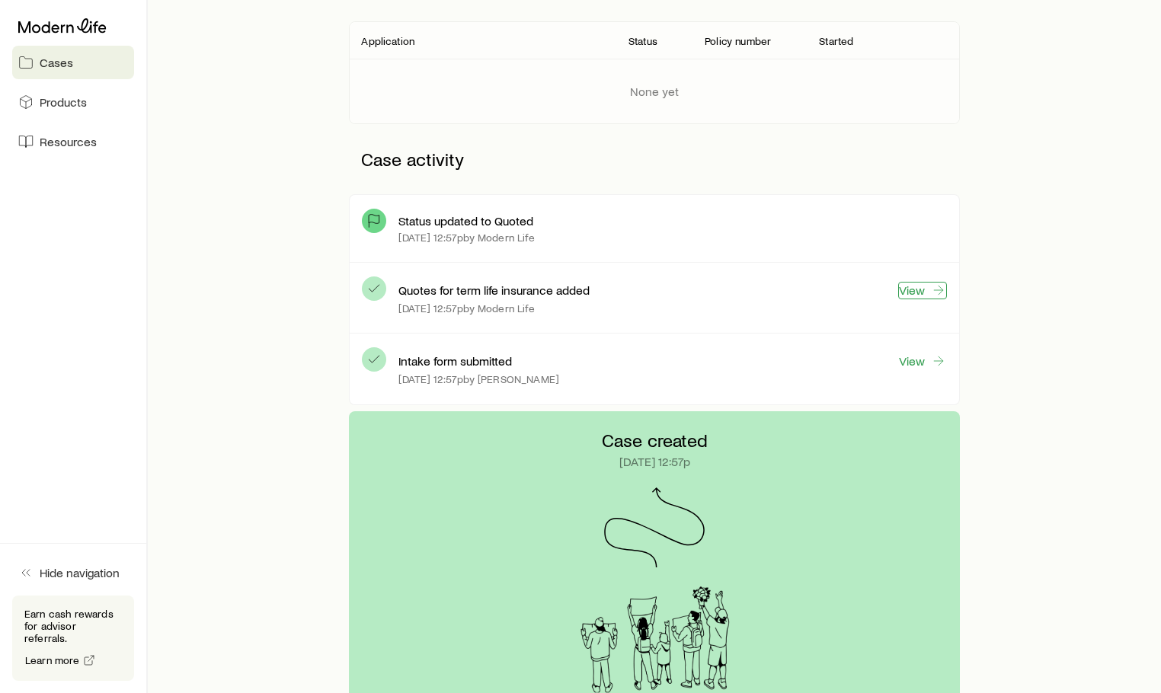
click at [921, 298] on link "View" at bounding box center [922, 291] width 49 height 18
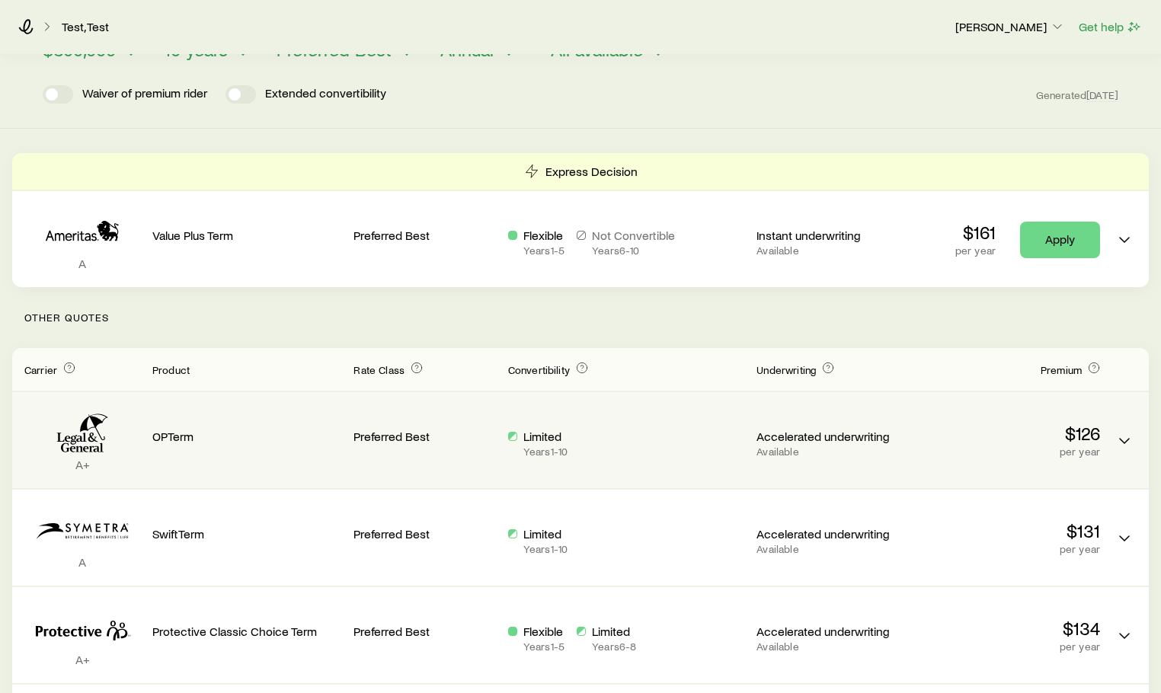
scroll to position [152, 0]
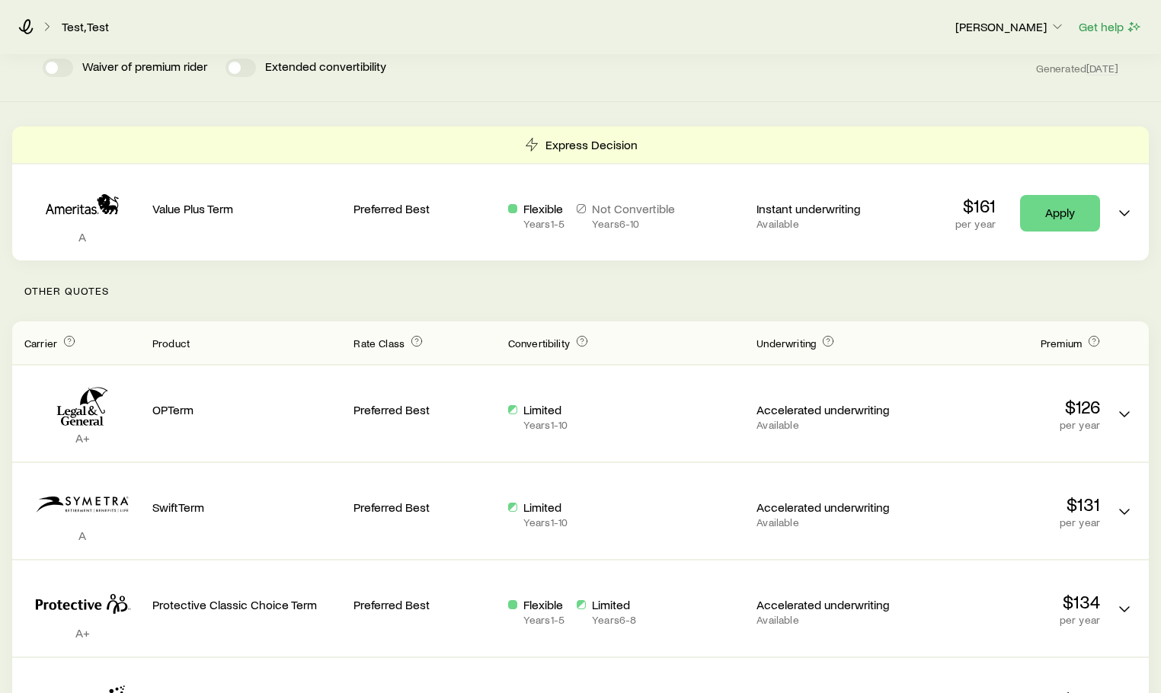
drag, startPoint x: 1014, startPoint y: 450, endPoint x: 1006, endPoint y: 447, distance: 8.2
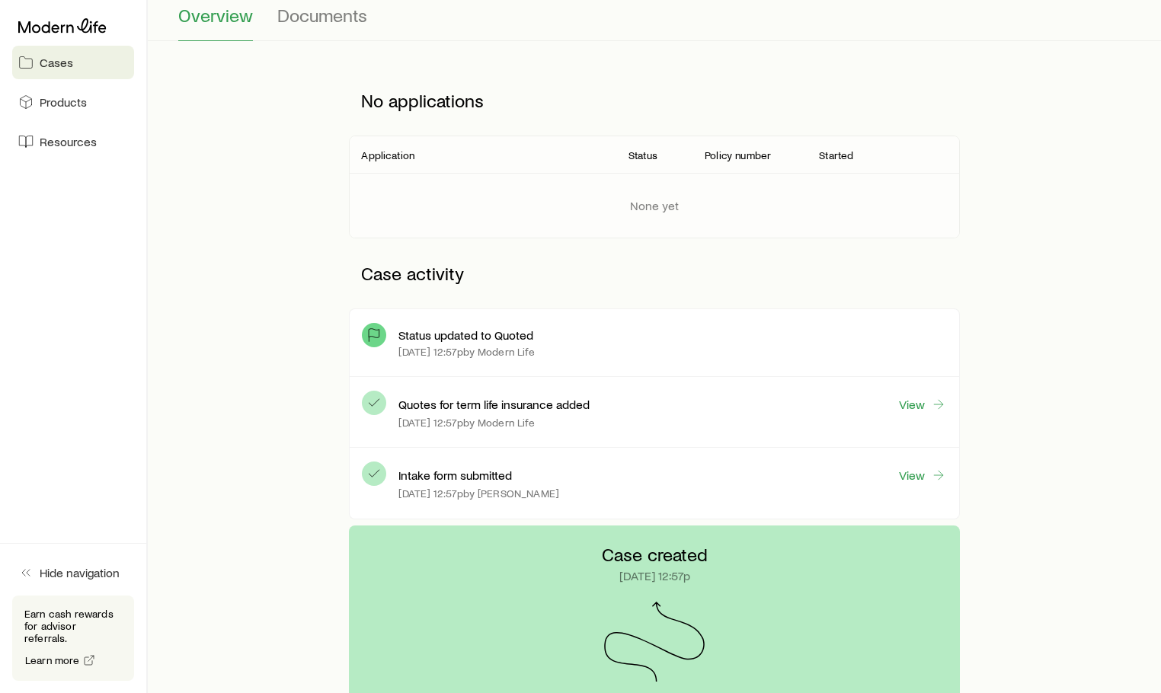
scroll to position [152, 0]
click at [674, 353] on div "[DATE] 12:57p by Modern Life" at bounding box center [672, 351] width 548 height 12
click at [517, 405] on p "Quotes for term life insurance added" at bounding box center [493, 403] width 191 height 15
click at [909, 395] on link "View" at bounding box center [922, 404] width 49 height 18
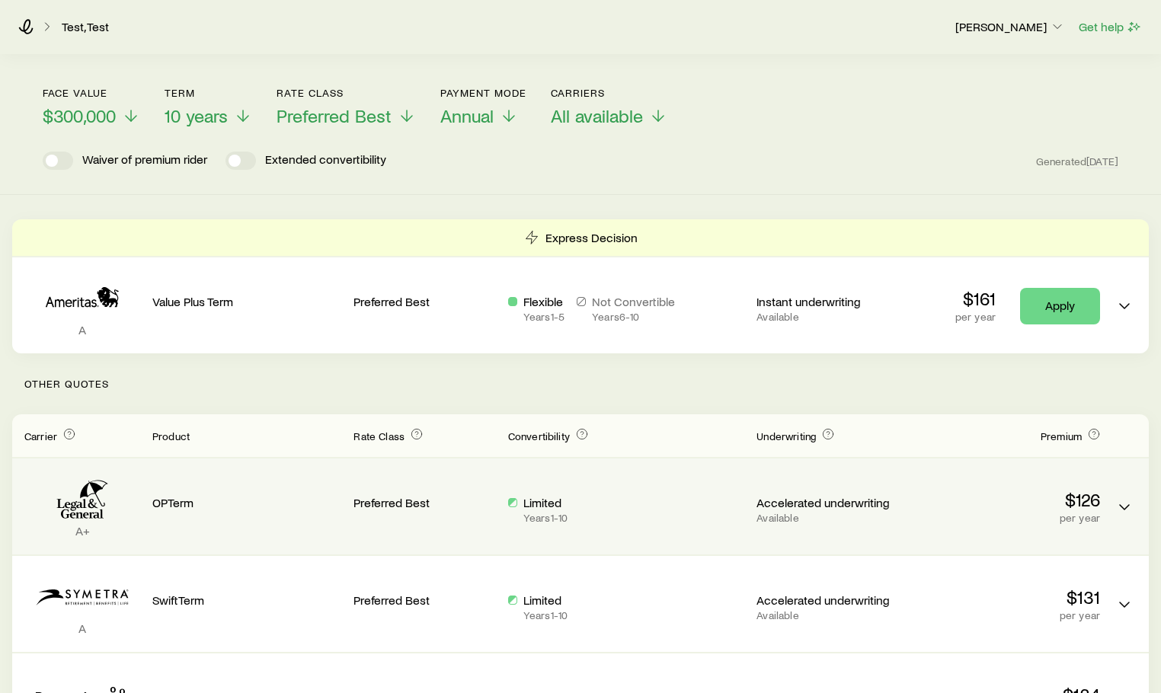
scroll to position [76, 0]
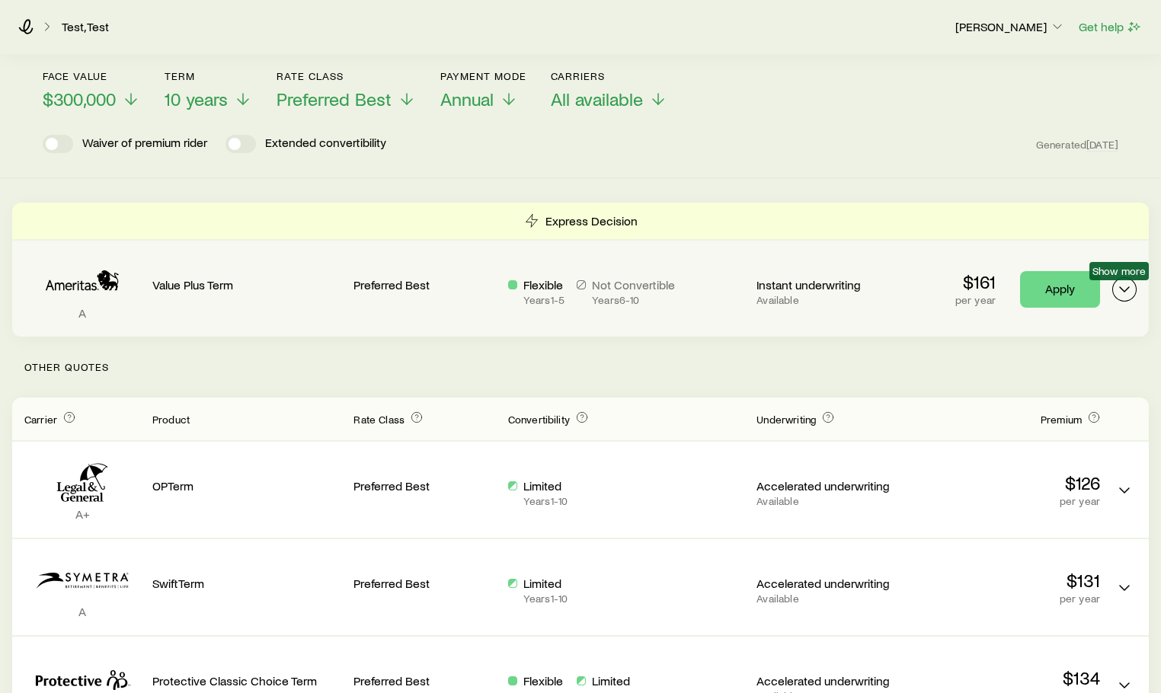
click at [1124, 291] on polyline "Term quotes" at bounding box center [1124, 289] width 9 height 5
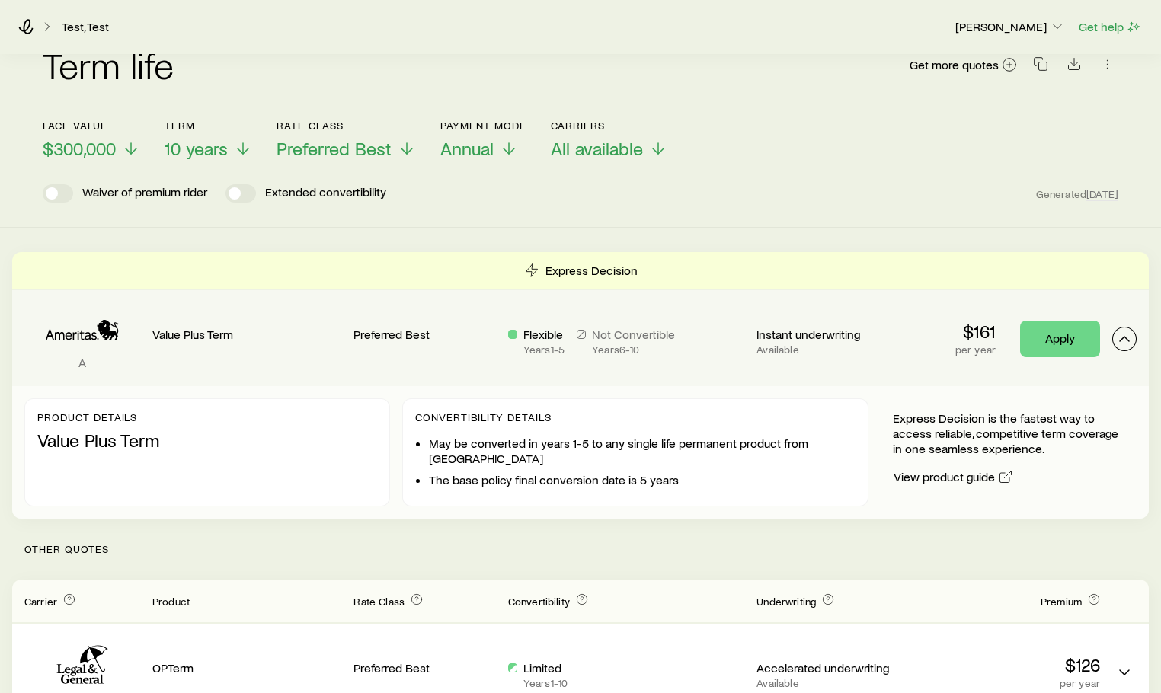
scroll to position [0, 0]
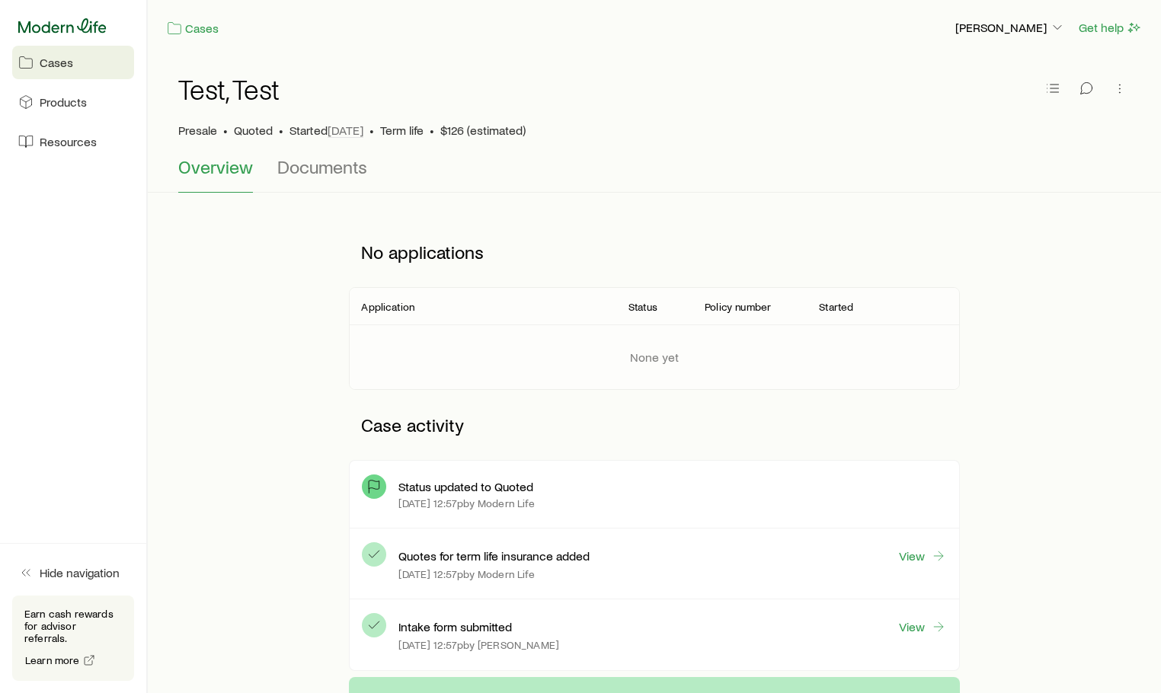
click at [43, 27] on icon at bounding box center [62, 25] width 88 height 14
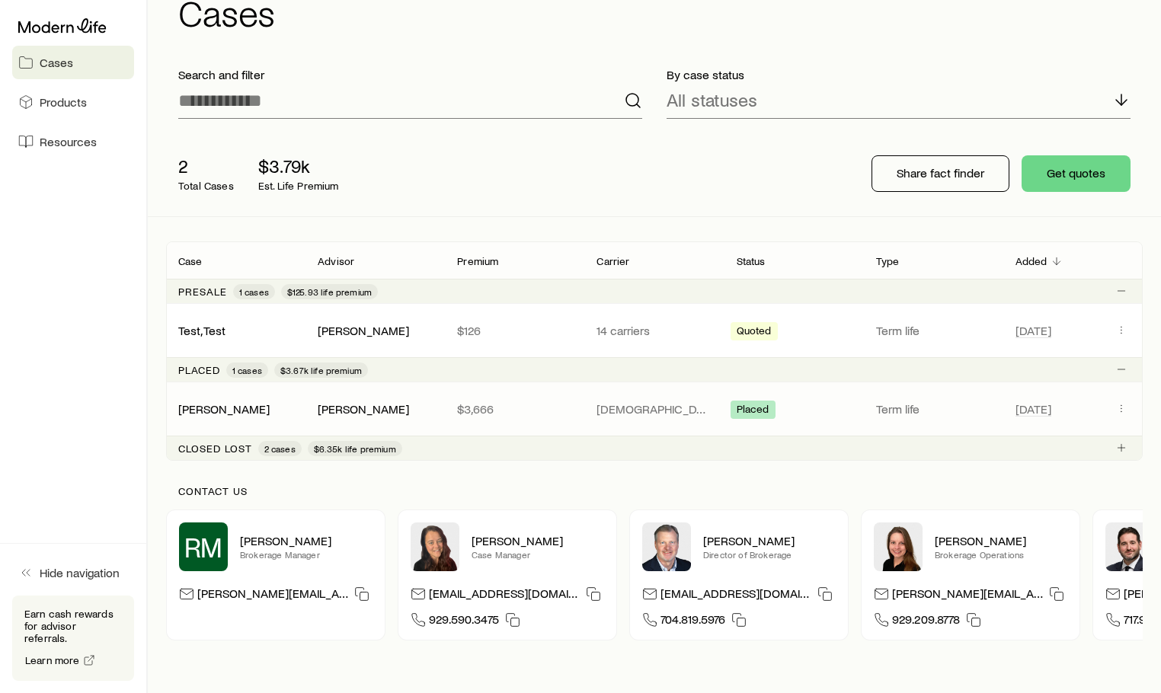
scroll to position [76, 0]
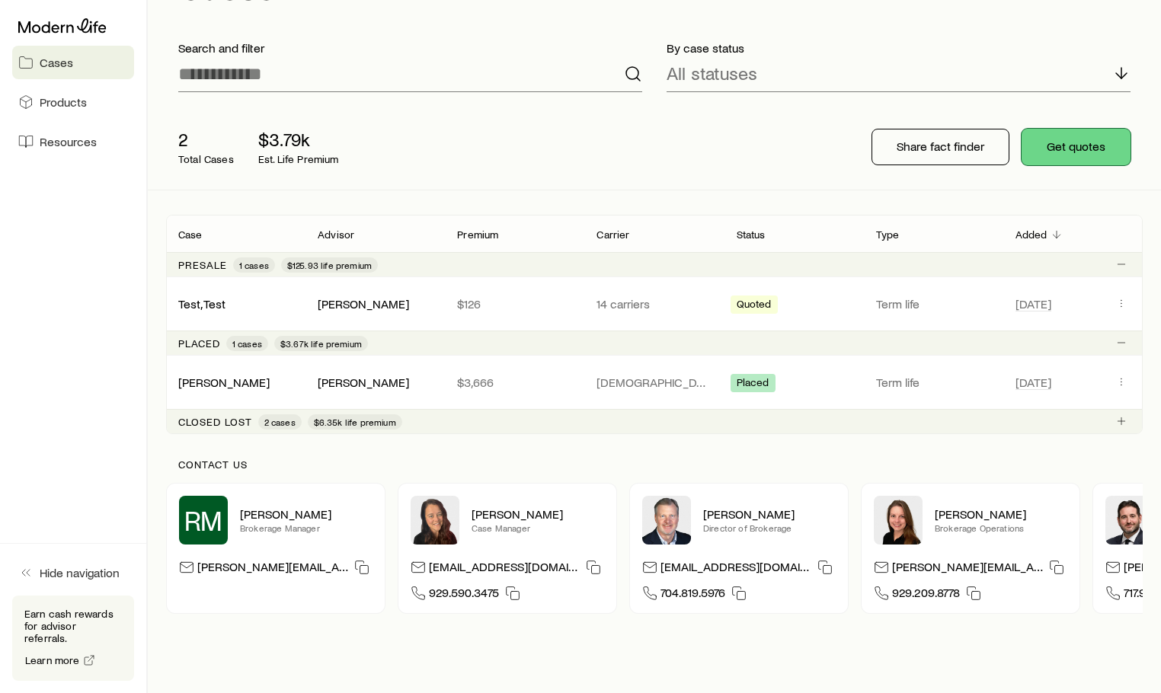
click at [1093, 155] on button "Get quotes" at bounding box center [1076, 147] width 109 height 37
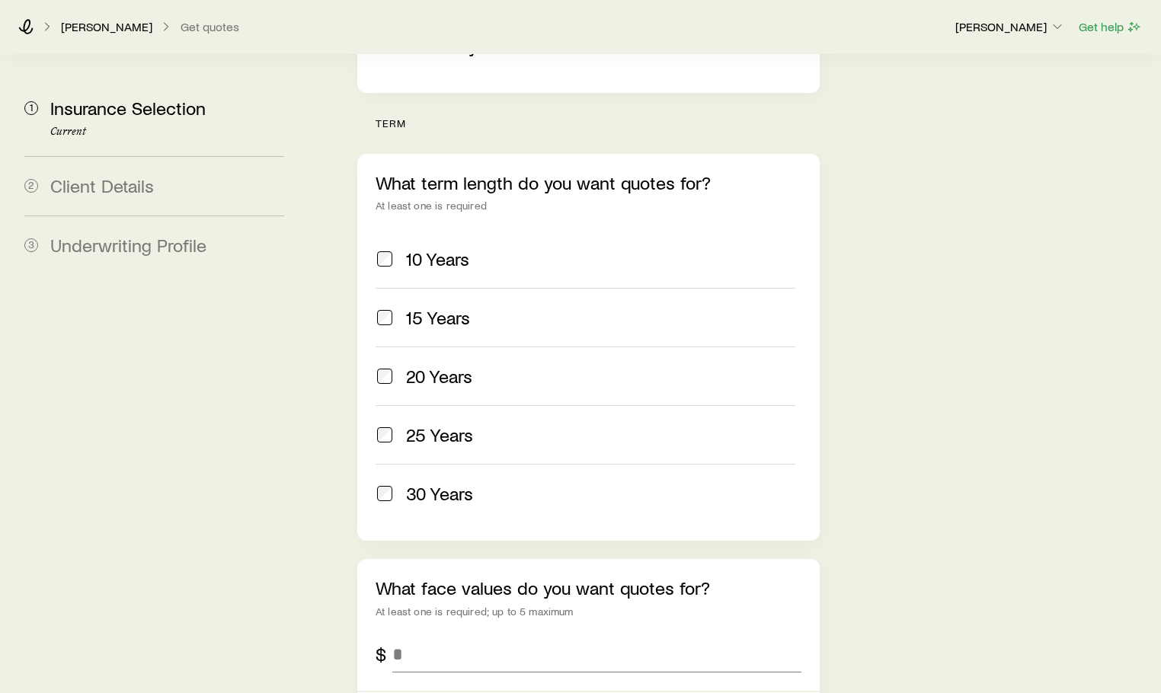
scroll to position [686, 0]
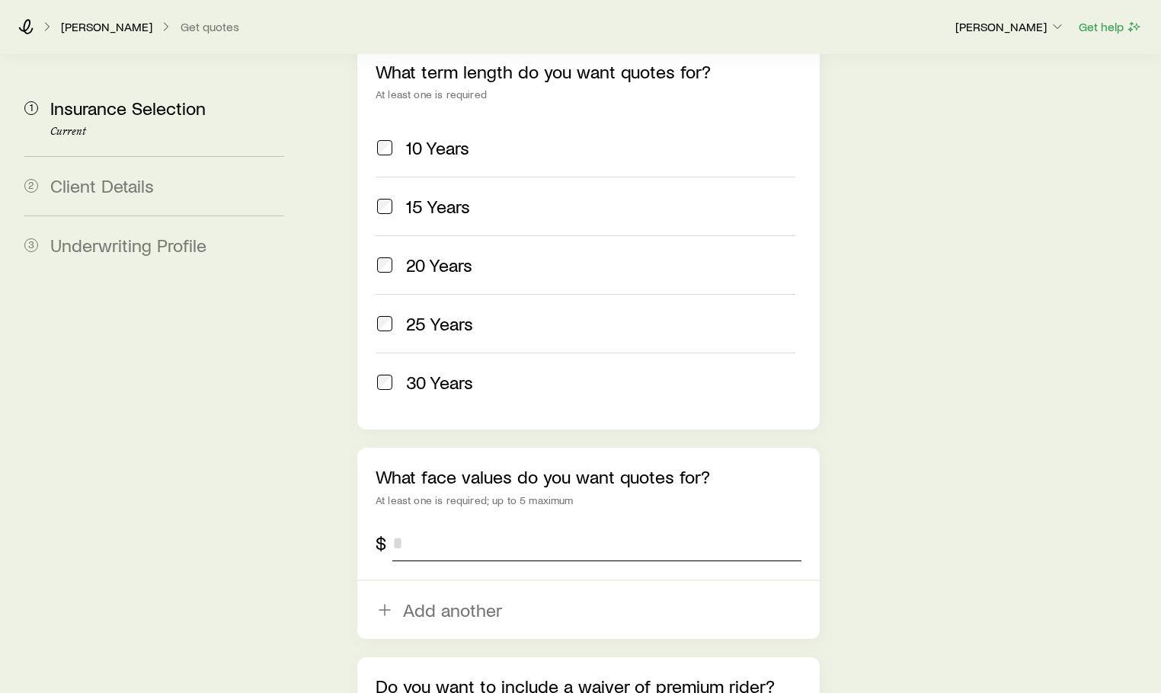
click at [491, 525] on input "tel" at bounding box center [596, 543] width 409 height 37
type input "*******"
click at [984, 439] on div "Insurance Selection Start by specifying details about any product types you are…" at bounding box center [732, 97] width 834 height 1456
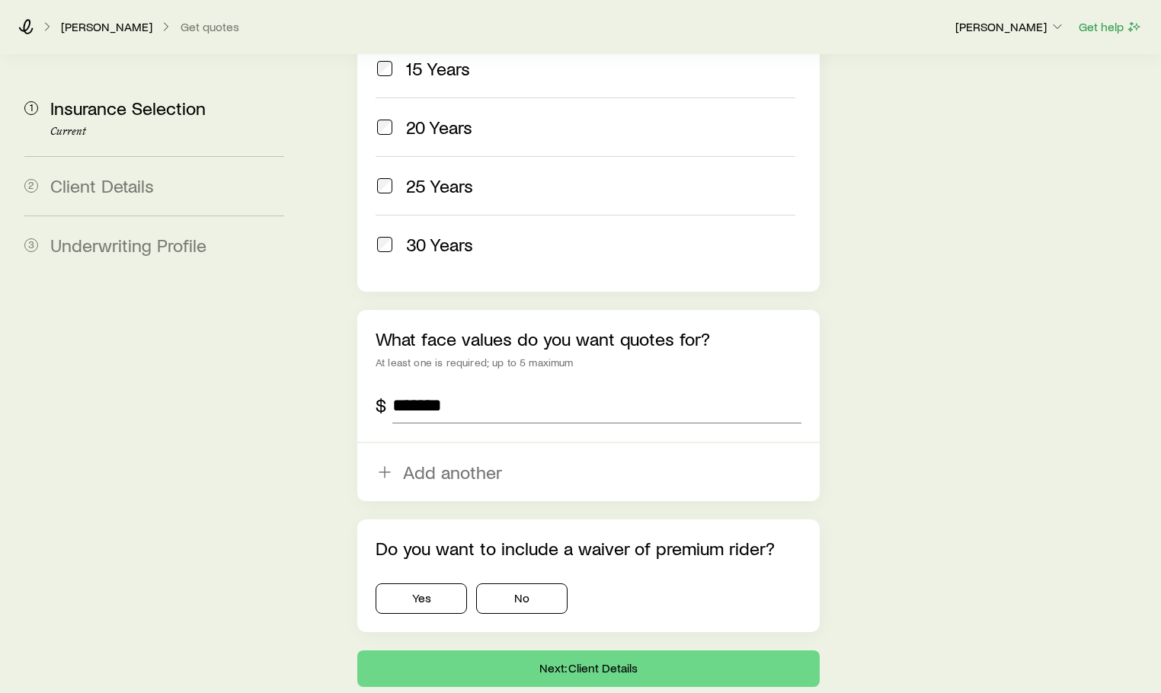
scroll to position [878, 0]
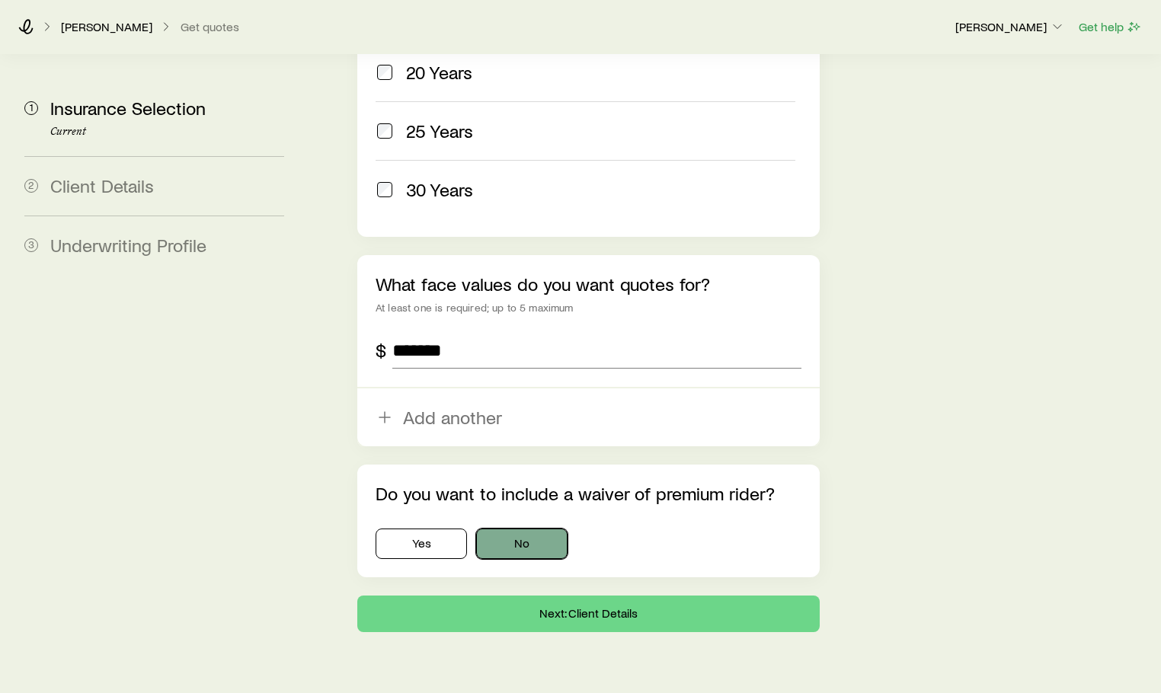
click at [509, 529] on button "No" at bounding box center [521, 544] width 91 height 30
click at [551, 596] on button "Next: Client Details" at bounding box center [588, 614] width 462 height 37
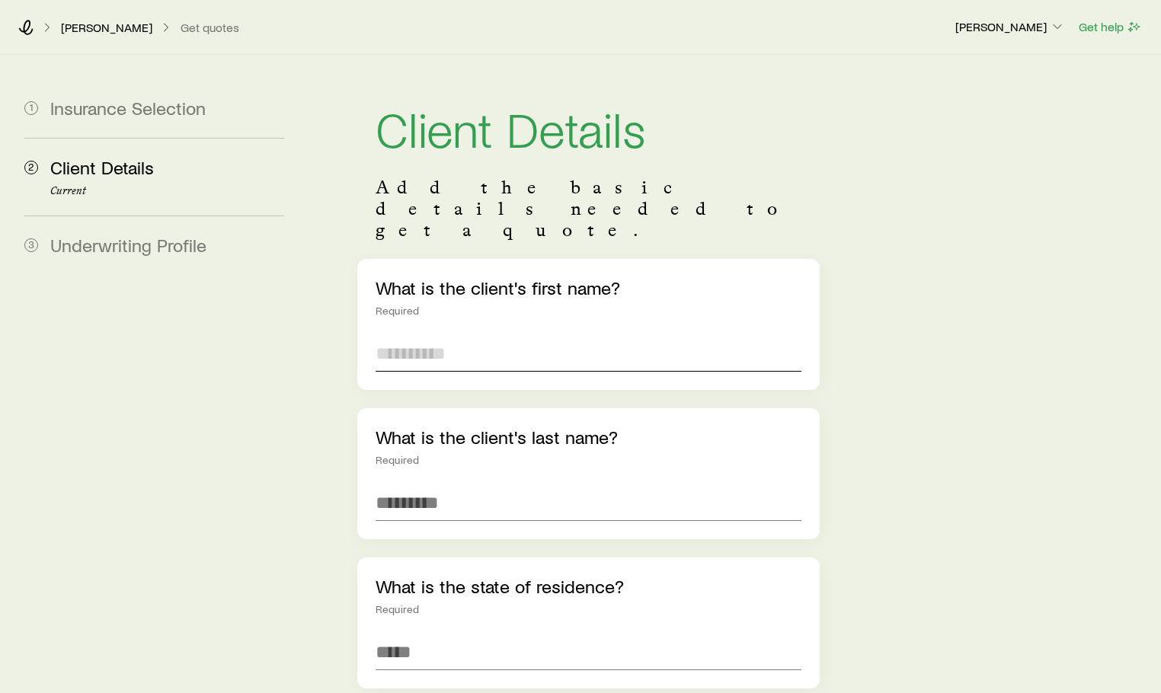
click at [473, 335] on input "text" at bounding box center [589, 353] width 426 height 37
type input "****"
click at [430, 634] on input at bounding box center [589, 652] width 426 height 37
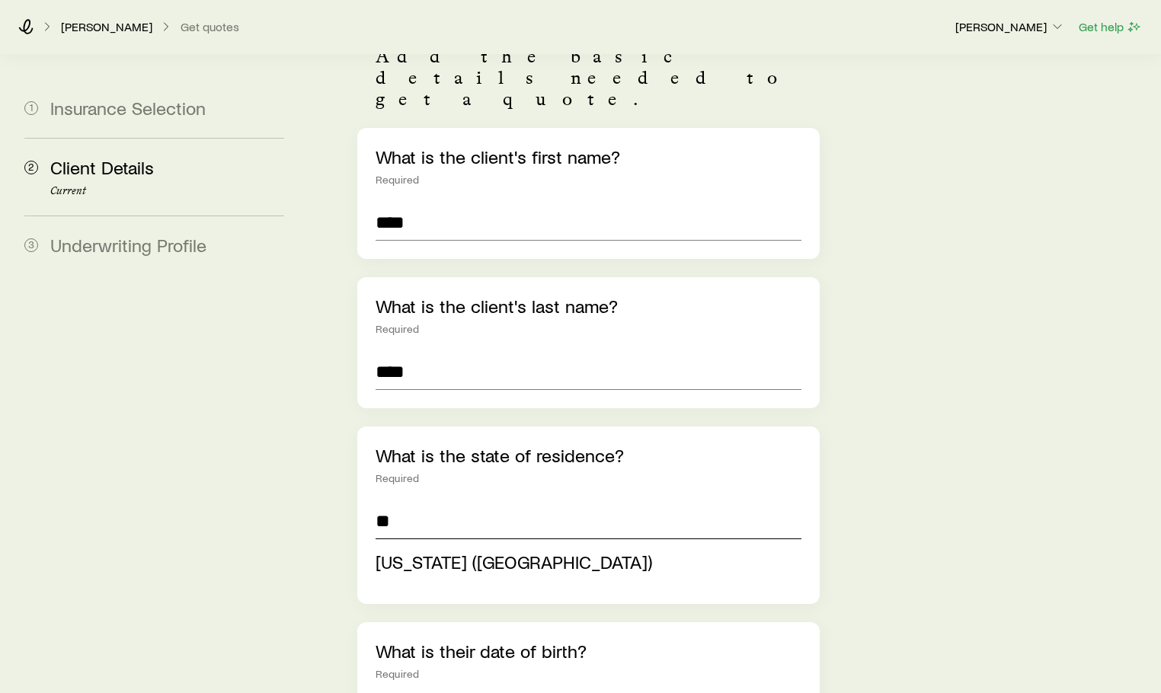
scroll to position [229, 0]
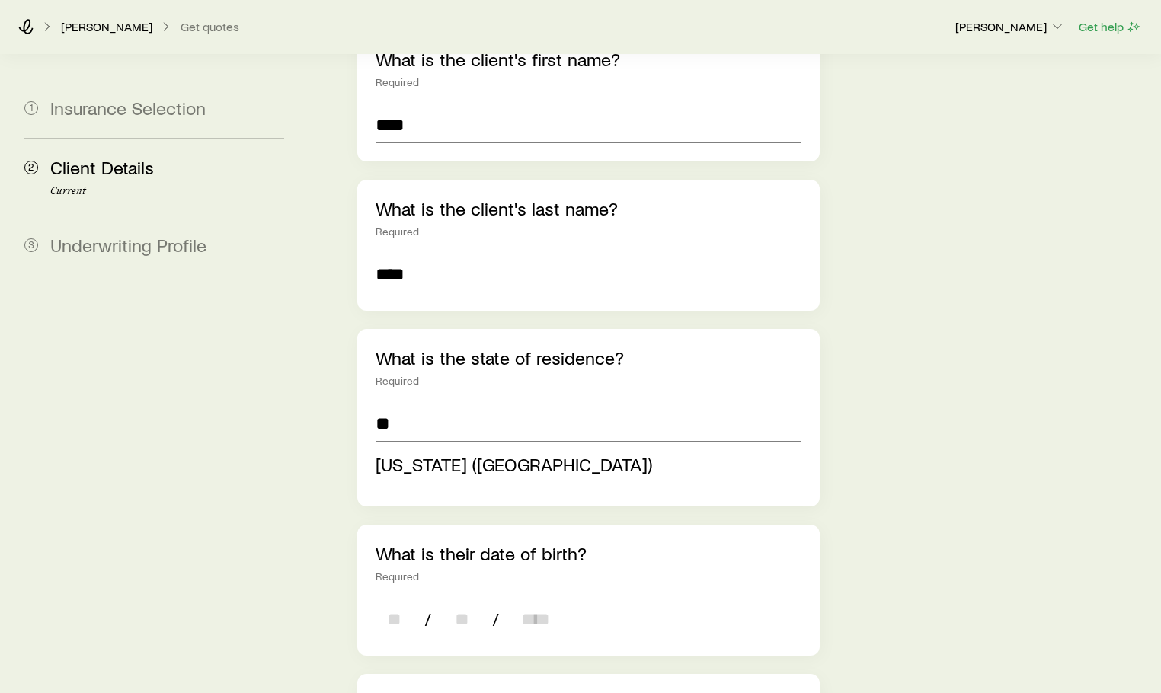
type input "**********"
click at [395, 586] on div "**********" at bounding box center [588, 687] width 462 height 1314
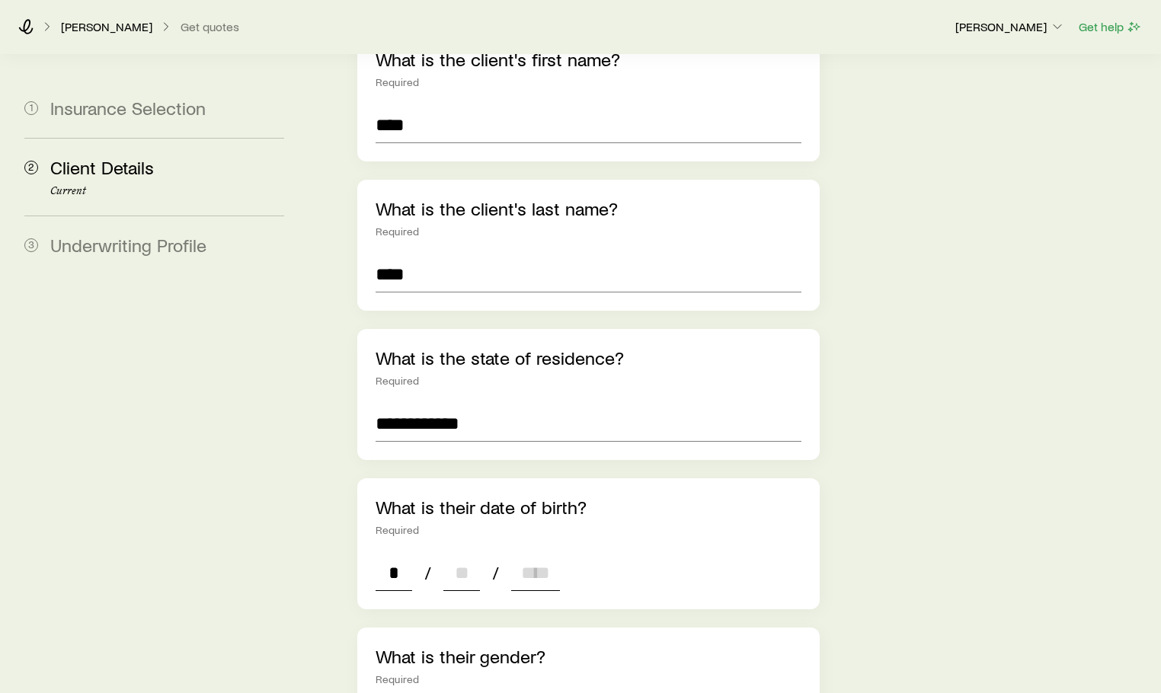
type input "**"
type input "****"
type input "*"
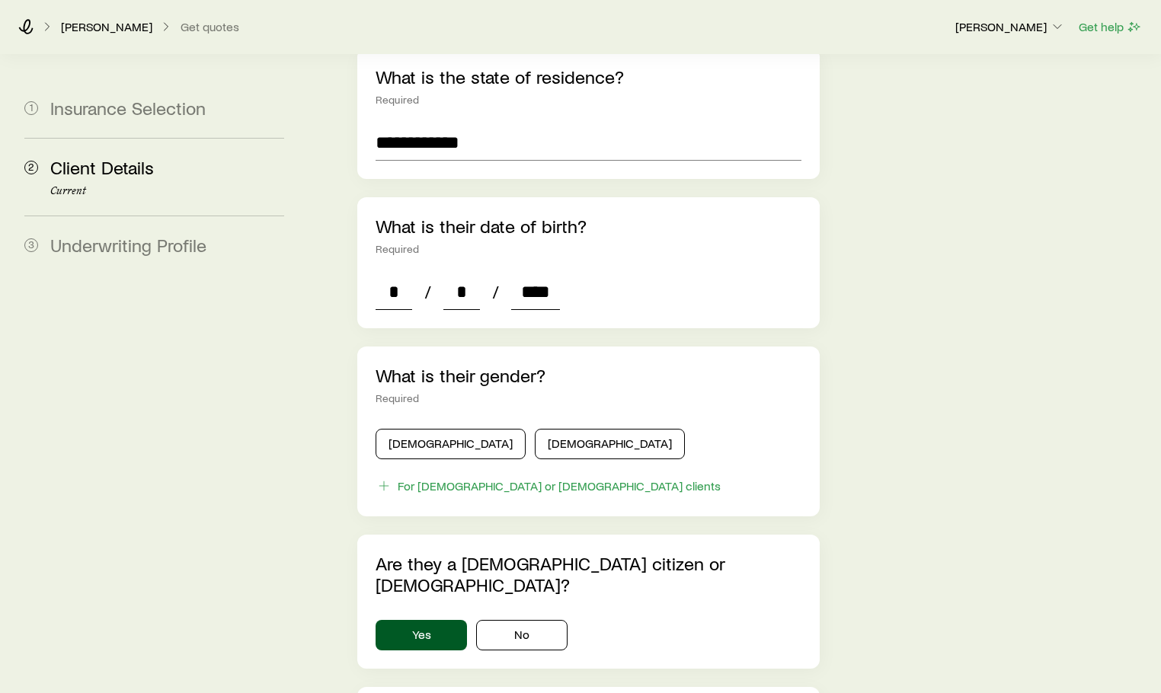
scroll to position [533, 0]
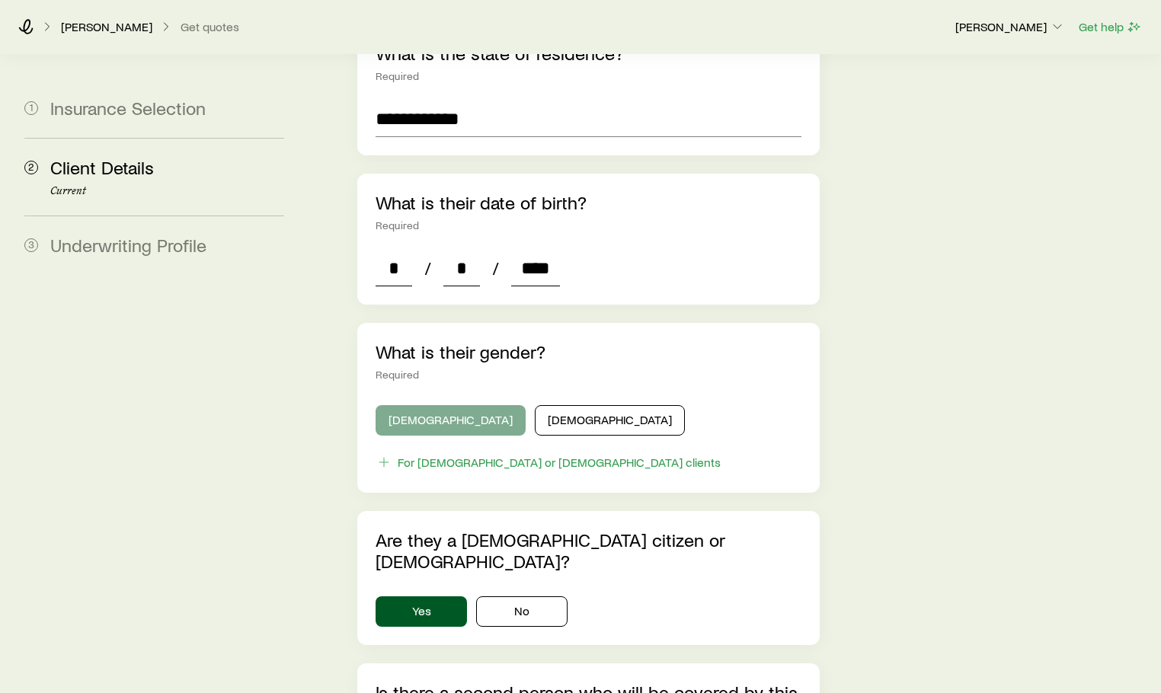
type input "****"
click at [442, 405] on button "[DEMOGRAPHIC_DATA]" at bounding box center [451, 420] width 150 height 30
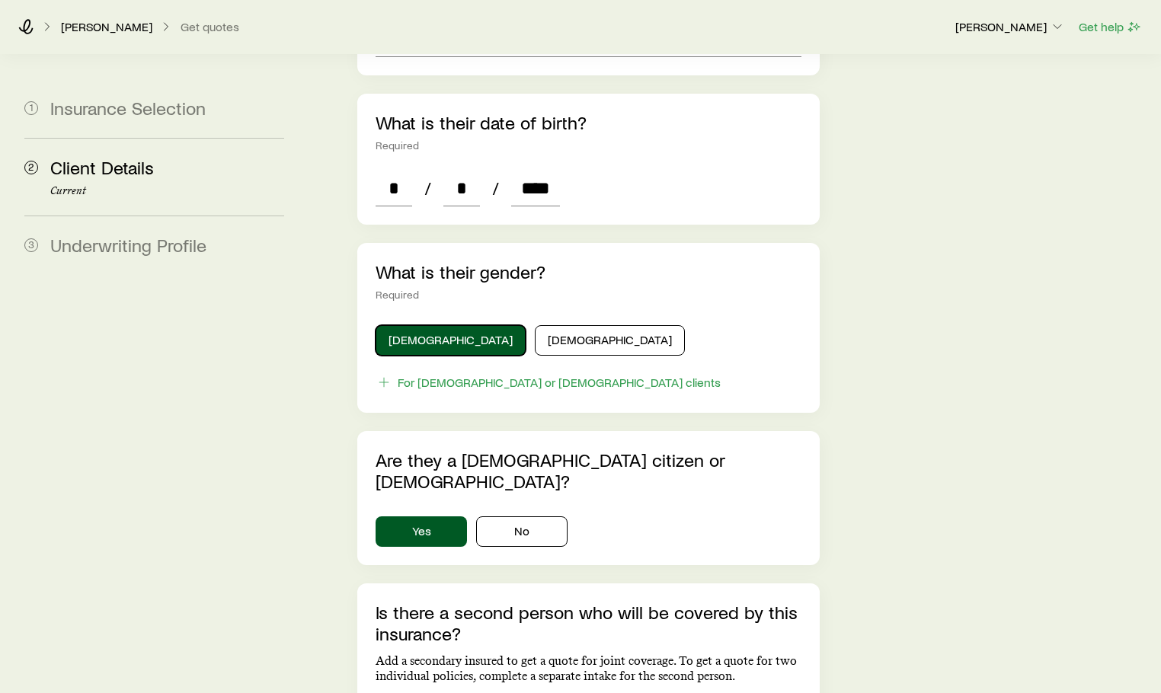
scroll to position [686, 0]
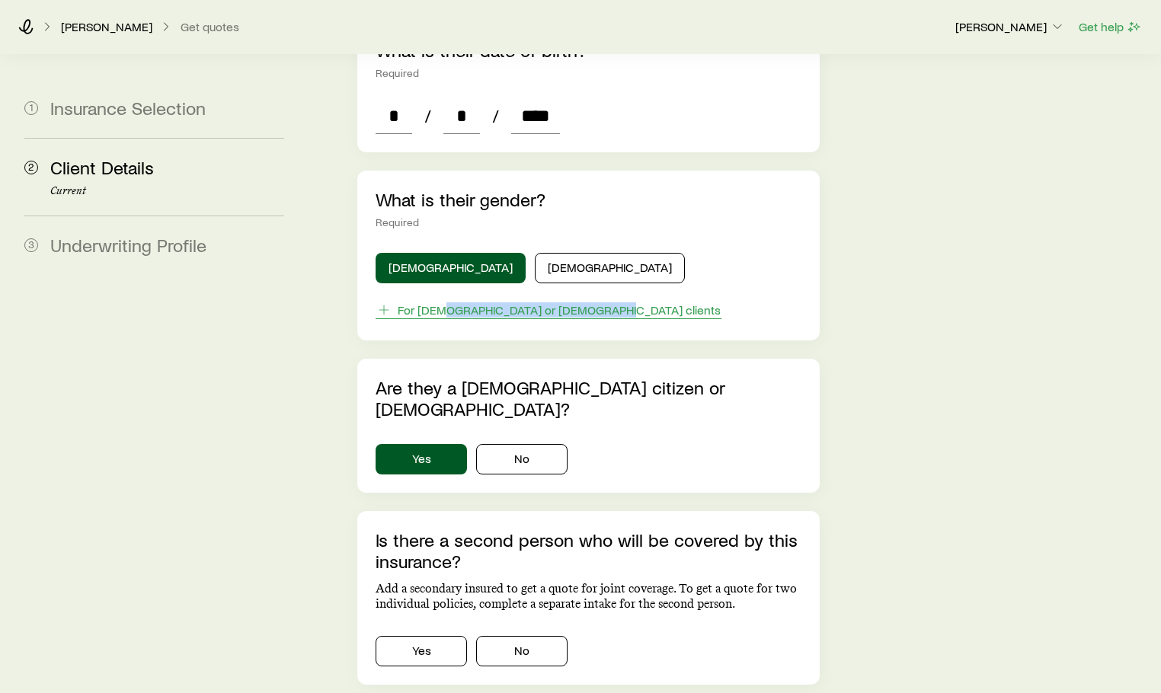
drag, startPoint x: 623, startPoint y: 268, endPoint x: 440, endPoint y: 268, distance: 183.6
click at [440, 302] on div "For [DEMOGRAPHIC_DATA] or [DEMOGRAPHIC_DATA] clients" at bounding box center [589, 312] width 426 height 21
click at [929, 289] on div "**********" at bounding box center [732, 132] width 834 height 1526
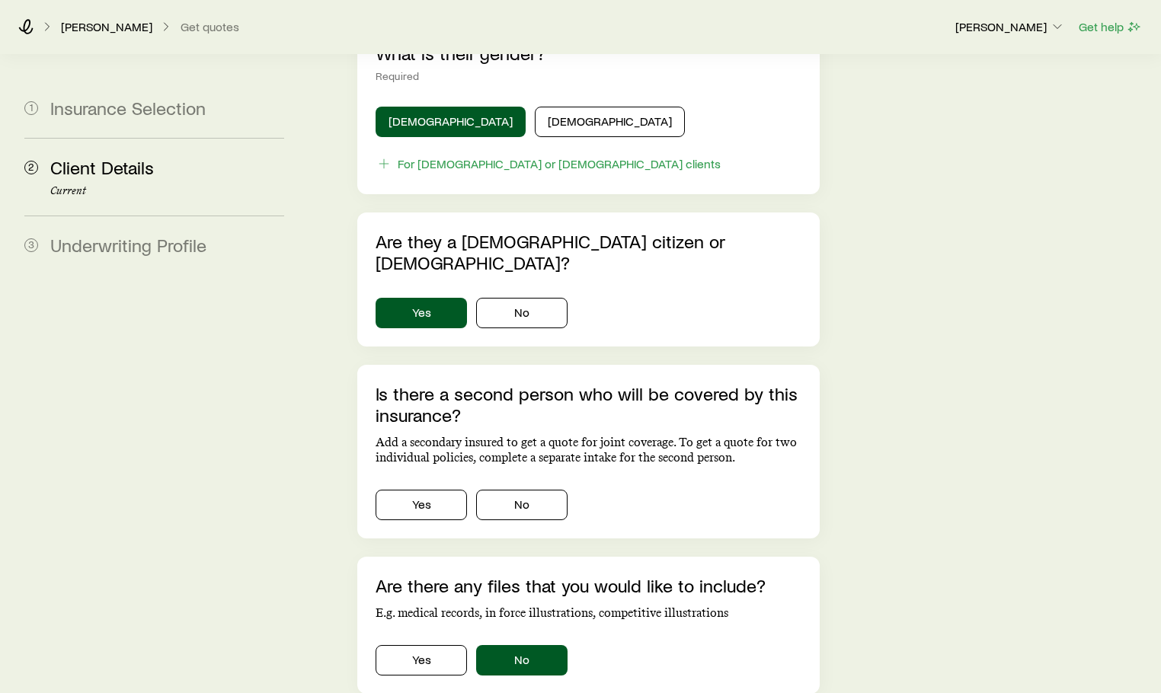
scroll to position [838, 0]
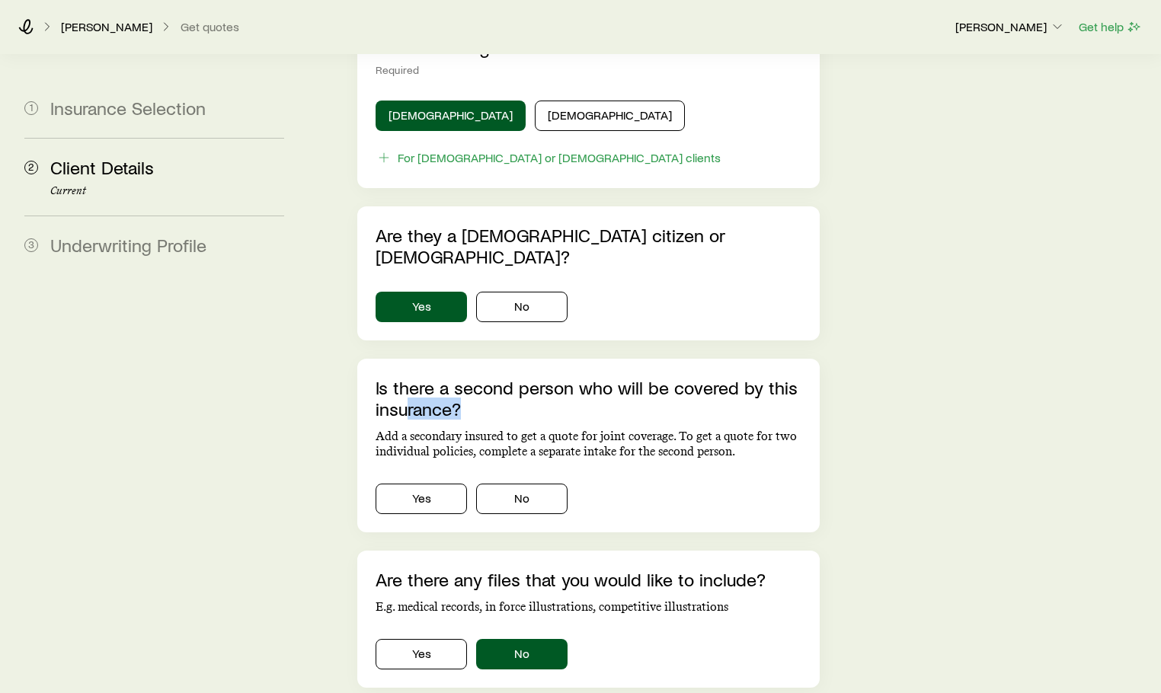
drag, startPoint x: 477, startPoint y: 351, endPoint x: 400, endPoint y: 336, distance: 78.4
click at [400, 377] on p "Is there a second person who will be covered by this insurance?" at bounding box center [589, 398] width 426 height 43
click at [420, 484] on button "Yes" at bounding box center [421, 499] width 91 height 30
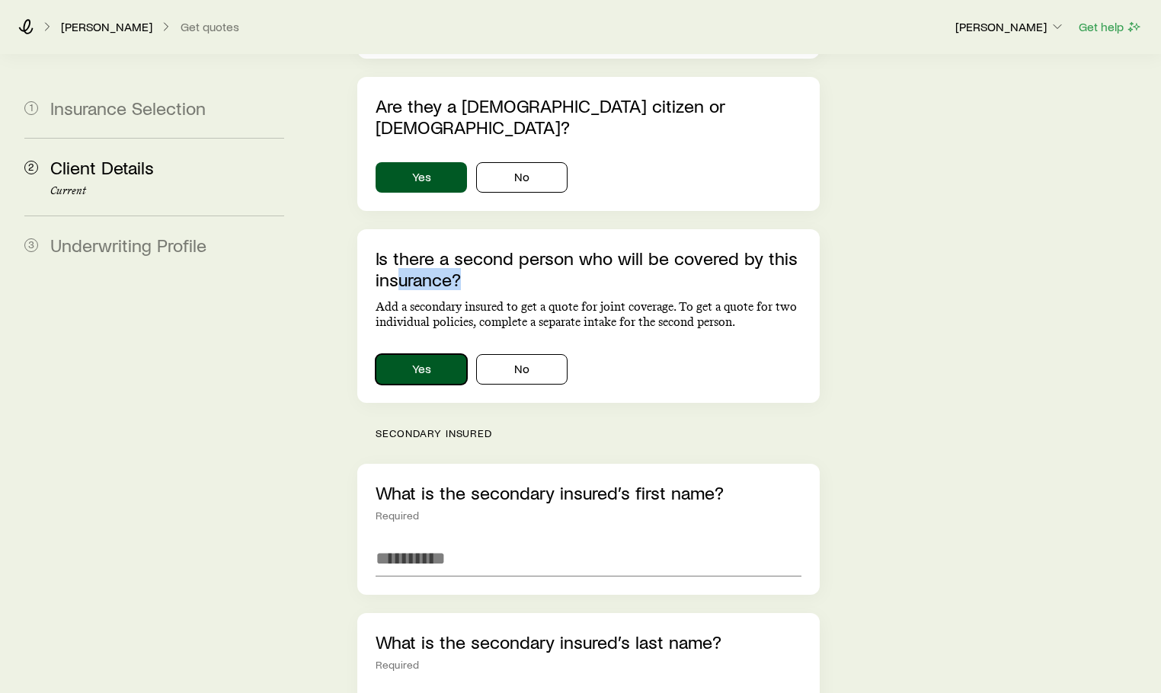
scroll to position [990, 0]
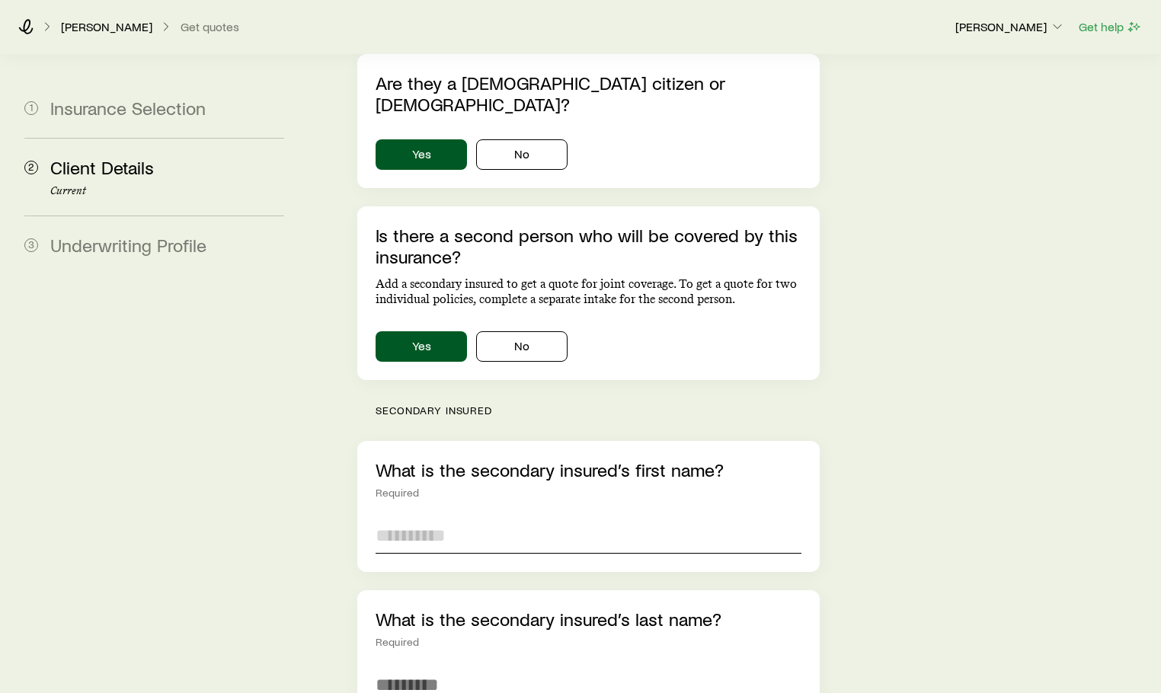
click at [418, 517] on input "text" at bounding box center [589, 535] width 426 height 37
type input "****"
click at [507, 667] on input "text" at bounding box center [589, 685] width 426 height 37
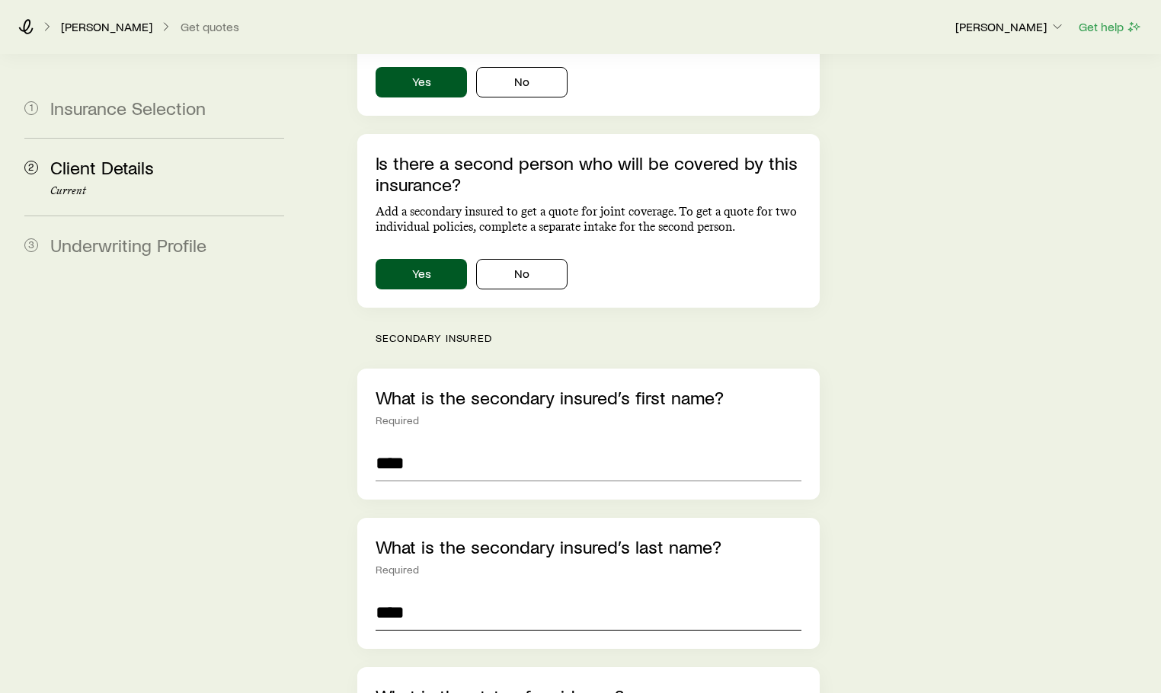
scroll to position [1143, 0]
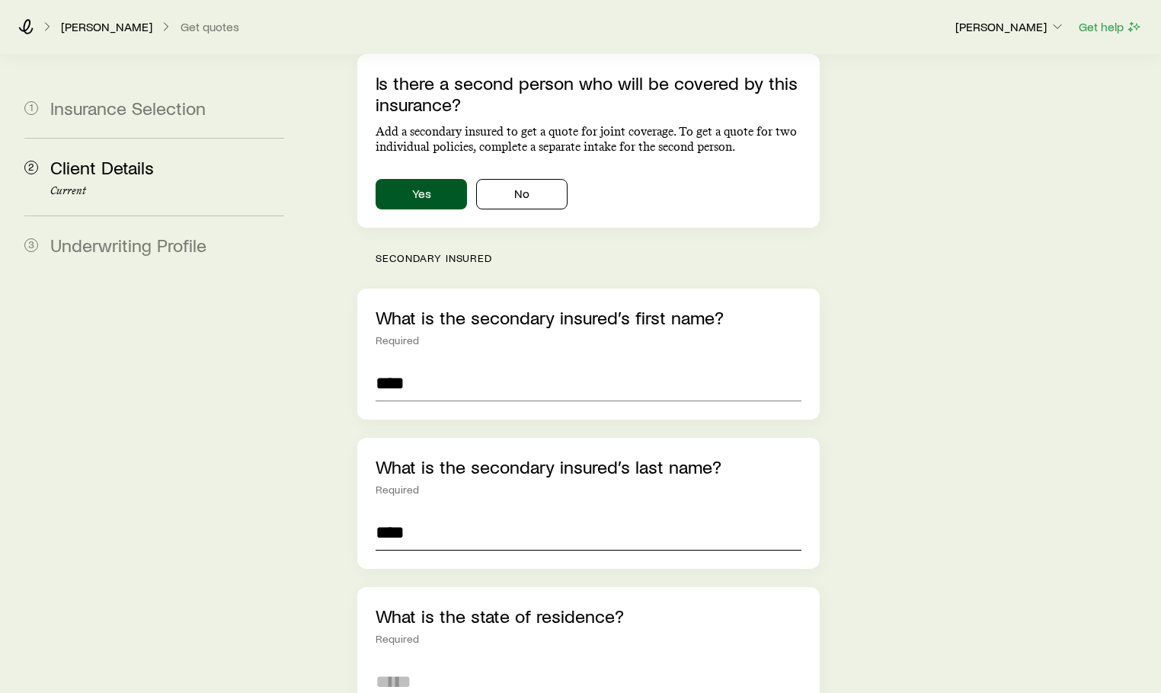
type input "****"
click at [509, 664] on input at bounding box center [589, 682] width 426 height 37
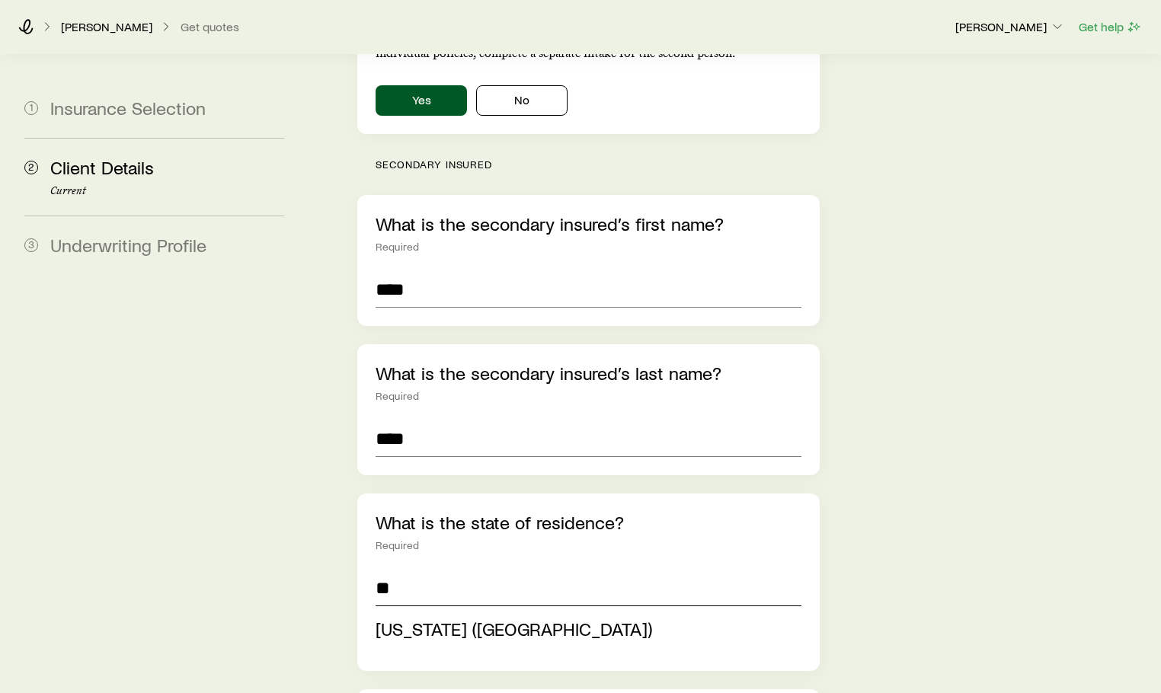
scroll to position [1371, 0]
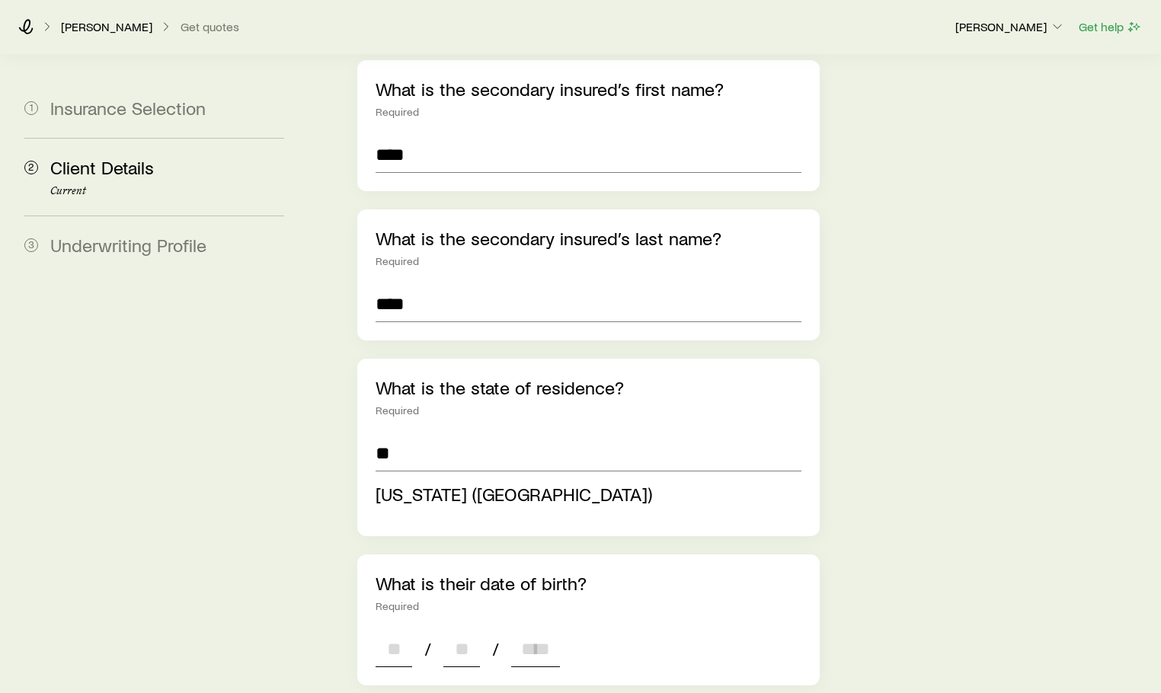
type input "**********"
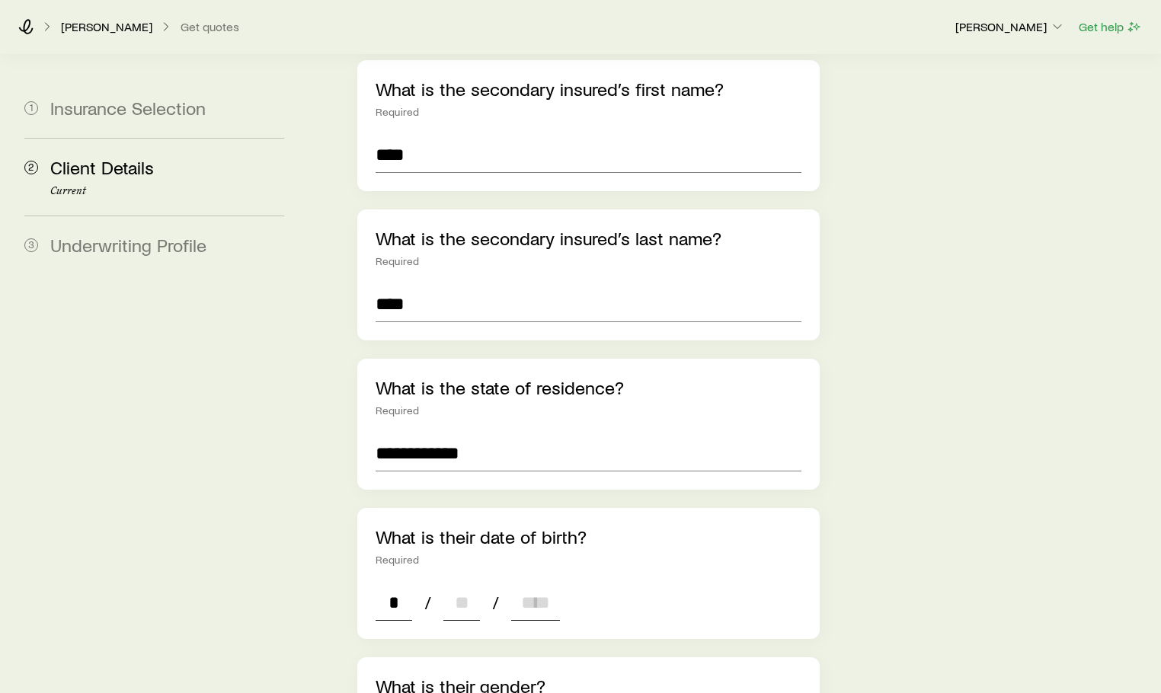
type input "**"
type input "****"
type input "*"
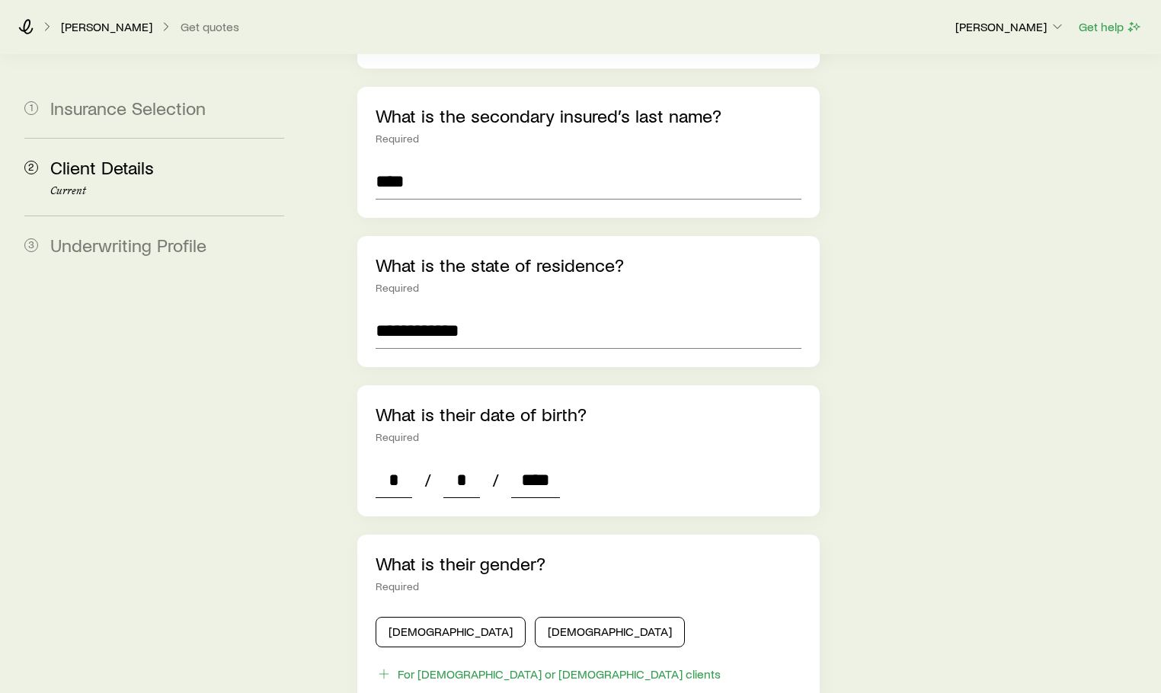
scroll to position [1676, 0]
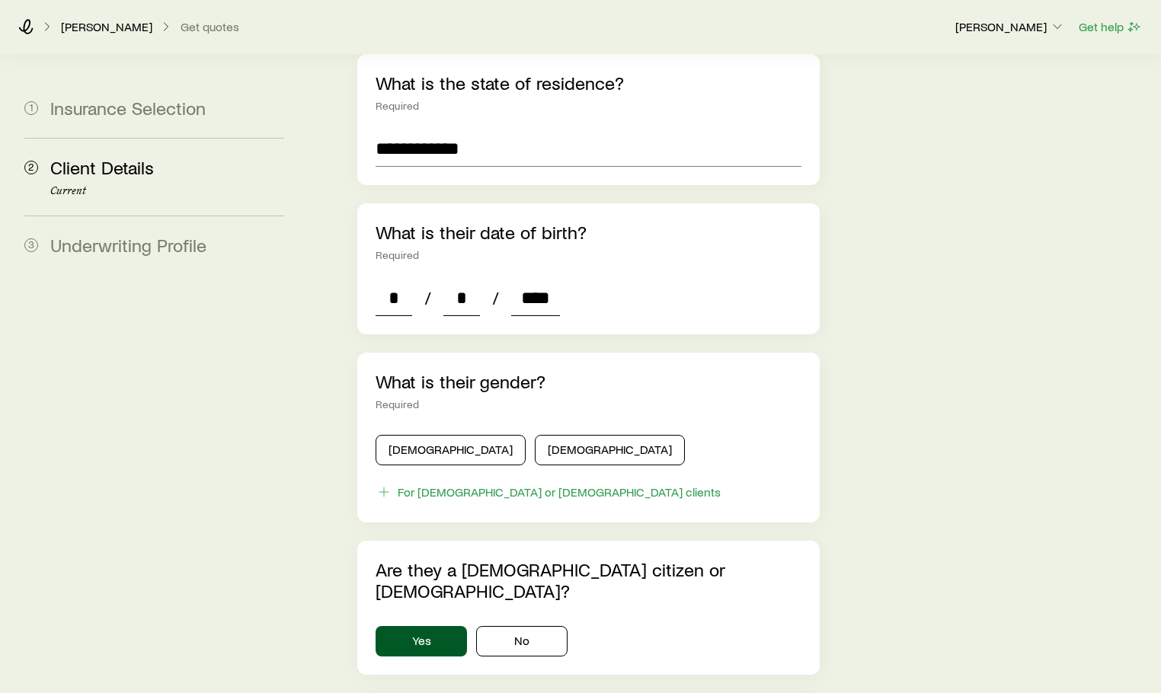
type input "****"
click at [537, 435] on button "[DEMOGRAPHIC_DATA]" at bounding box center [610, 450] width 150 height 30
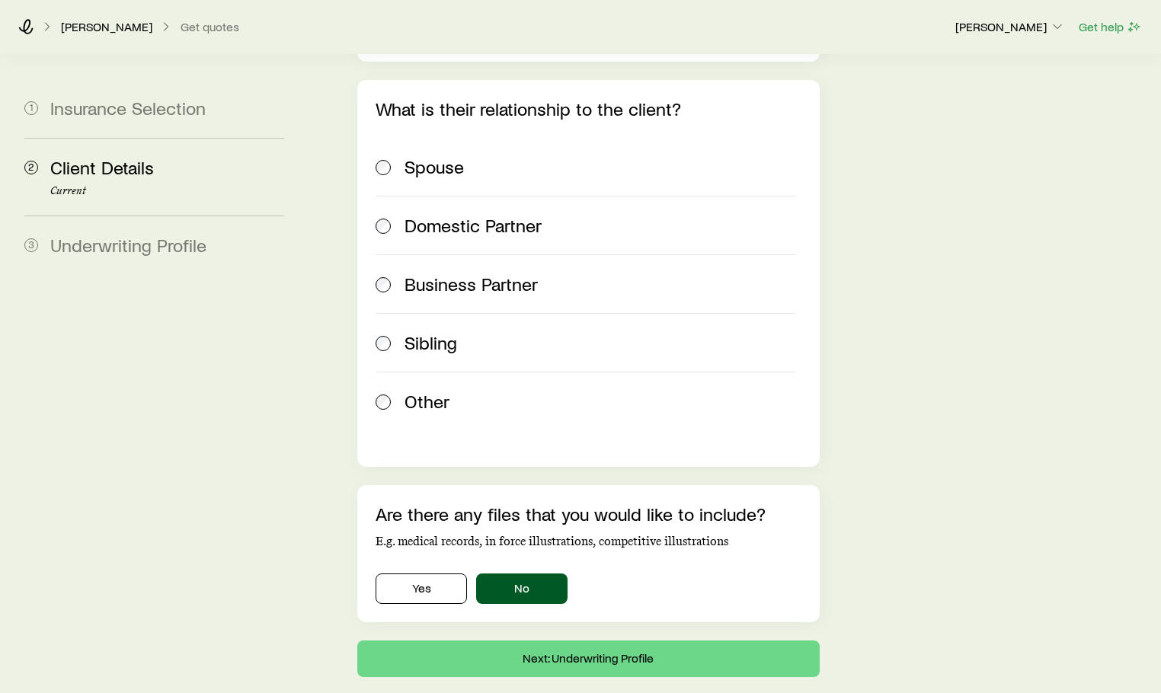
scroll to position [2292, 0]
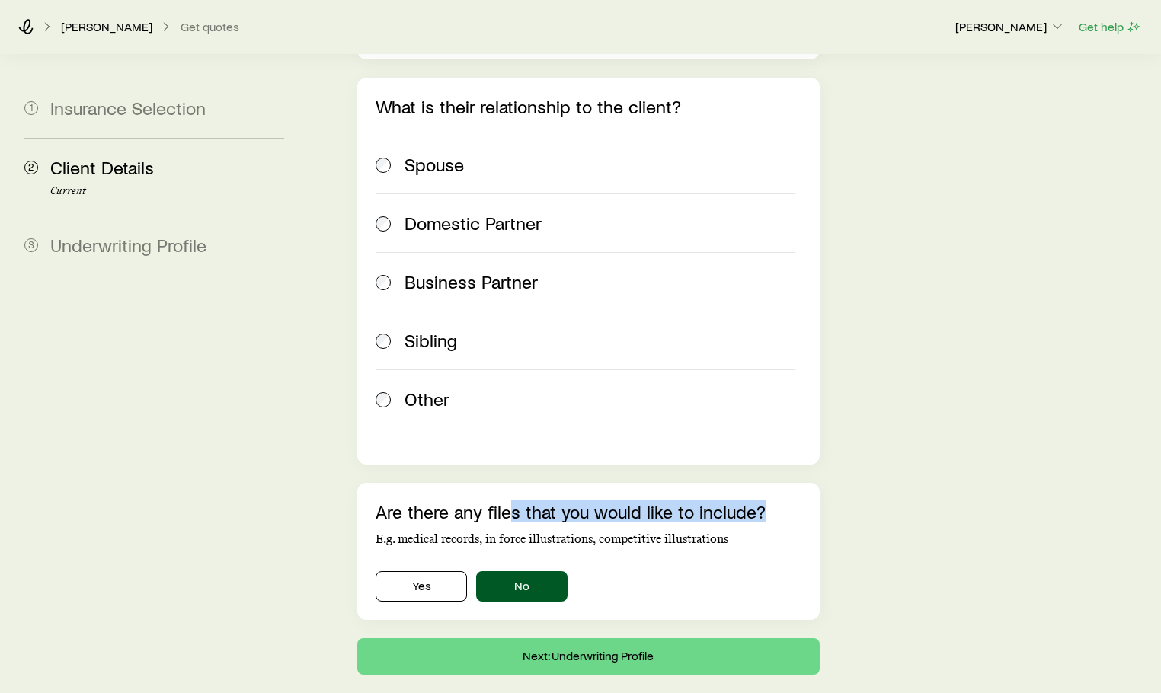
drag, startPoint x: 514, startPoint y: 435, endPoint x: 786, endPoint y: 427, distance: 271.4
click at [786, 501] on p "Are there any files that you would like to include?" at bounding box center [589, 511] width 426 height 21
drag, startPoint x: 937, startPoint y: 461, endPoint x: 771, endPoint y: 475, distance: 166.7
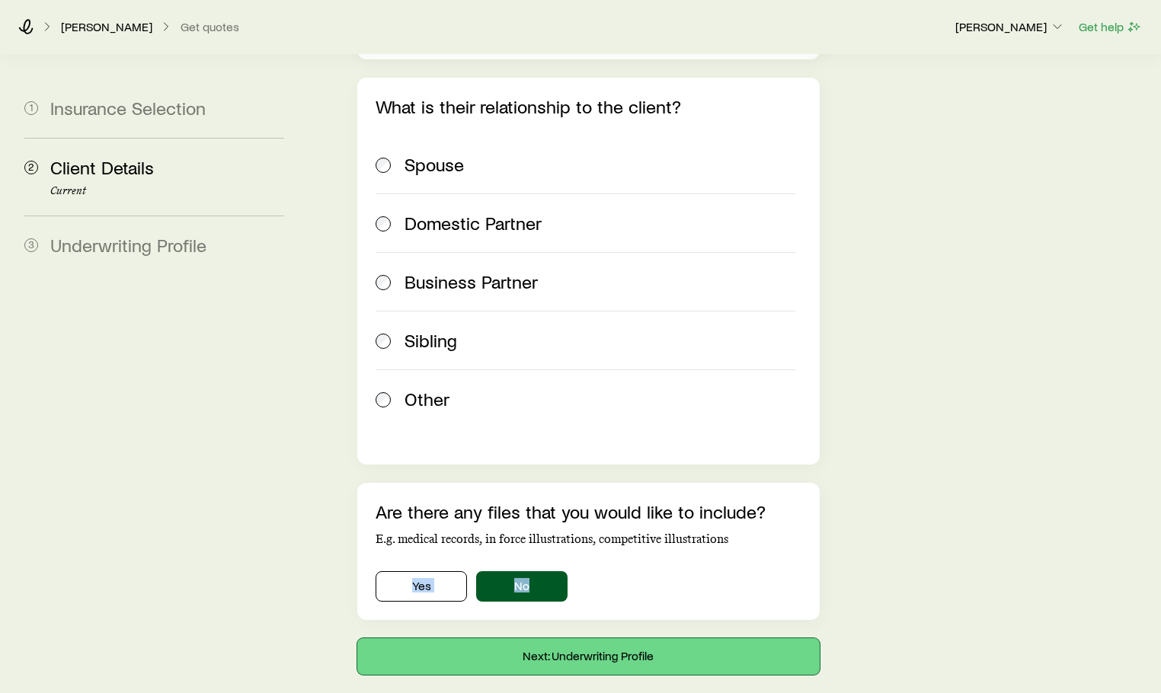
click at [590, 638] on button "Next: Underwriting Profile" at bounding box center [588, 656] width 462 height 37
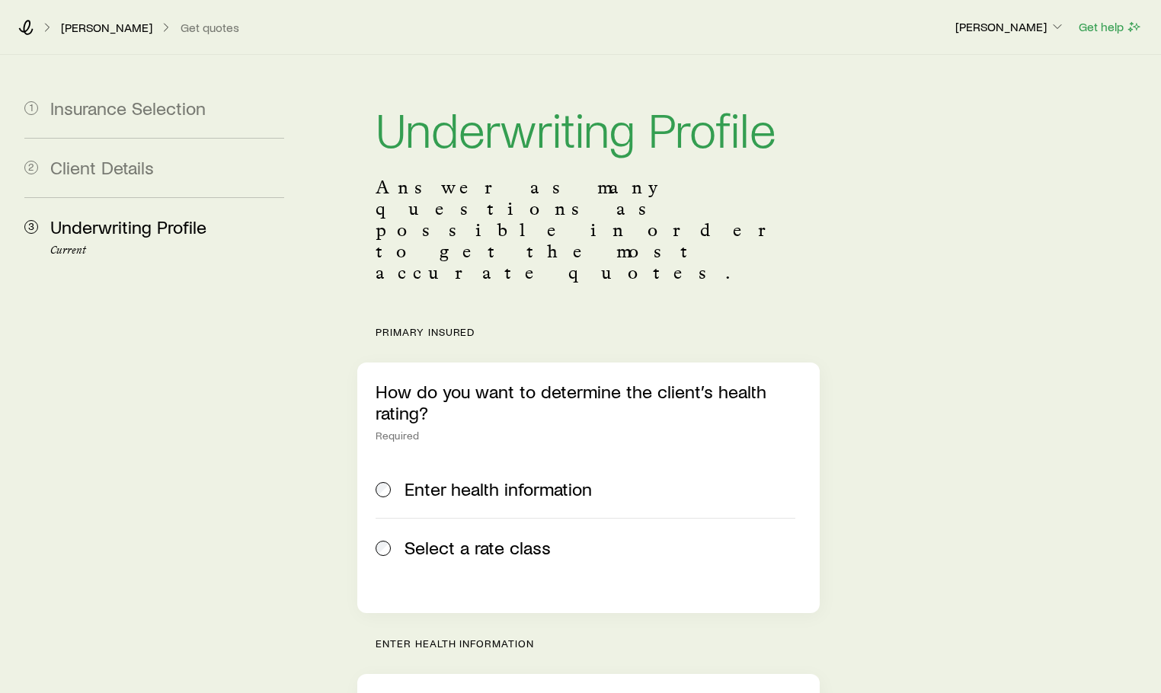
click at [379, 537] on span at bounding box center [384, 547] width 17 height 21
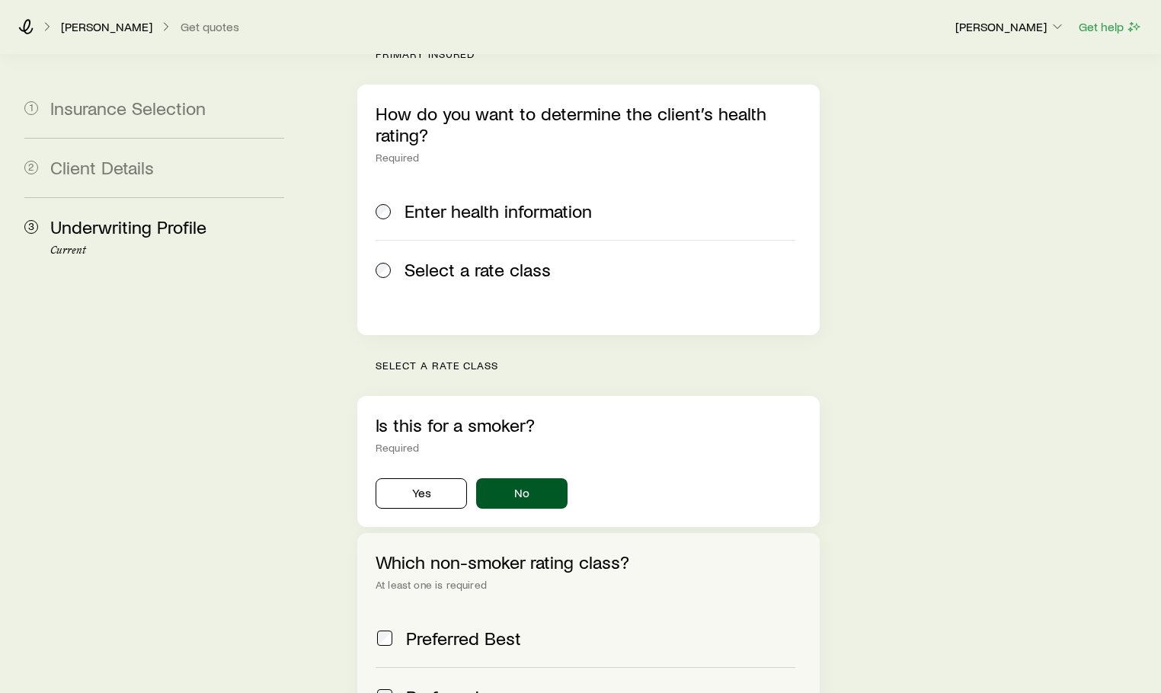
scroll to position [381, 0]
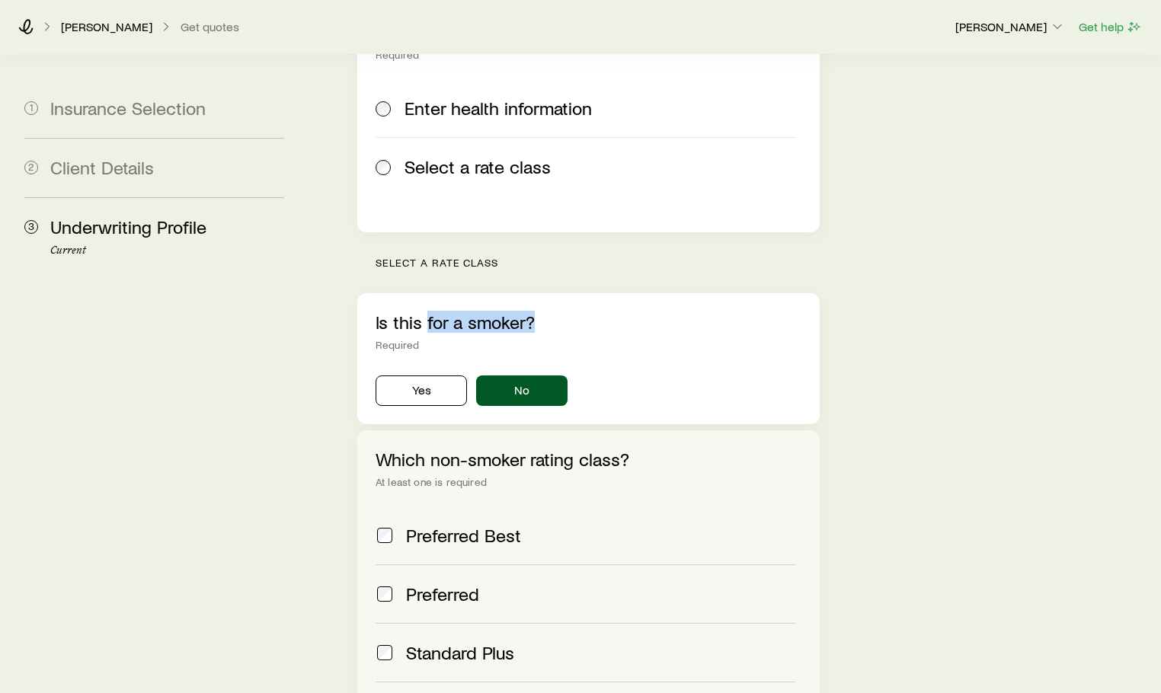
drag, startPoint x: 427, startPoint y: 260, endPoint x: 560, endPoint y: 268, distance: 132.8
click at [560, 312] on p "Is this for a smoker?" at bounding box center [589, 322] width 426 height 21
drag, startPoint x: 649, startPoint y: 293, endPoint x: 595, endPoint y: 336, distance: 68.9
click at [650, 293] on div "Is this for a smoker? Required Yes No" at bounding box center [588, 358] width 462 height 131
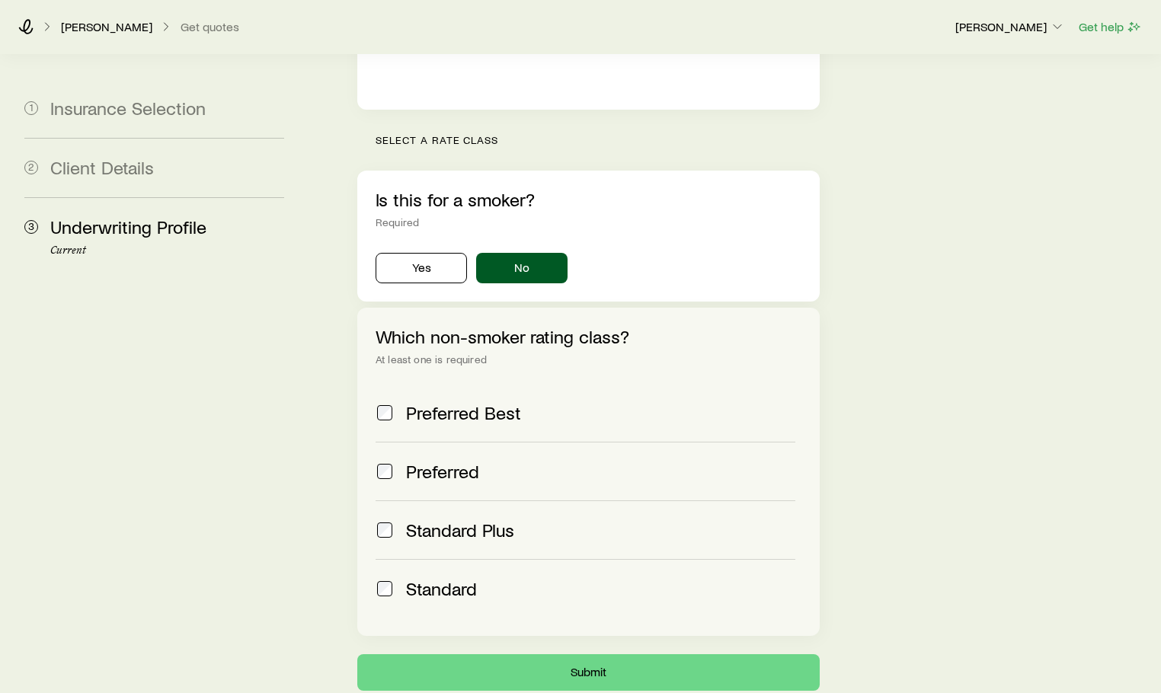
scroll to position [1421, 0]
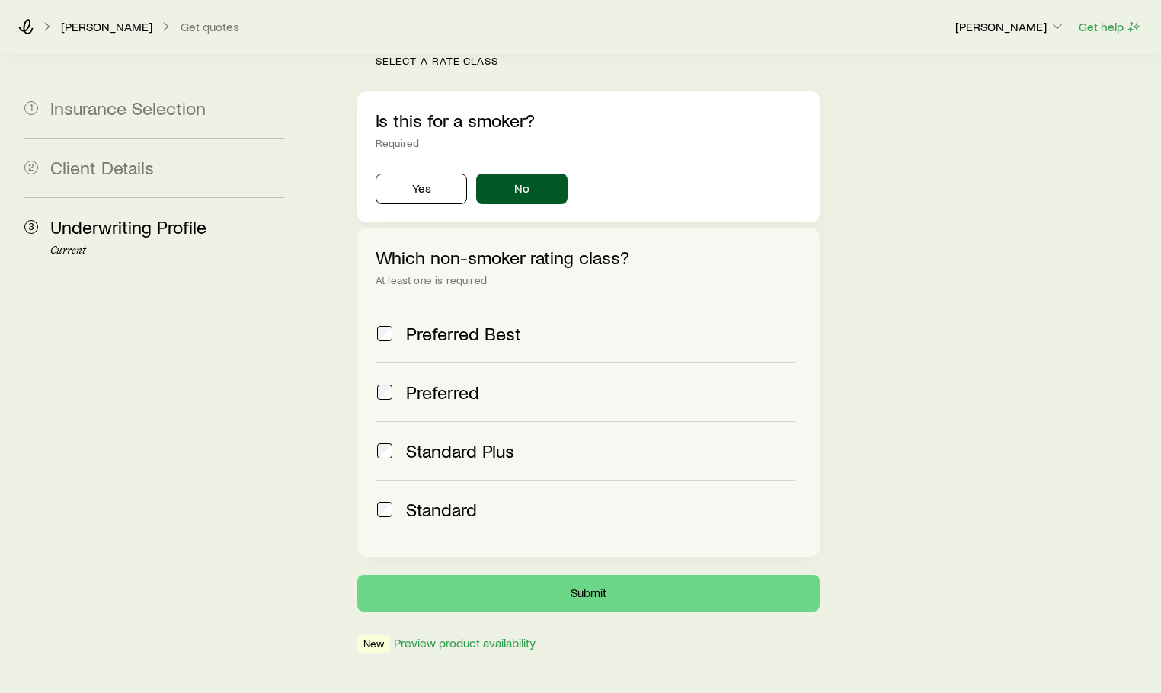
click at [611, 575] on button "Submit" at bounding box center [588, 593] width 462 height 37
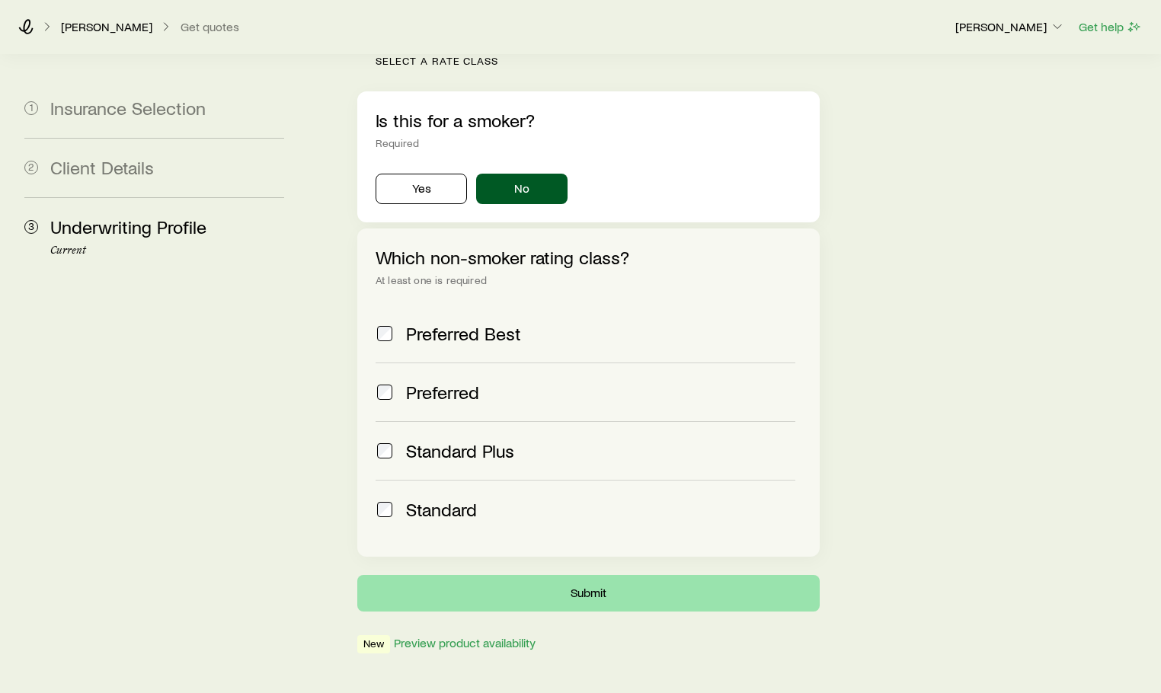
scroll to position [0, 0]
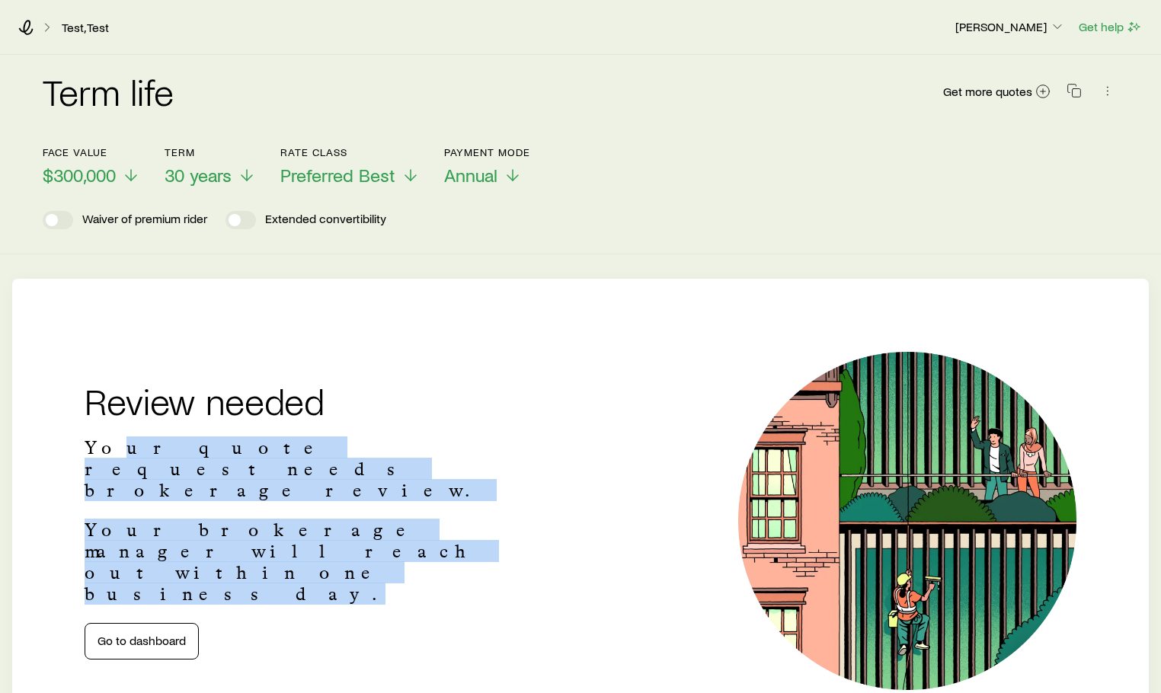
drag, startPoint x: 105, startPoint y: 491, endPoint x: 461, endPoint y: 551, distance: 360.7
click at [461, 551] on div "Review needed Your quote request needs brokerage review. Your brokerage manager…" at bounding box center [290, 520] width 436 height 277
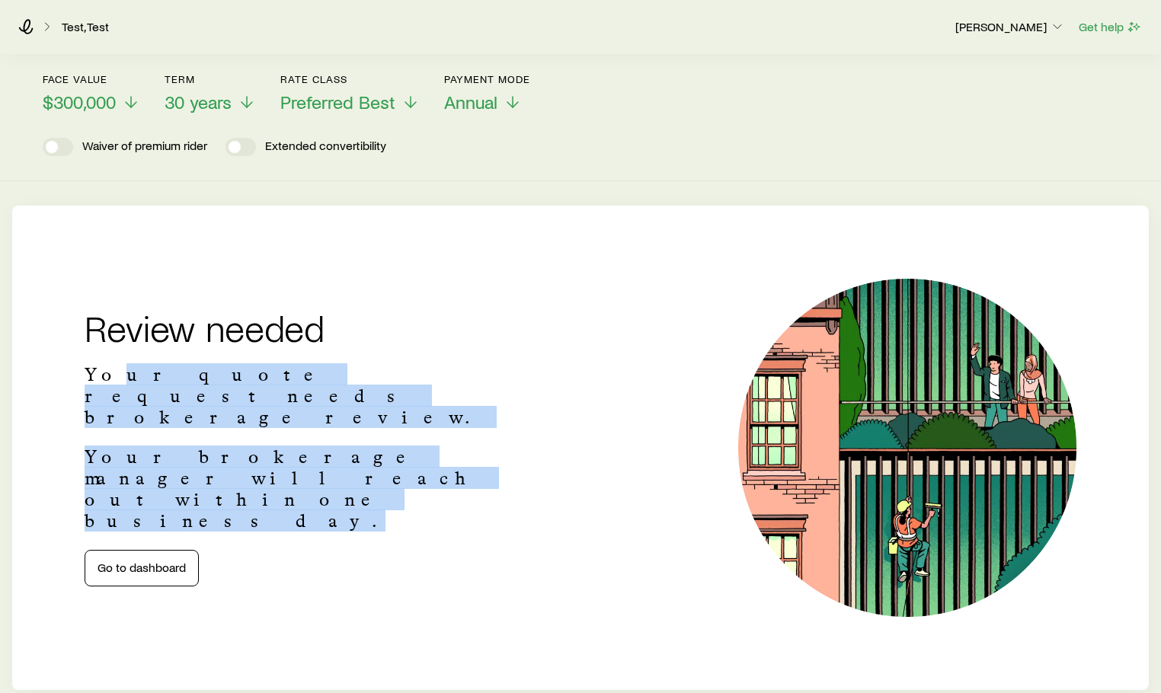
scroll to position [152, 0]
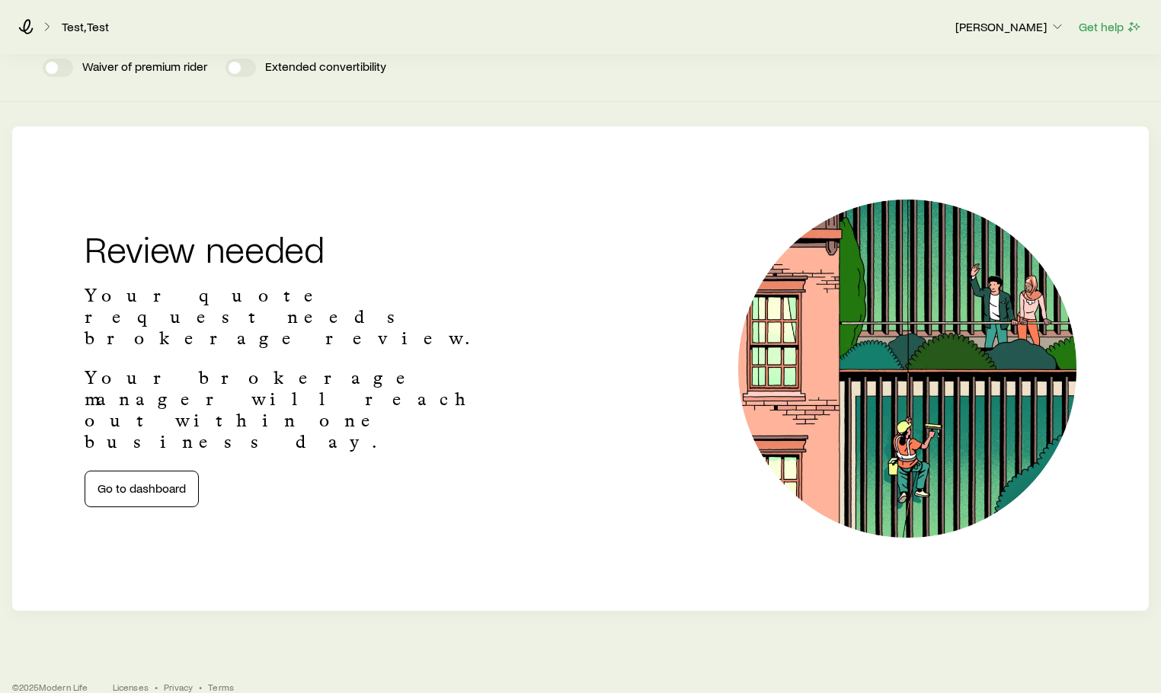
click at [542, 553] on div "Review needed Your quote request needs brokerage review. Your brokerage manager…" at bounding box center [580, 368] width 1137 height 485
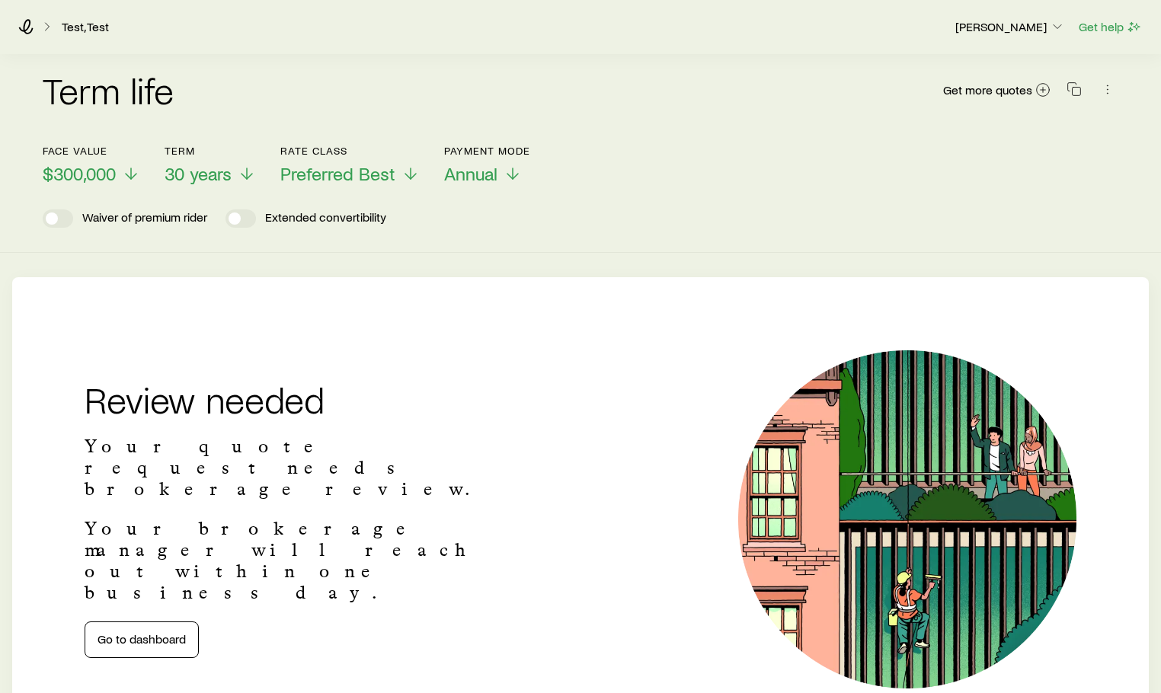
scroll to position [0, 0]
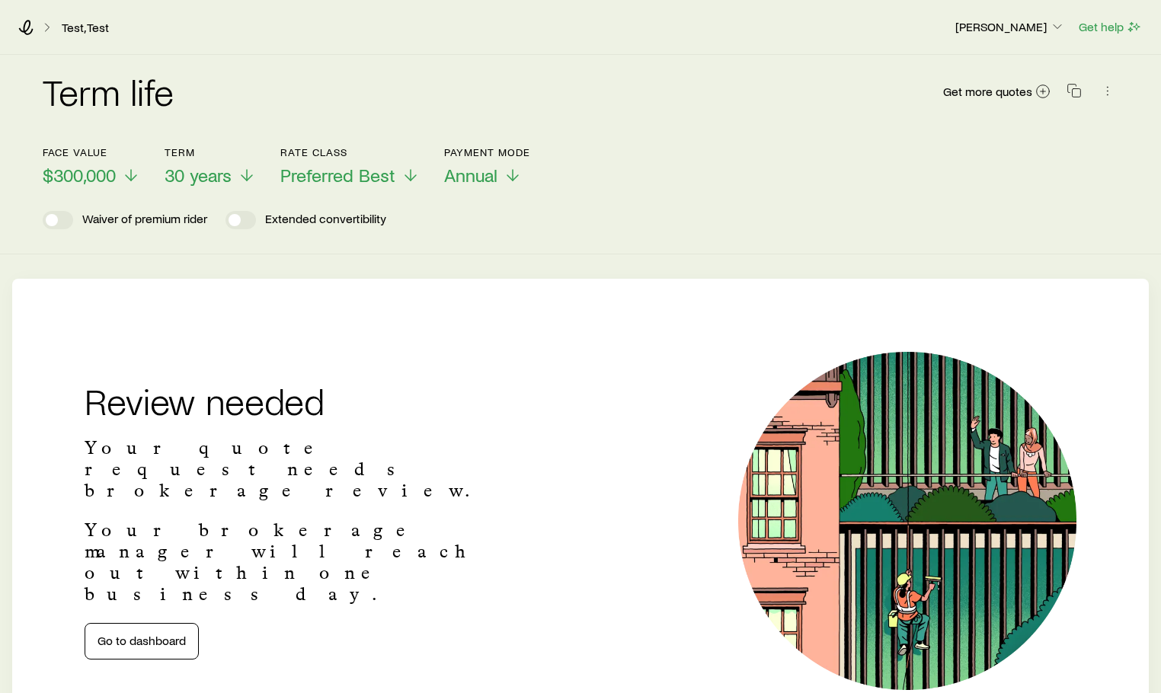
click at [583, 384] on div "Review needed Your quote request needs brokerage review. Your brokerage manager…" at bounding box center [580, 521] width 1161 height 338
click at [153, 623] on link "Go to dashboard" at bounding box center [142, 641] width 114 height 37
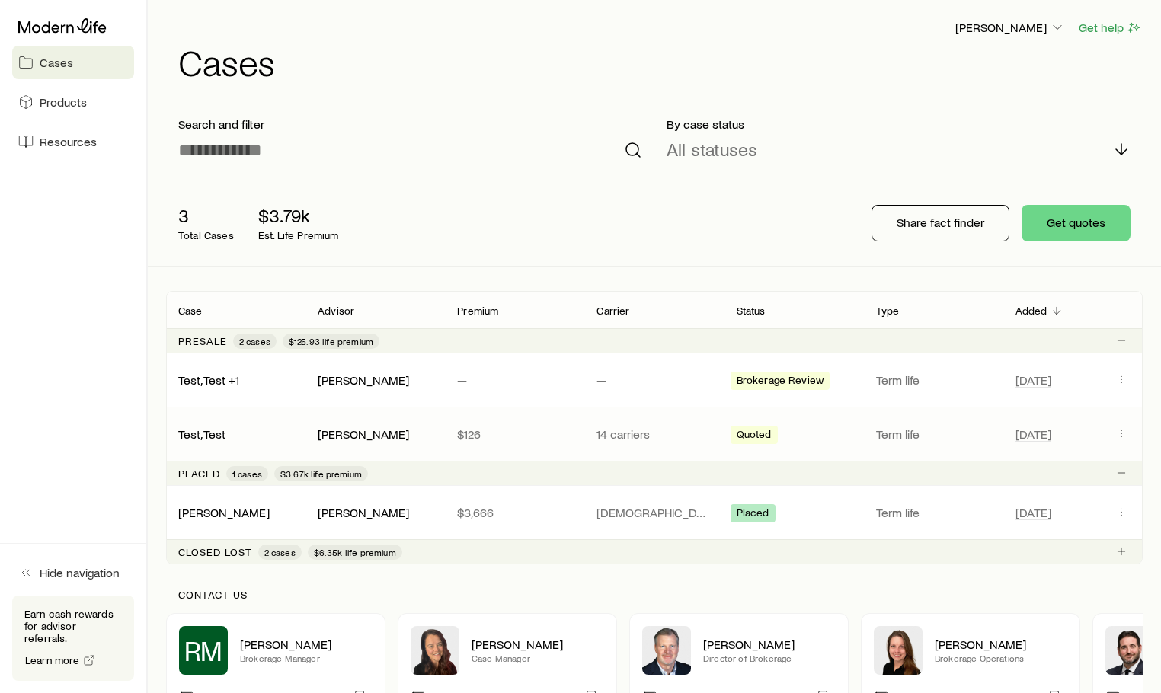
click at [775, 427] on div "Quoted" at bounding box center [754, 435] width 47 height 18
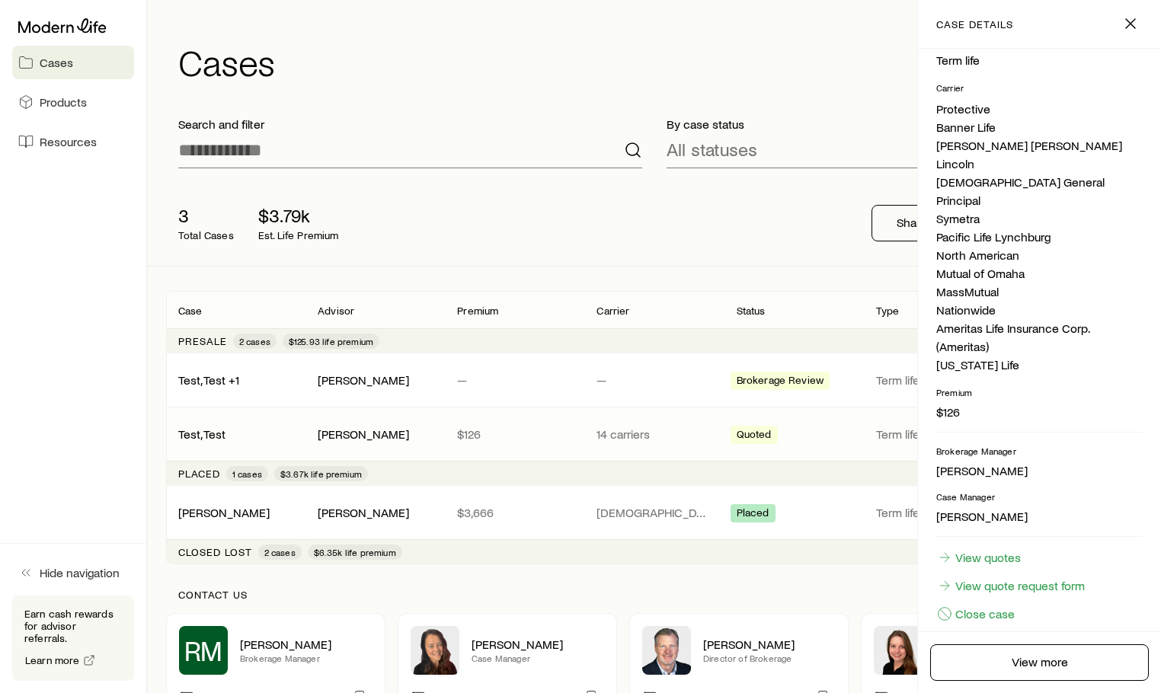
scroll to position [293, 0]
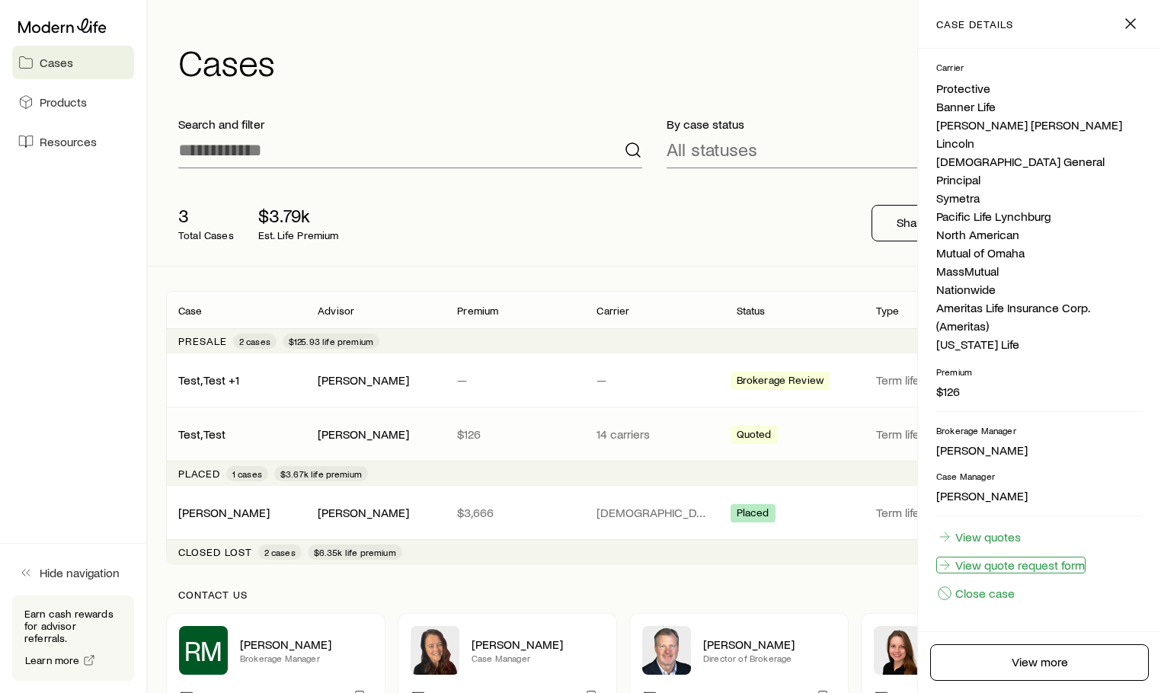
click at [1017, 570] on link "View quote request form" at bounding box center [1010, 565] width 149 height 17
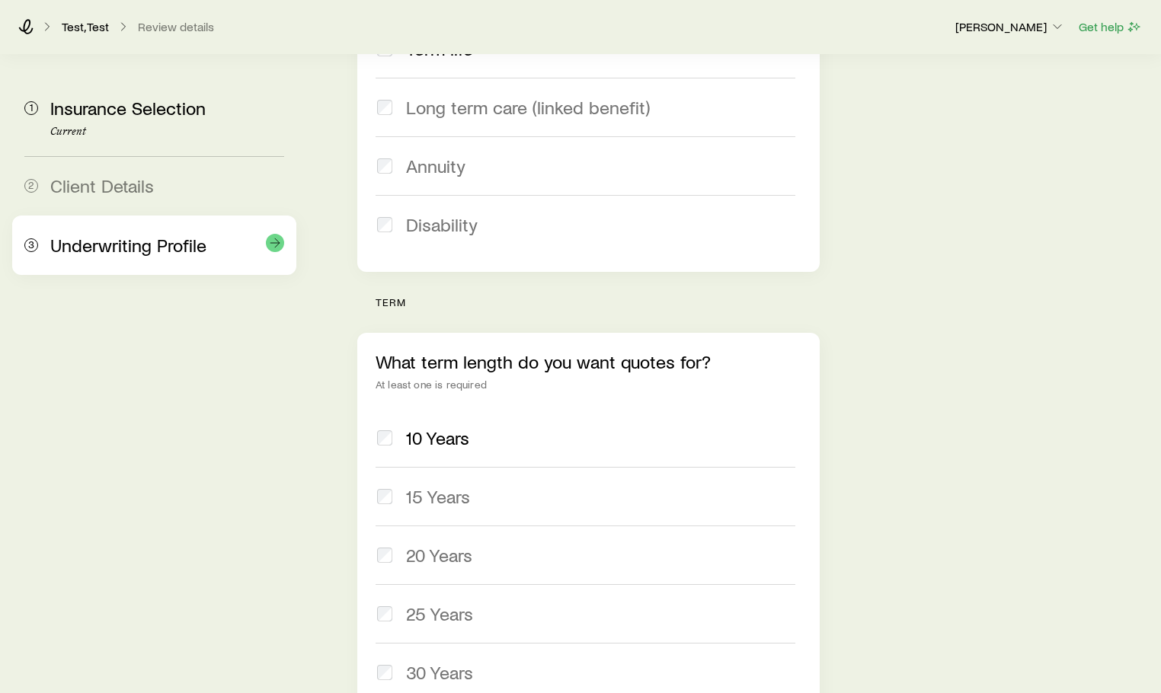
scroll to position [229, 0]
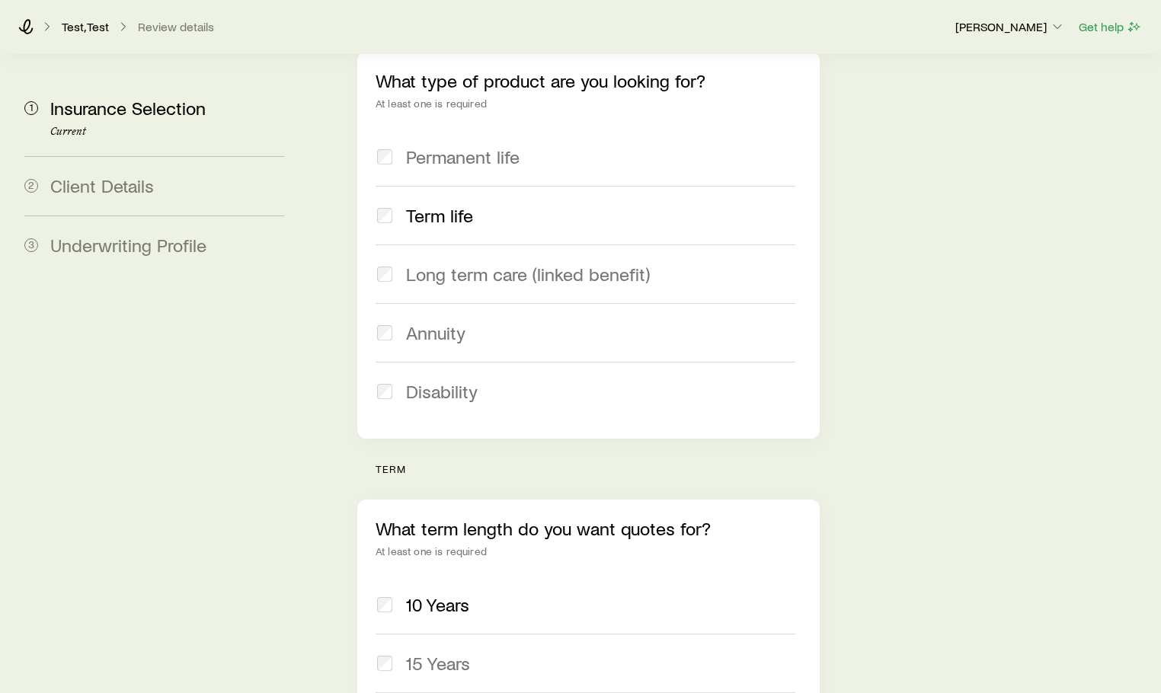
drag, startPoint x: 879, startPoint y: 267, endPoint x: 853, endPoint y: 296, distance: 39.4
click at [881, 268] on div "Insurance Selection Start by specifying details about any product types you are…" at bounding box center [732, 554] width 834 height 1456
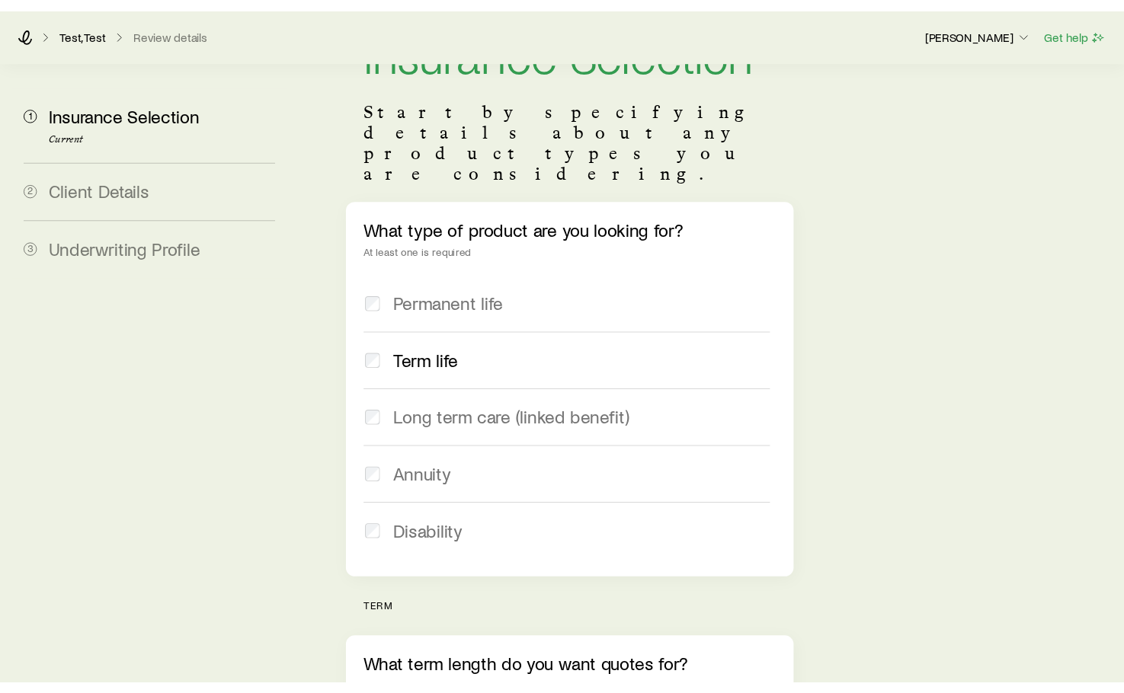
scroll to position [0, 0]
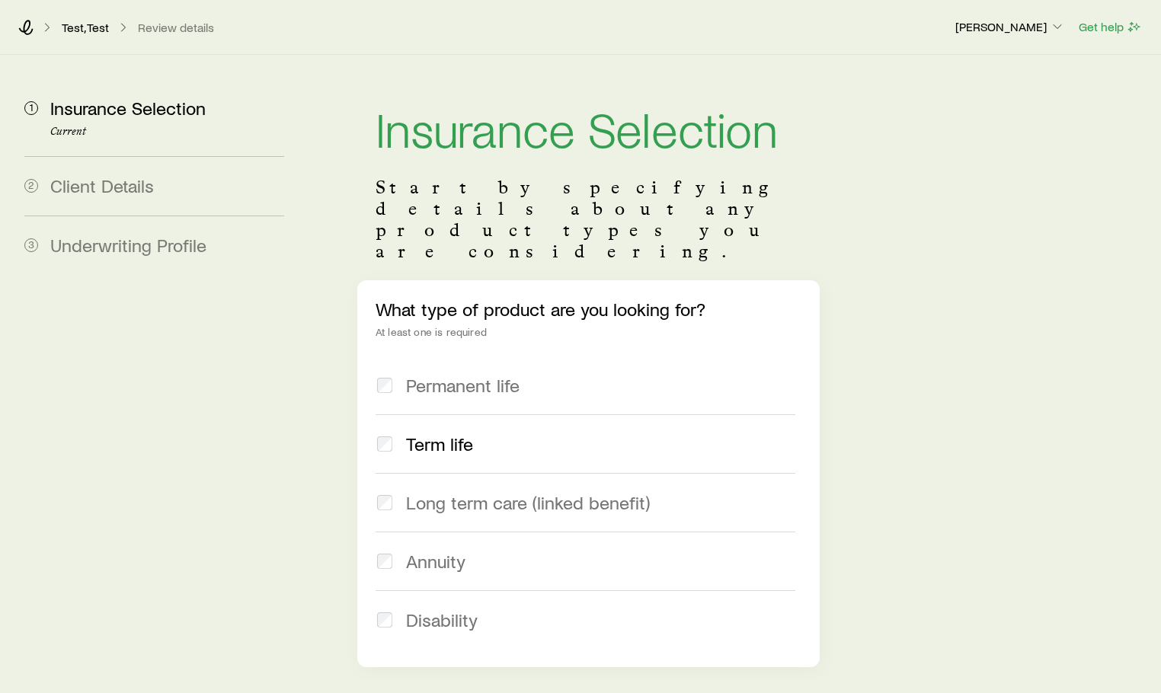
drag, startPoint x: 898, startPoint y: 441, endPoint x: 880, endPoint y: 435, distance: 18.6
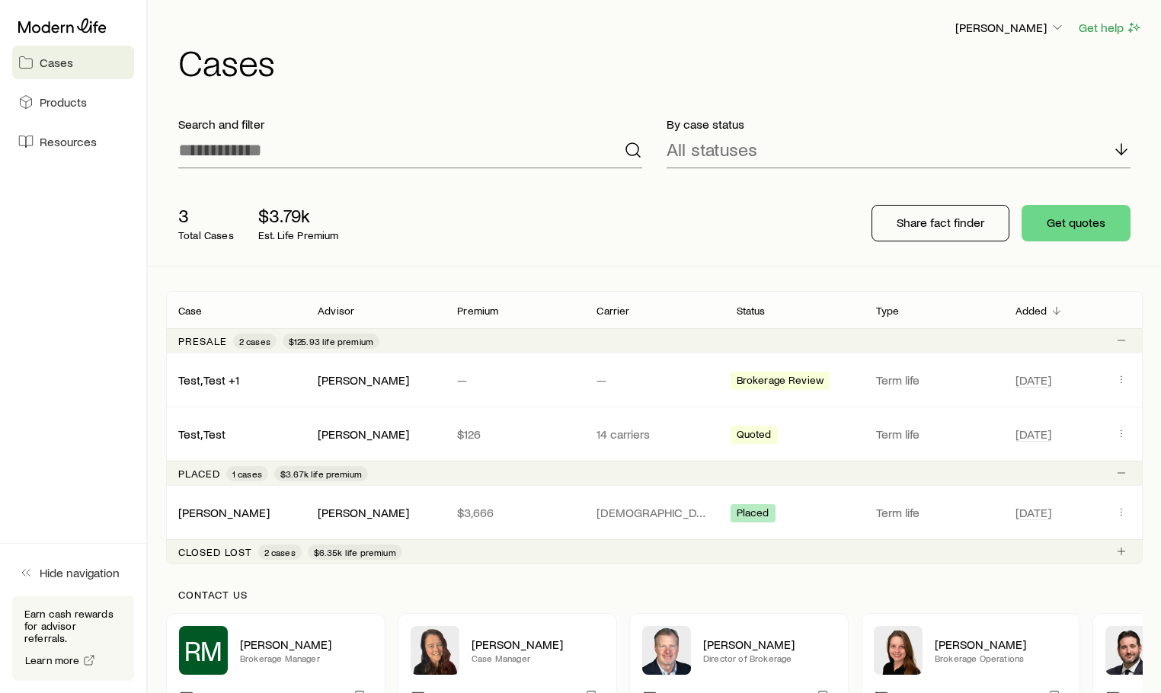
click at [486, 205] on div "3 Total Cases $3.79k Est. Life Premium" at bounding box center [410, 223] width 488 height 61
